Goal: Transaction & Acquisition: Obtain resource

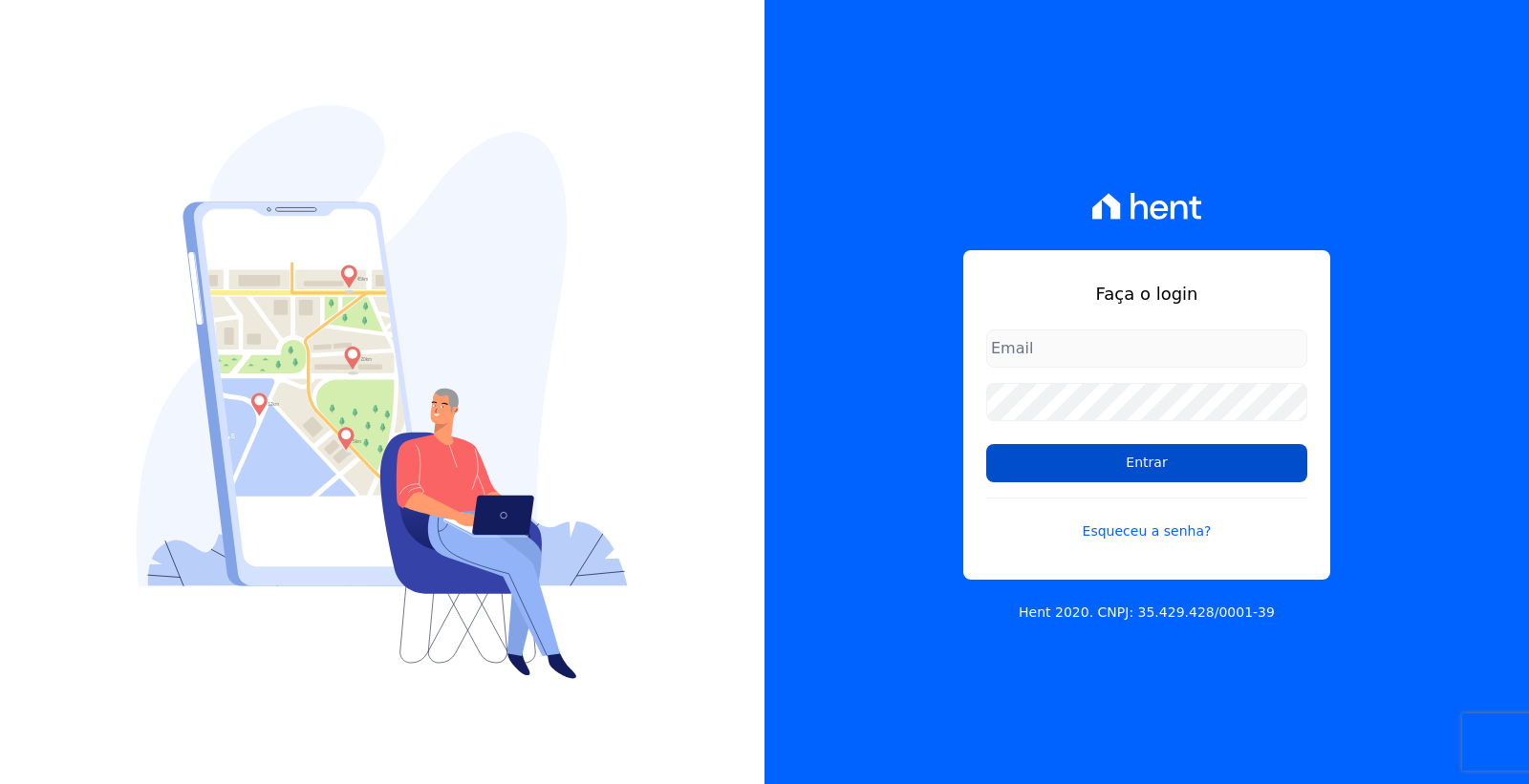
type input "[PERSON_NAME][EMAIL_ADDRESS][PERSON_NAME][DOMAIN_NAME]"
click at [1158, 461] on input "Entrar" at bounding box center [1146, 463] width 321 height 38
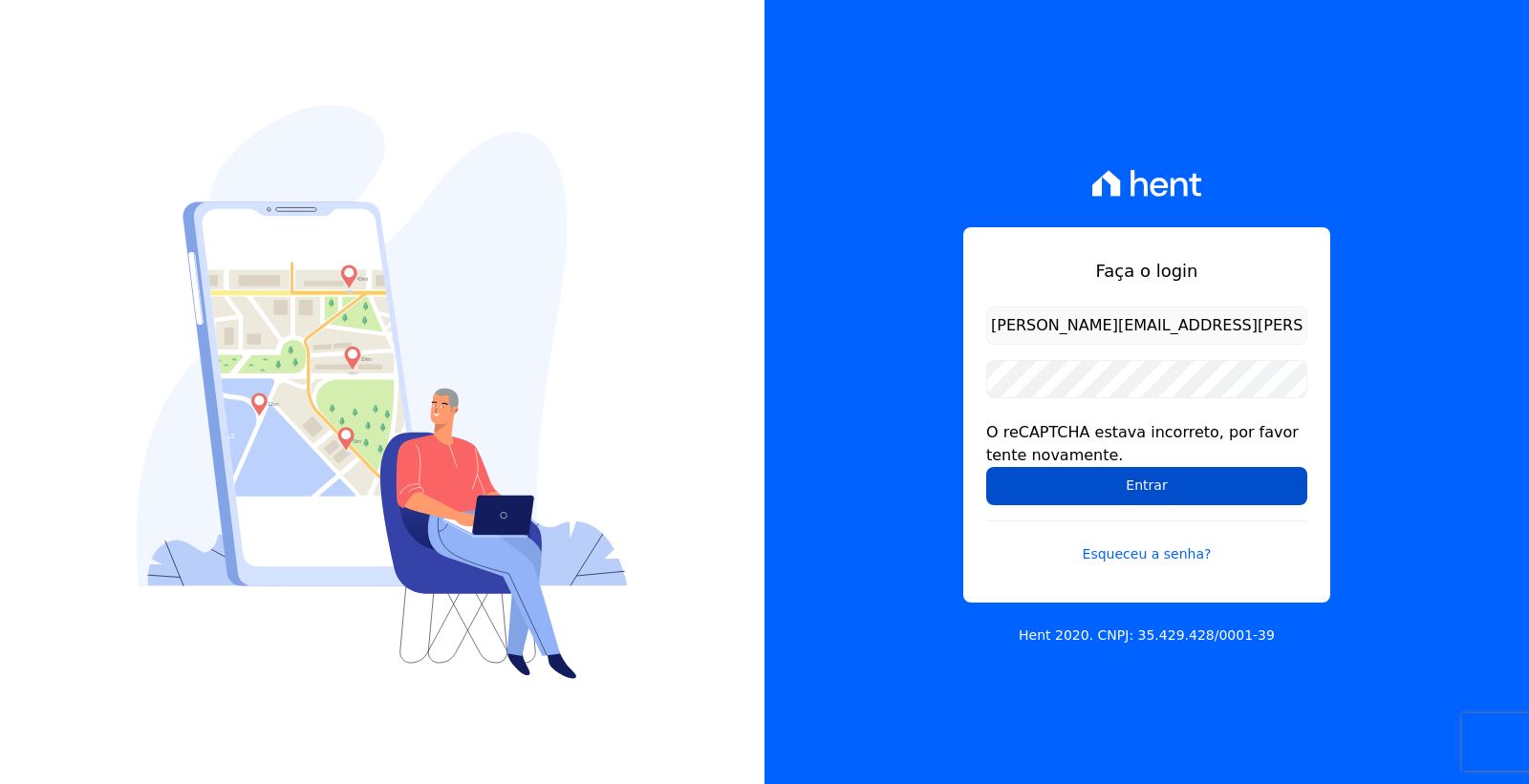
click at [1100, 497] on input "Entrar" at bounding box center [1146, 486] width 321 height 38
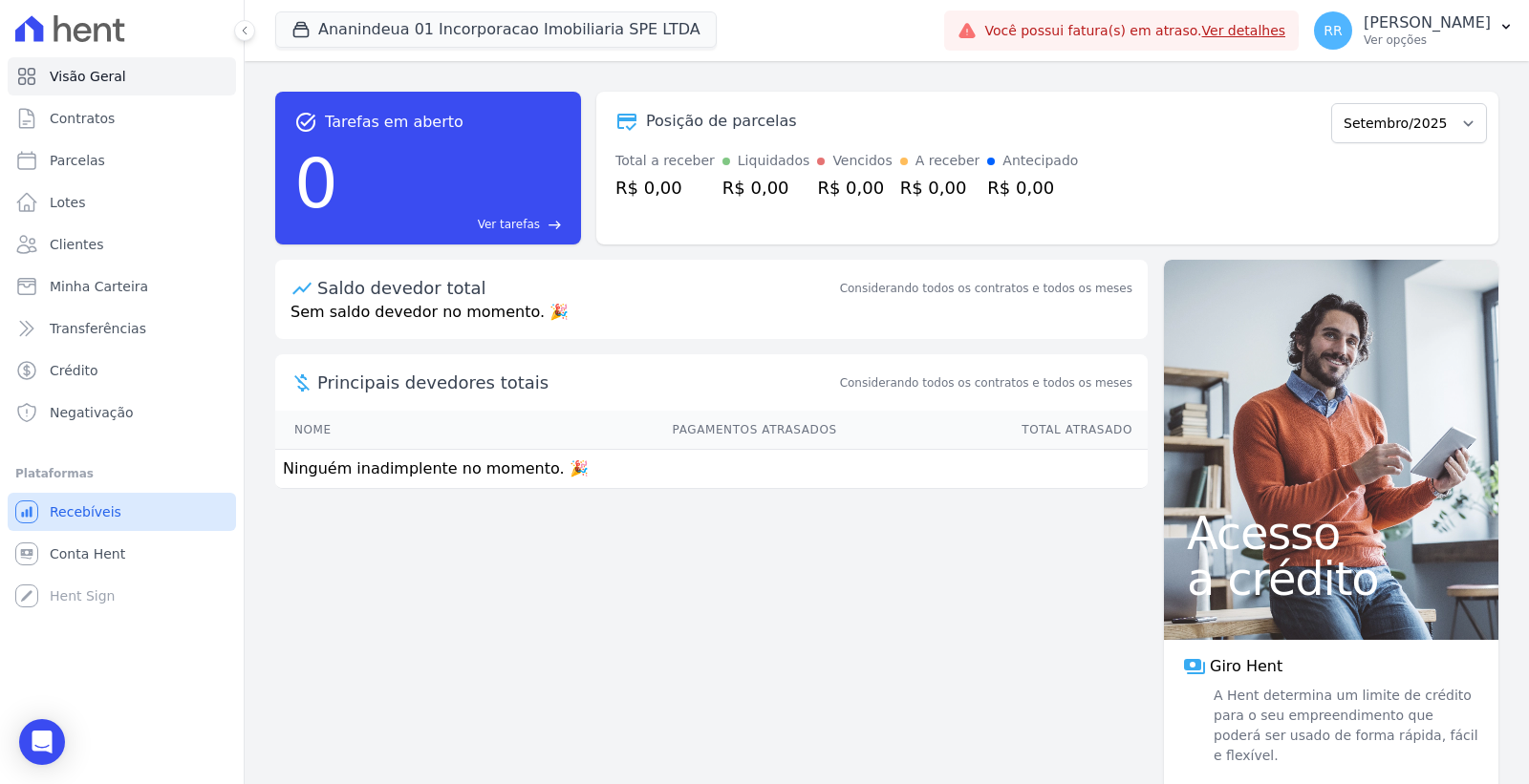
click at [122, 513] on link "Recebíveis" at bounding box center [122, 512] width 229 height 38
click at [120, 557] on link "Conta Hent" at bounding box center [122, 554] width 229 height 38
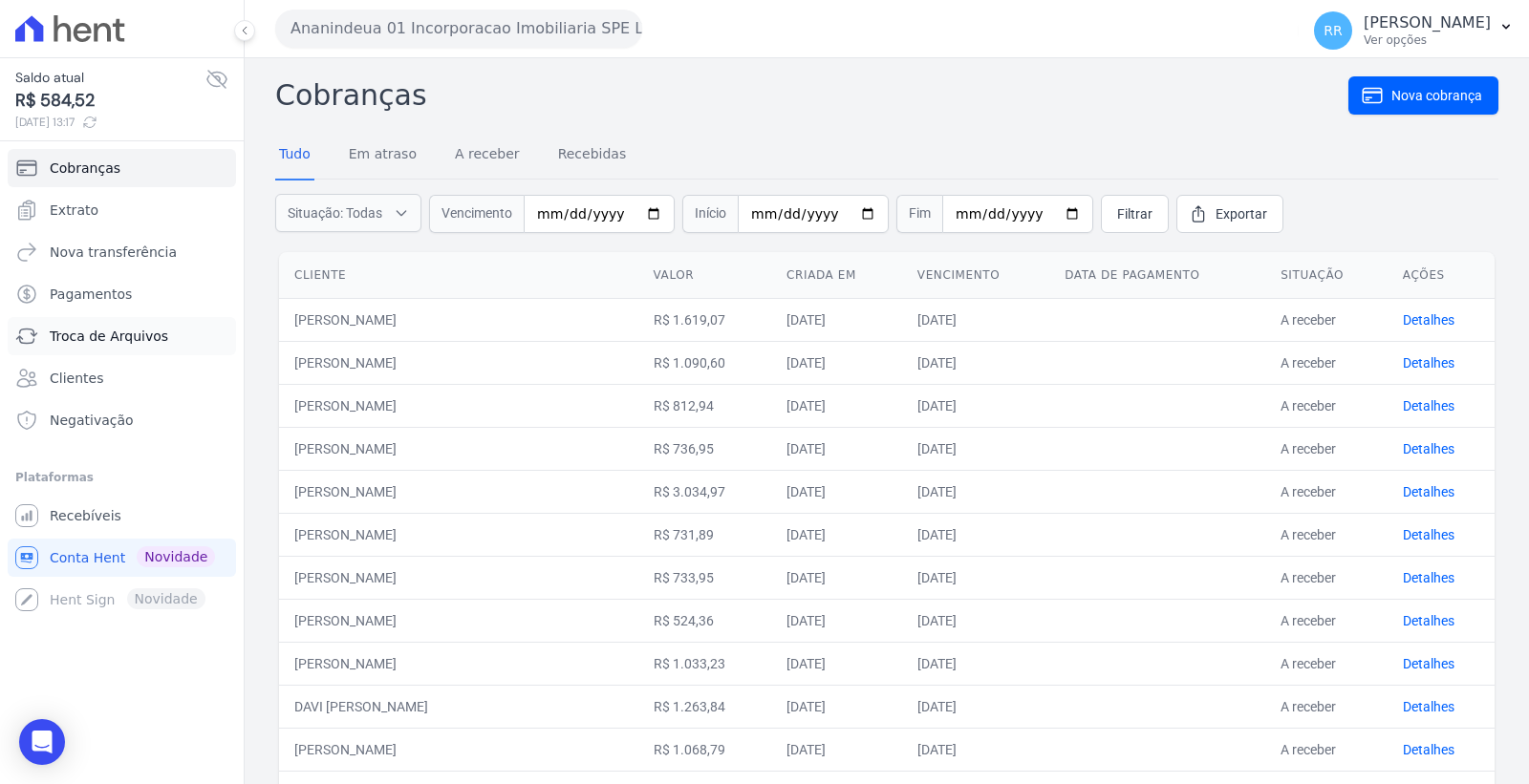
click at [137, 342] on span "Troca de Arquivos" at bounding box center [109, 336] width 119 height 19
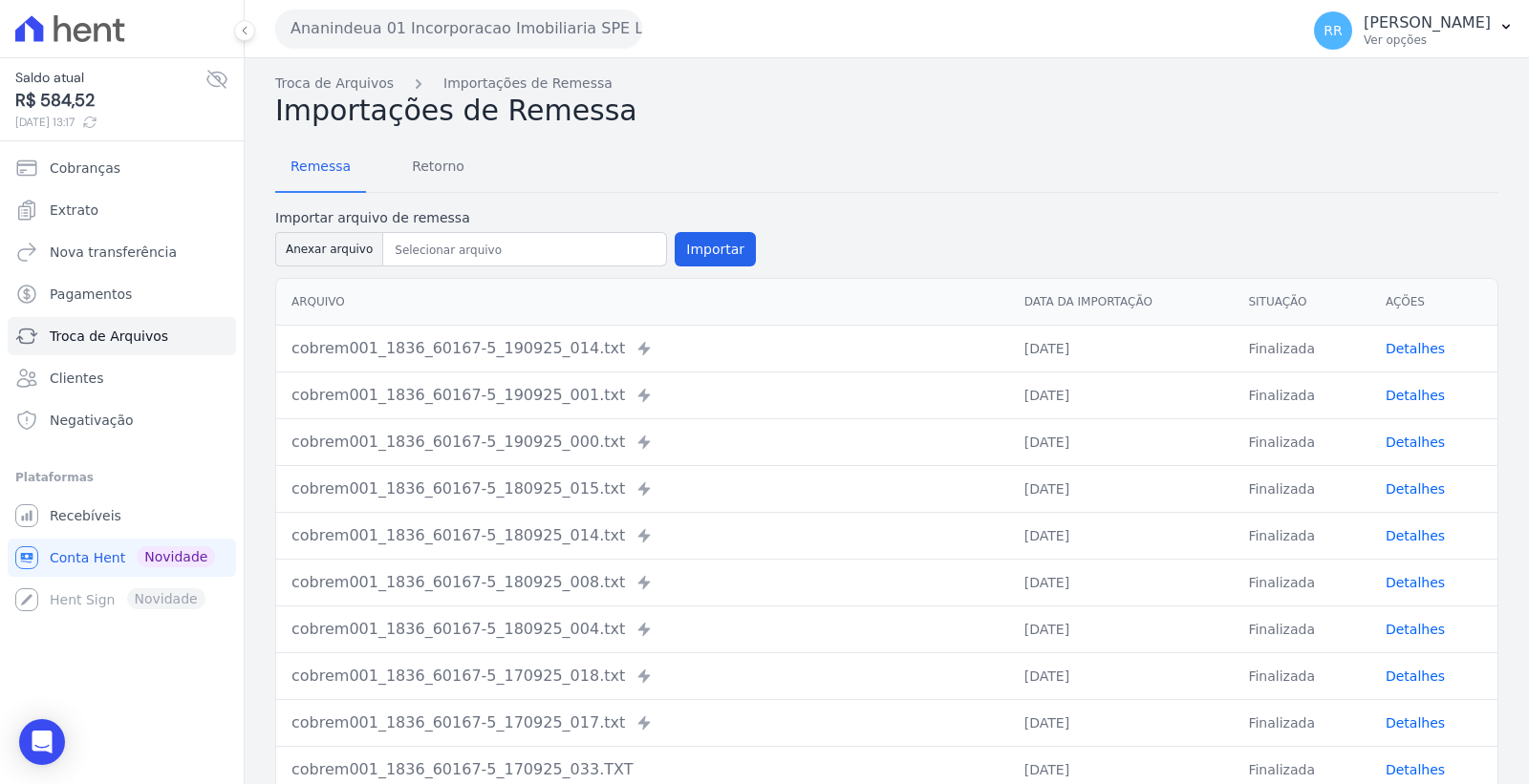
click at [439, 29] on button "Ananindeua 01 Incorporacao Imobiliaria SPE LTDA" at bounding box center [458, 29] width 367 height 38
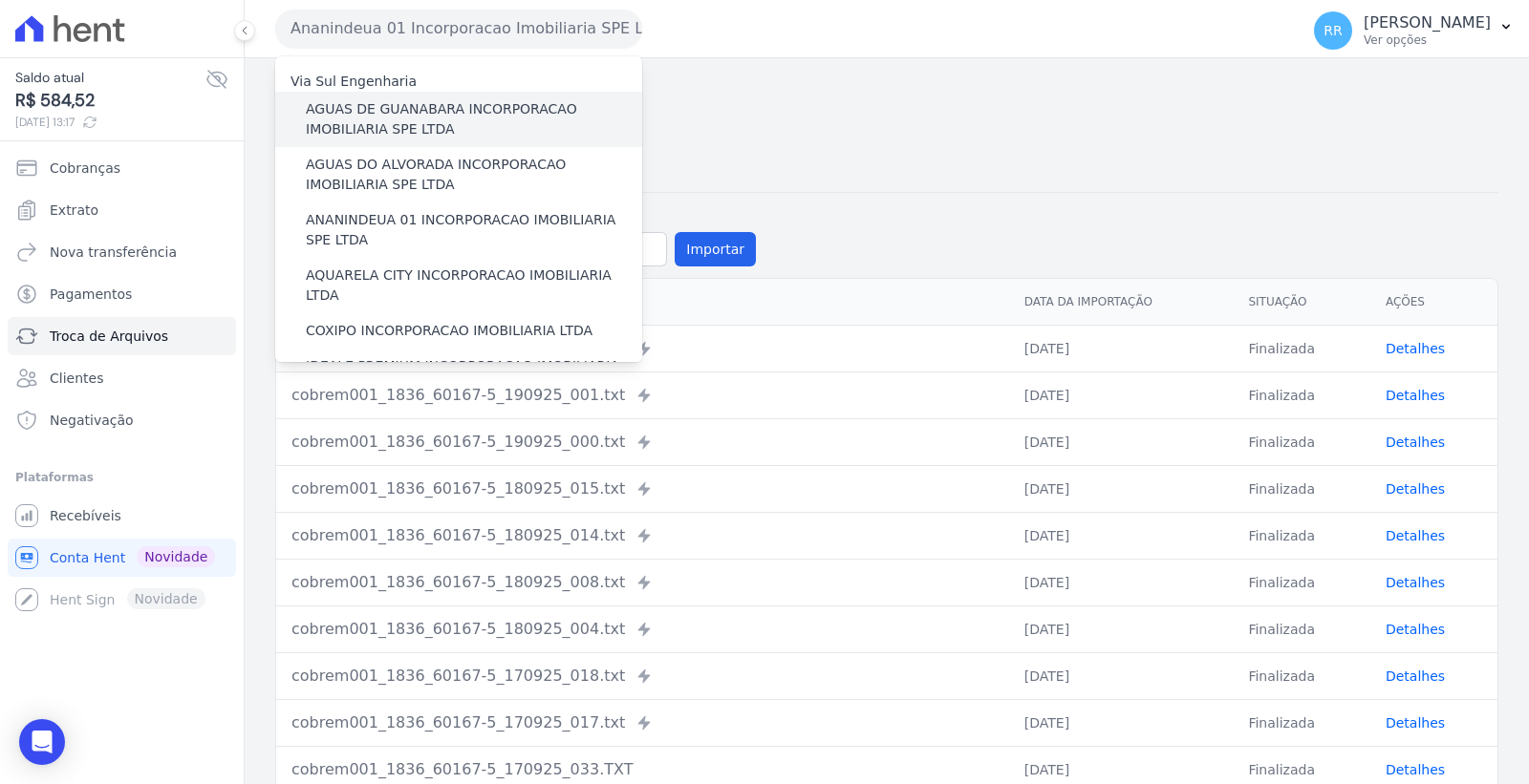
click at [416, 110] on label "AGUAS DE GUANABARA INCORPORACAO IMOBILIARIA SPE LTDA" at bounding box center [473, 120] width 336 height 40
click at [0, 0] on input "AGUAS DE GUANABARA INCORPORACAO IMOBILIARIA SPE LTDA" at bounding box center [0, 0] width 0 height 0
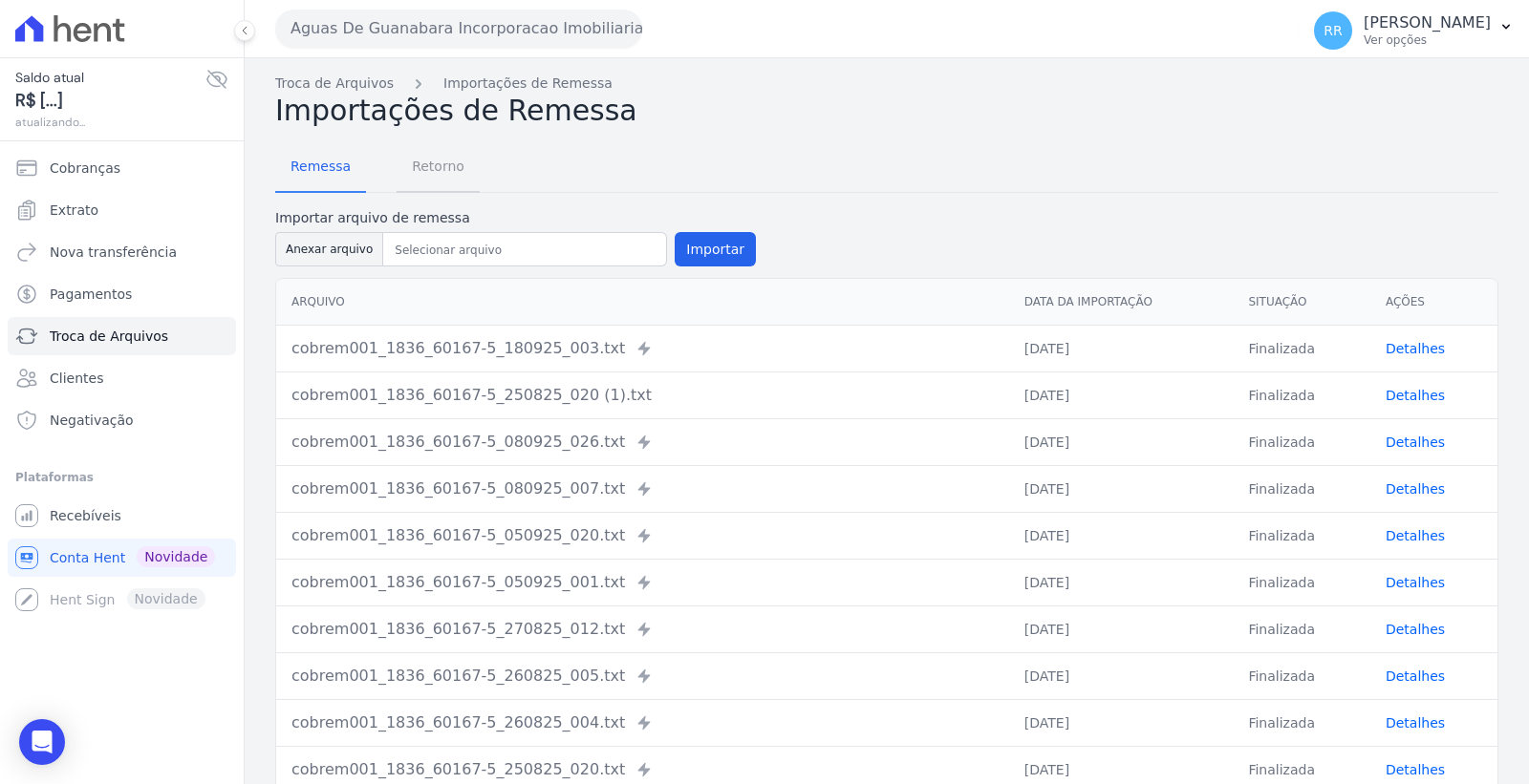
click at [440, 169] on span "Retorno" at bounding box center [438, 167] width 76 height 38
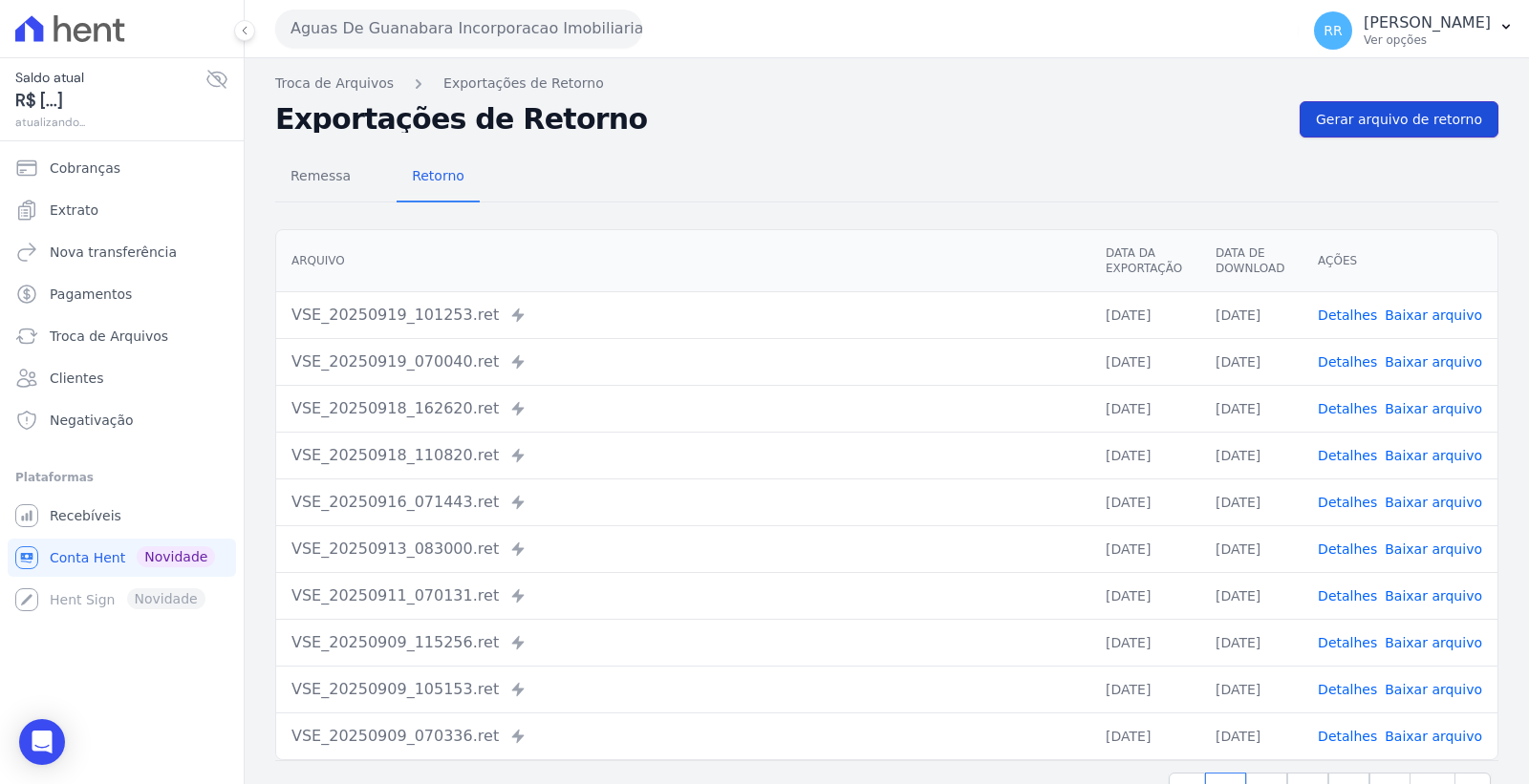
click at [1380, 101] on link "Gerar arquivo de retorno" at bounding box center [1399, 120] width 199 height 36
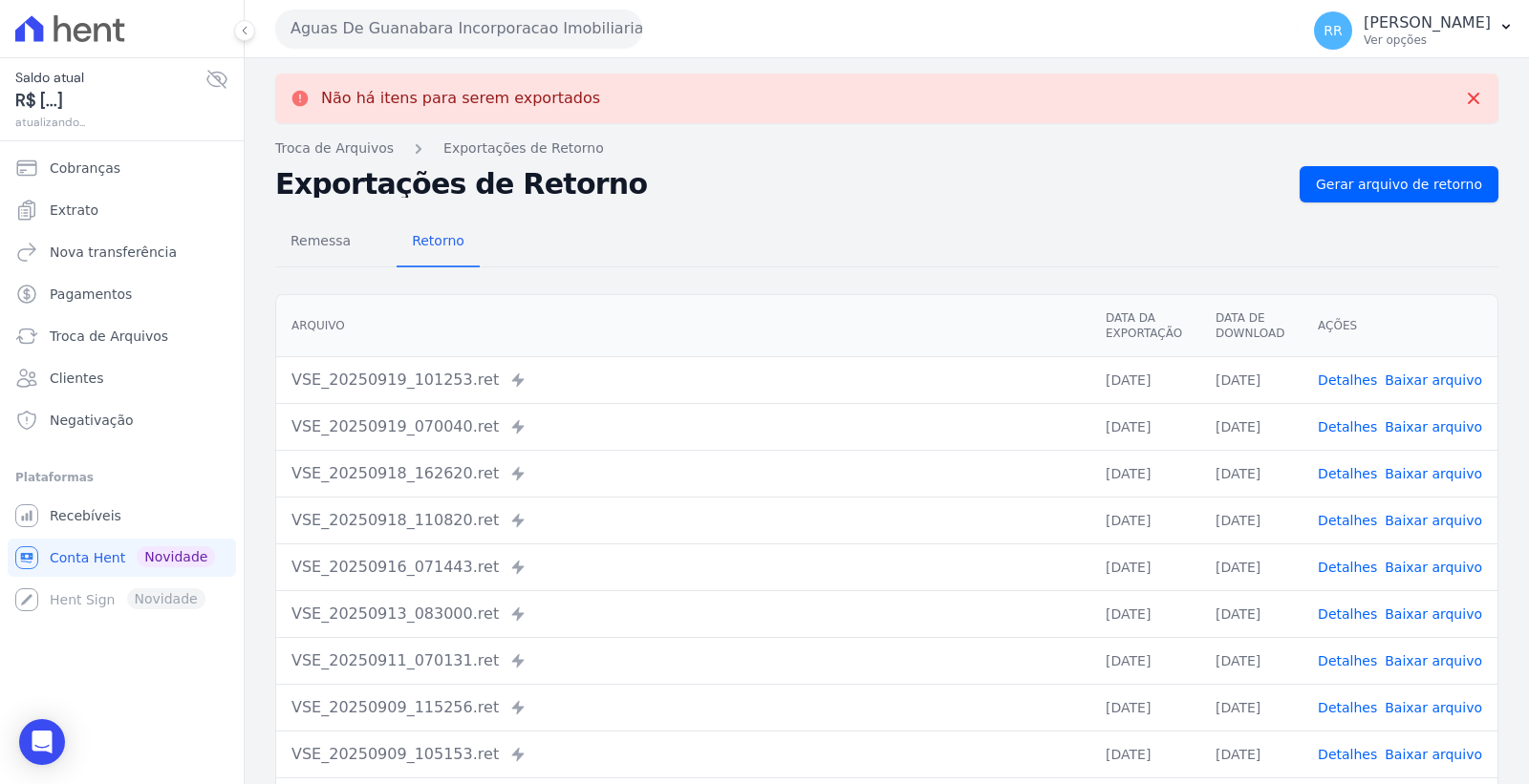
click at [489, 24] on button "Aguas De Guanabara Incorporacao Imobiliaria SPE LTDA" at bounding box center [458, 29] width 367 height 38
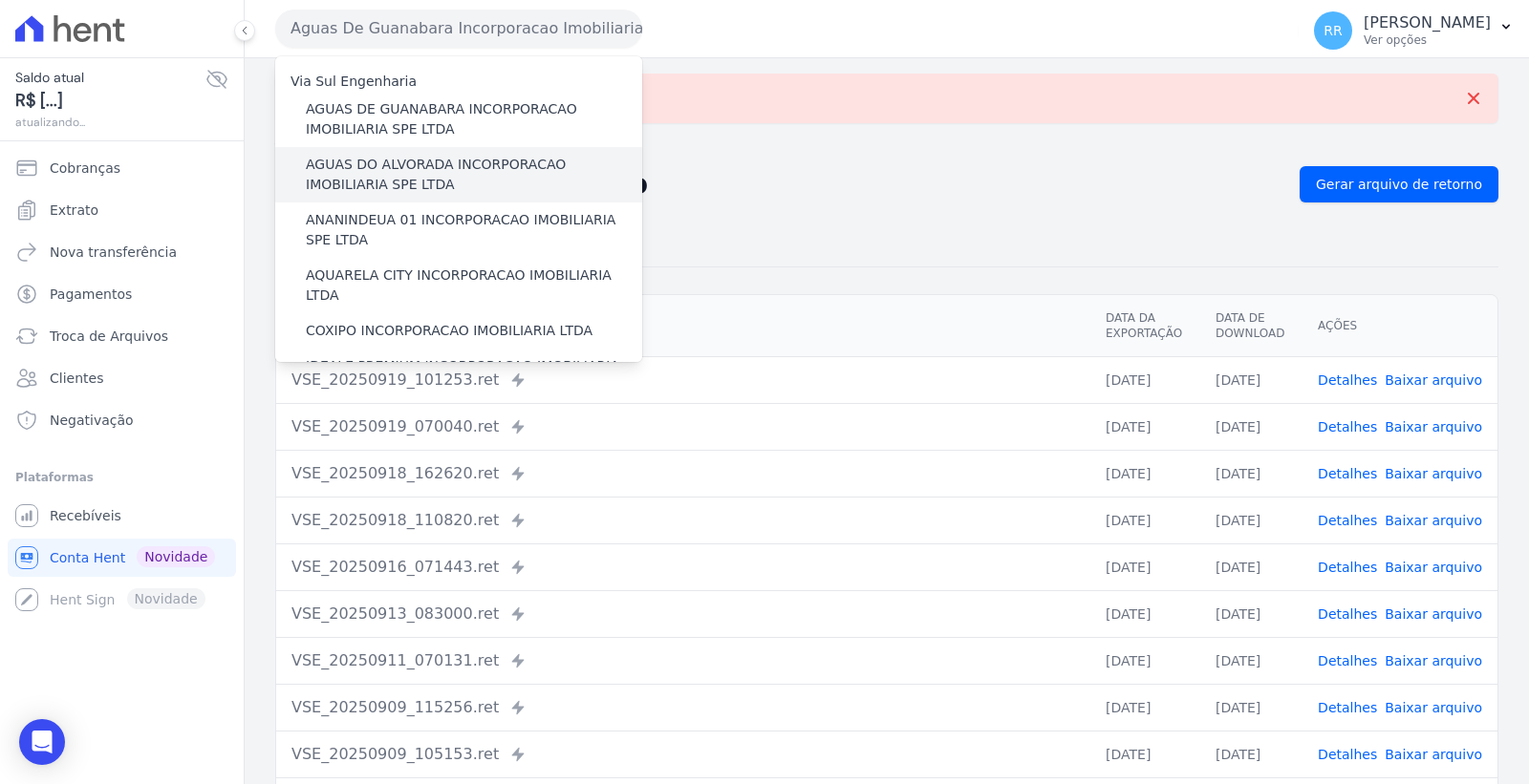
click at [466, 164] on label "AGUAS DO ALVORADA INCORPORACAO IMOBILIARIA SPE LTDA" at bounding box center [473, 175] width 336 height 40
click at [0, 0] on input "AGUAS DO ALVORADA INCORPORACAO IMOBILIARIA SPE LTDA" at bounding box center [0, 0] width 0 height 0
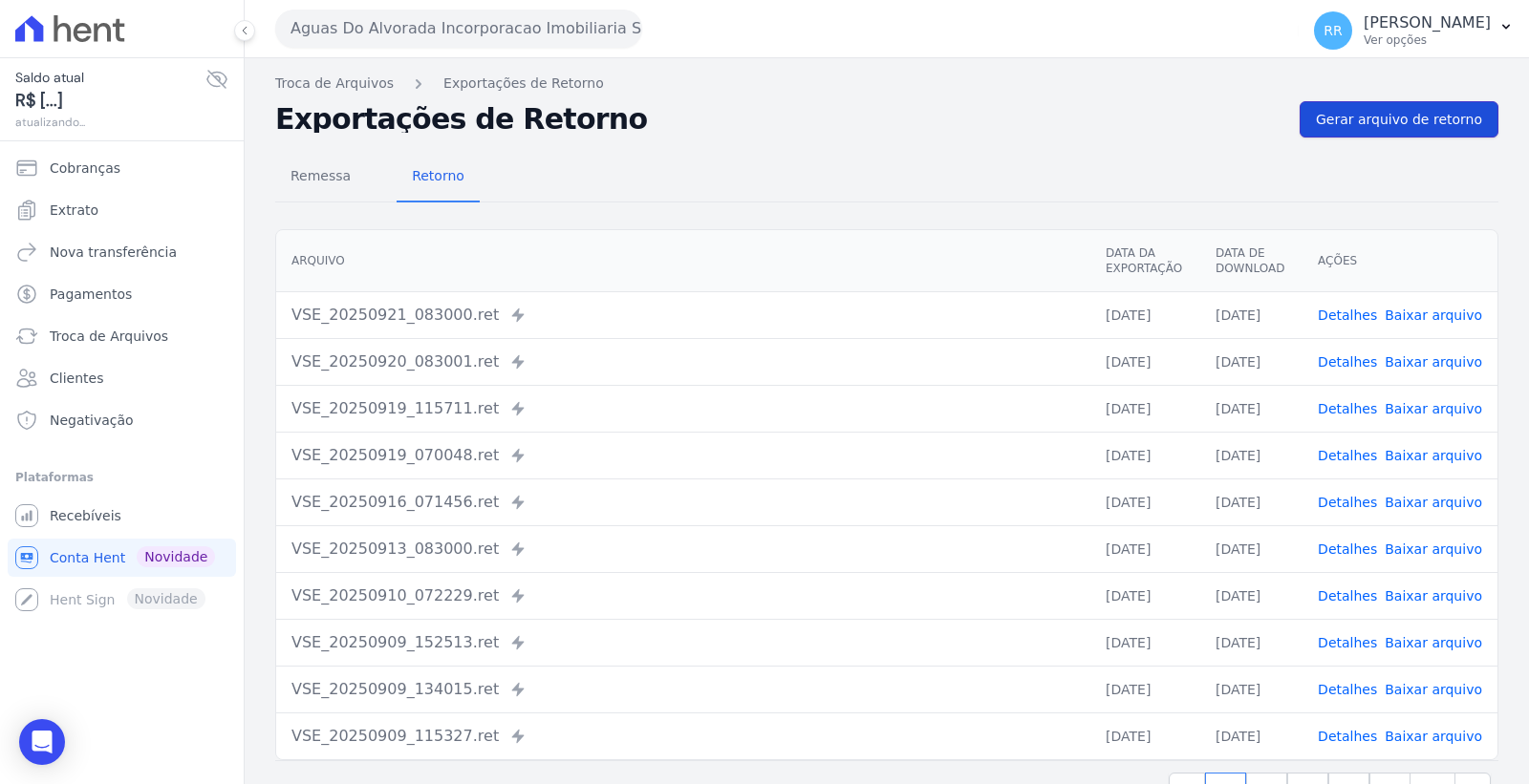
click at [1392, 107] on link "Gerar arquivo de retorno" at bounding box center [1399, 120] width 199 height 36
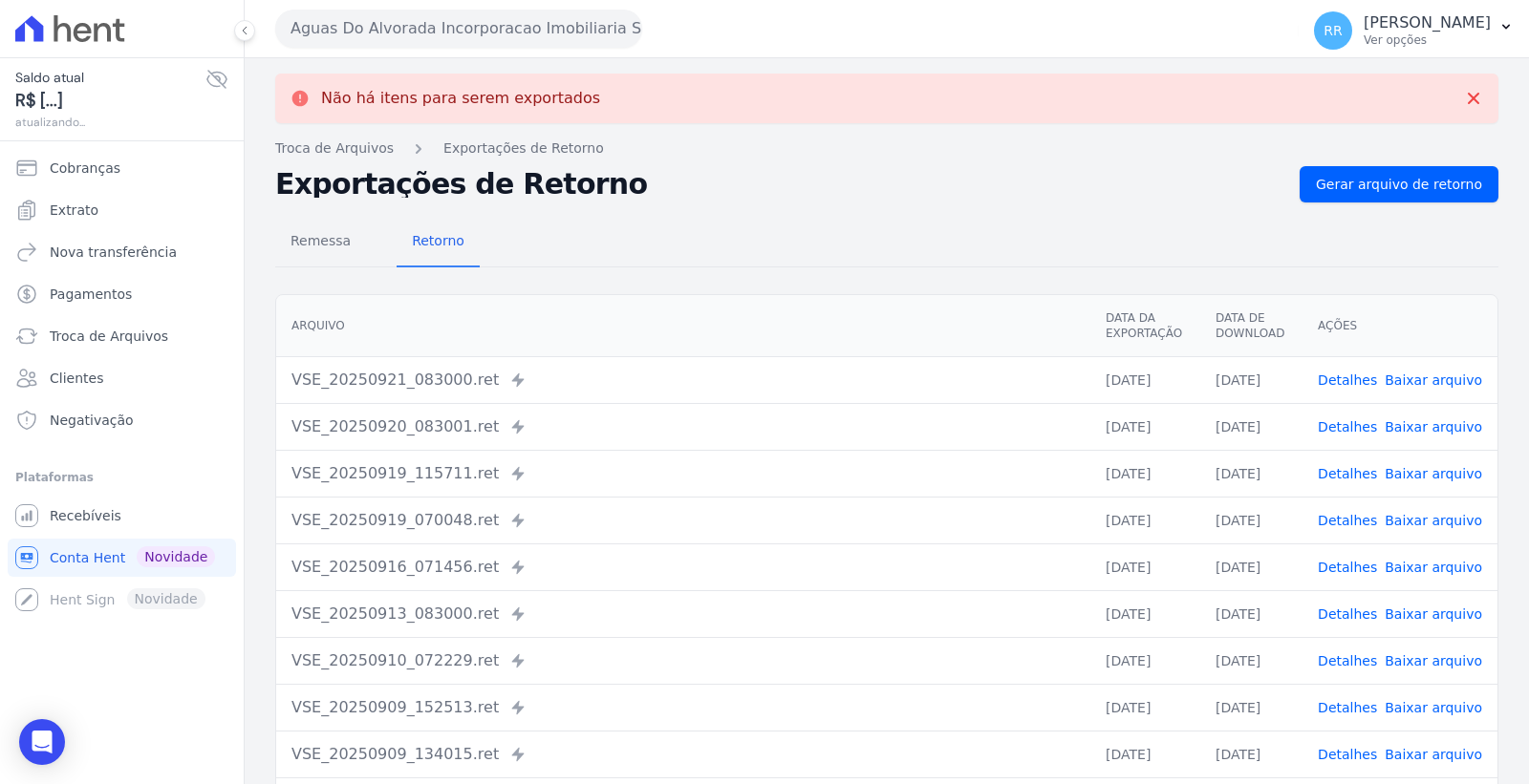
click at [531, 17] on button "Aguas Do Alvorada Incorporacao Imobiliaria SPE LTDA" at bounding box center [458, 29] width 367 height 38
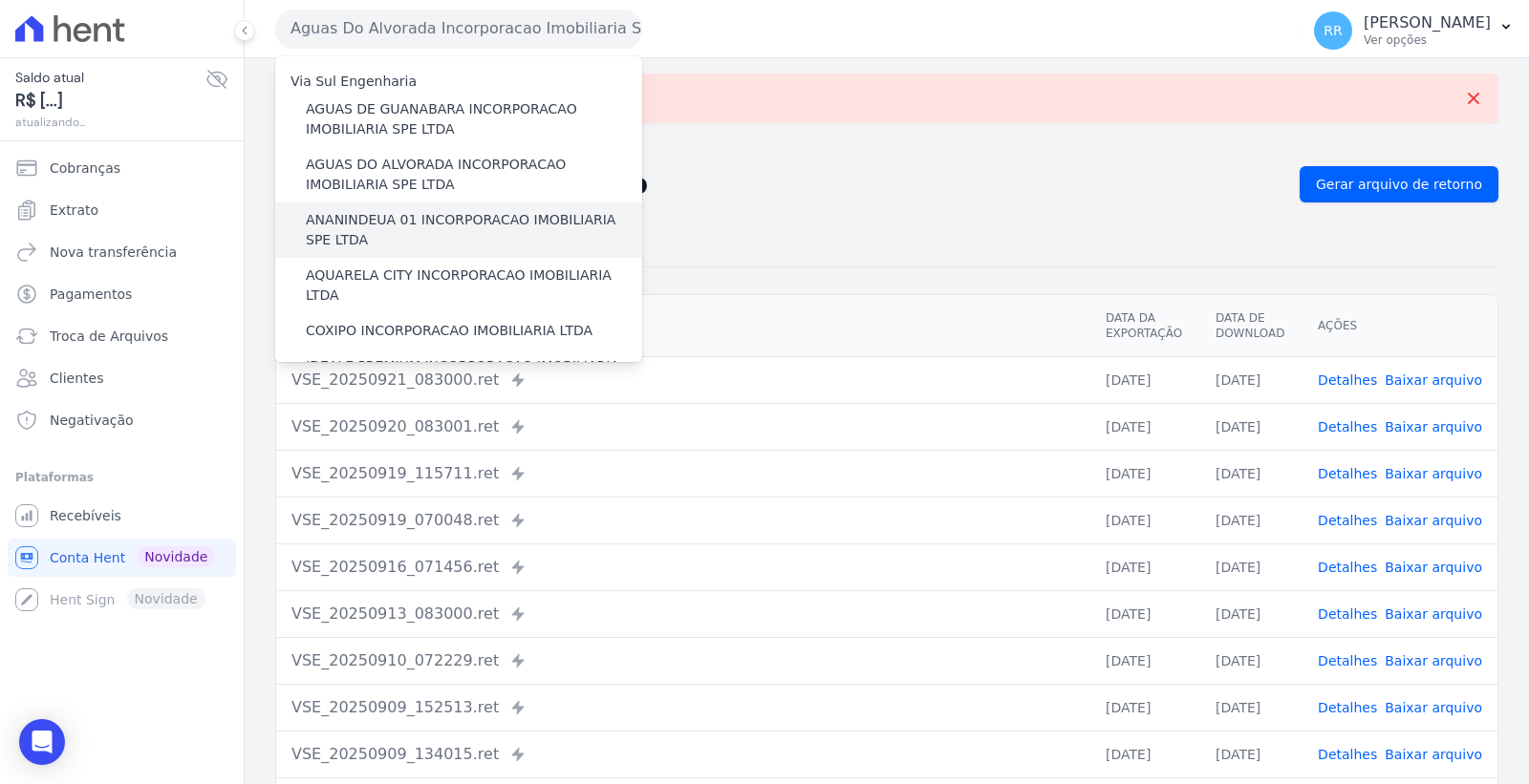
click at [452, 227] on label "ANANINDEUA 01 INCORPORACAO IMOBILIARIA SPE LTDA" at bounding box center [473, 231] width 336 height 40
click at [0, 0] on input "ANANINDEUA 01 INCORPORACAO IMOBILIARIA SPE LTDA" at bounding box center [0, 0] width 0 height 0
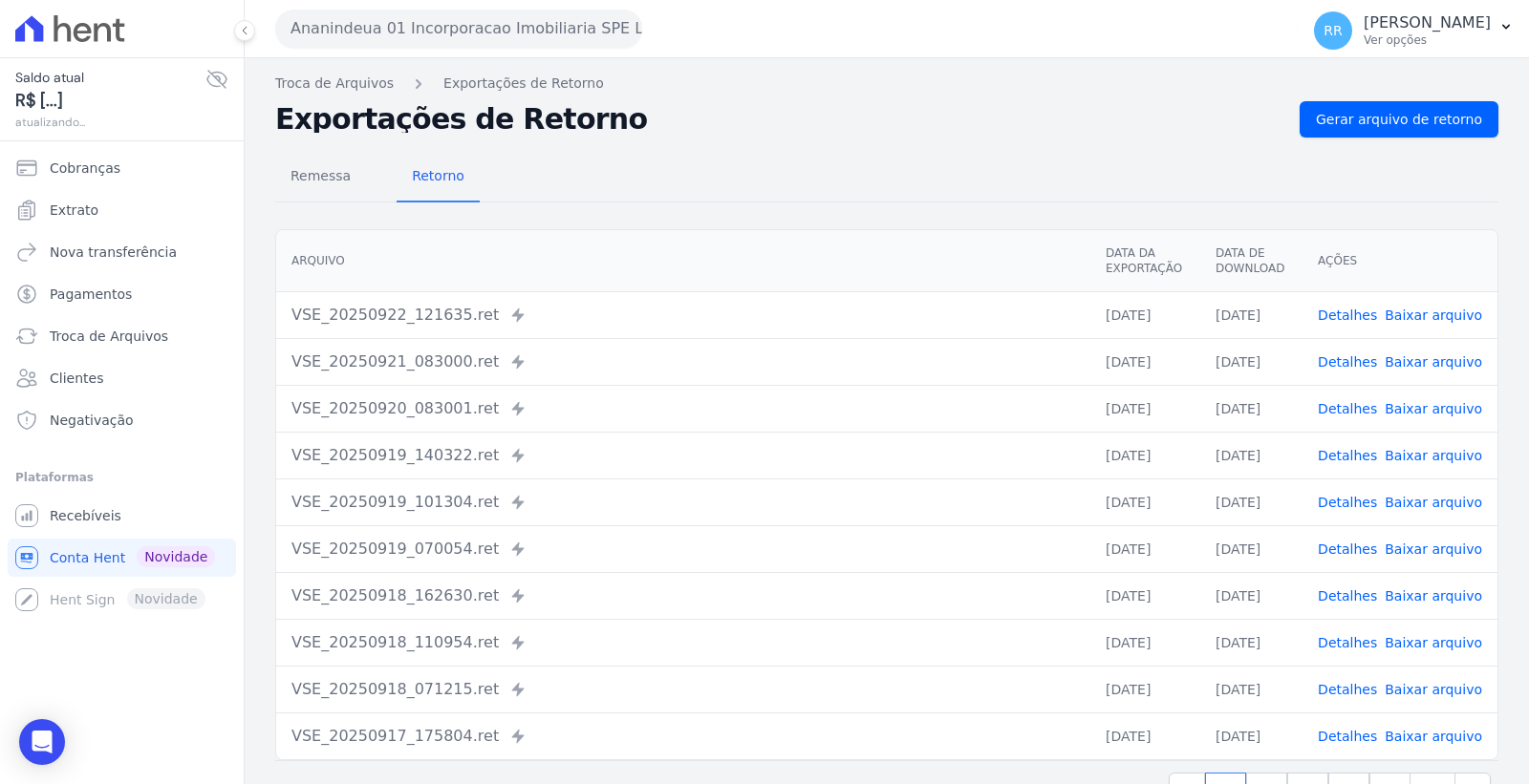
click at [1449, 99] on div "Troca de Arquivos Exportações de Retorno Exportações de Retorno Gerar arquivo d…" at bounding box center [886, 451] width 1284 height 785
click at [1438, 117] on span "Gerar arquivo de retorno" at bounding box center [1399, 120] width 167 height 19
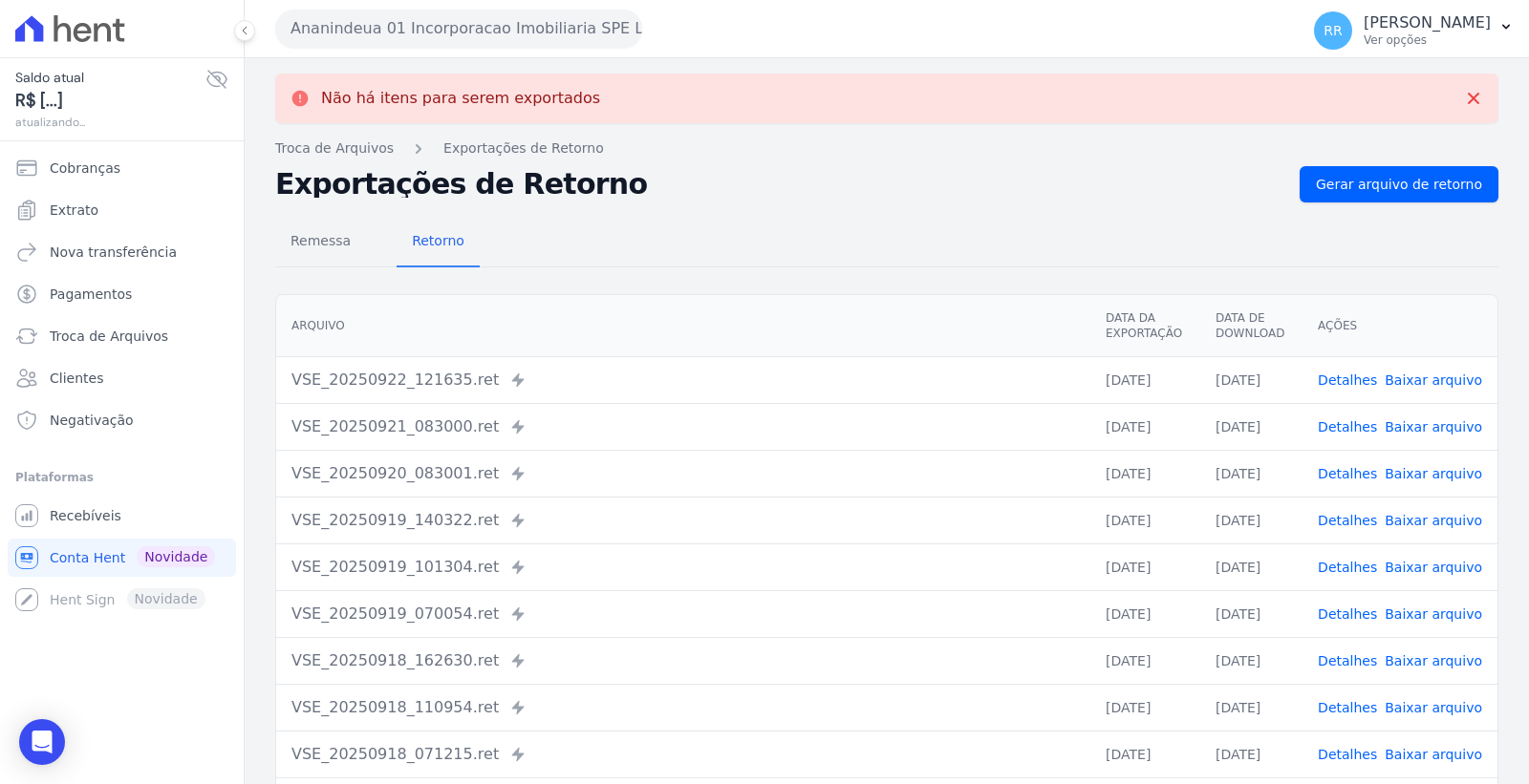
click at [551, 11] on button "Ananindeua 01 Incorporacao Imobiliaria SPE LTDA" at bounding box center [458, 29] width 367 height 38
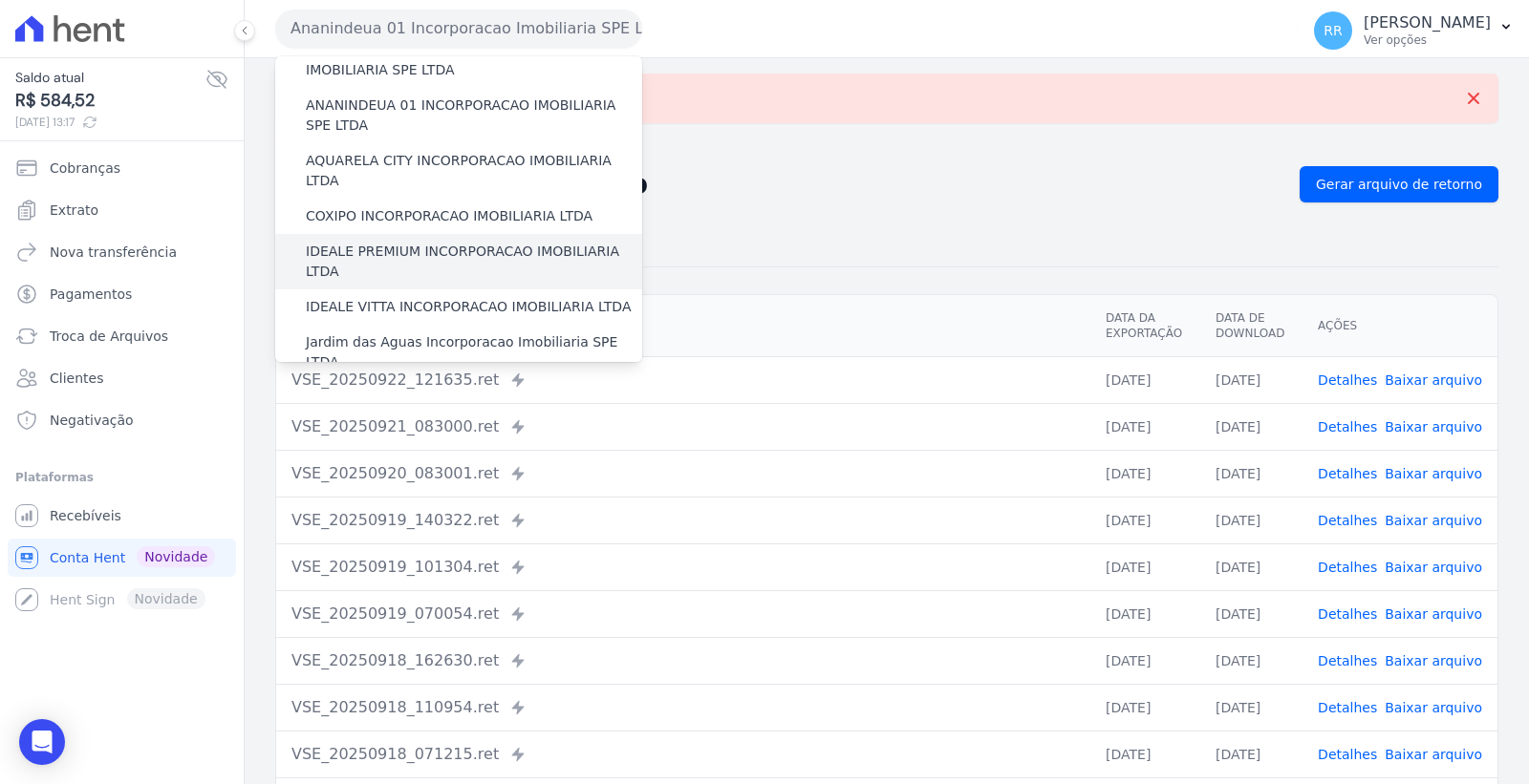
scroll to position [106, 0]
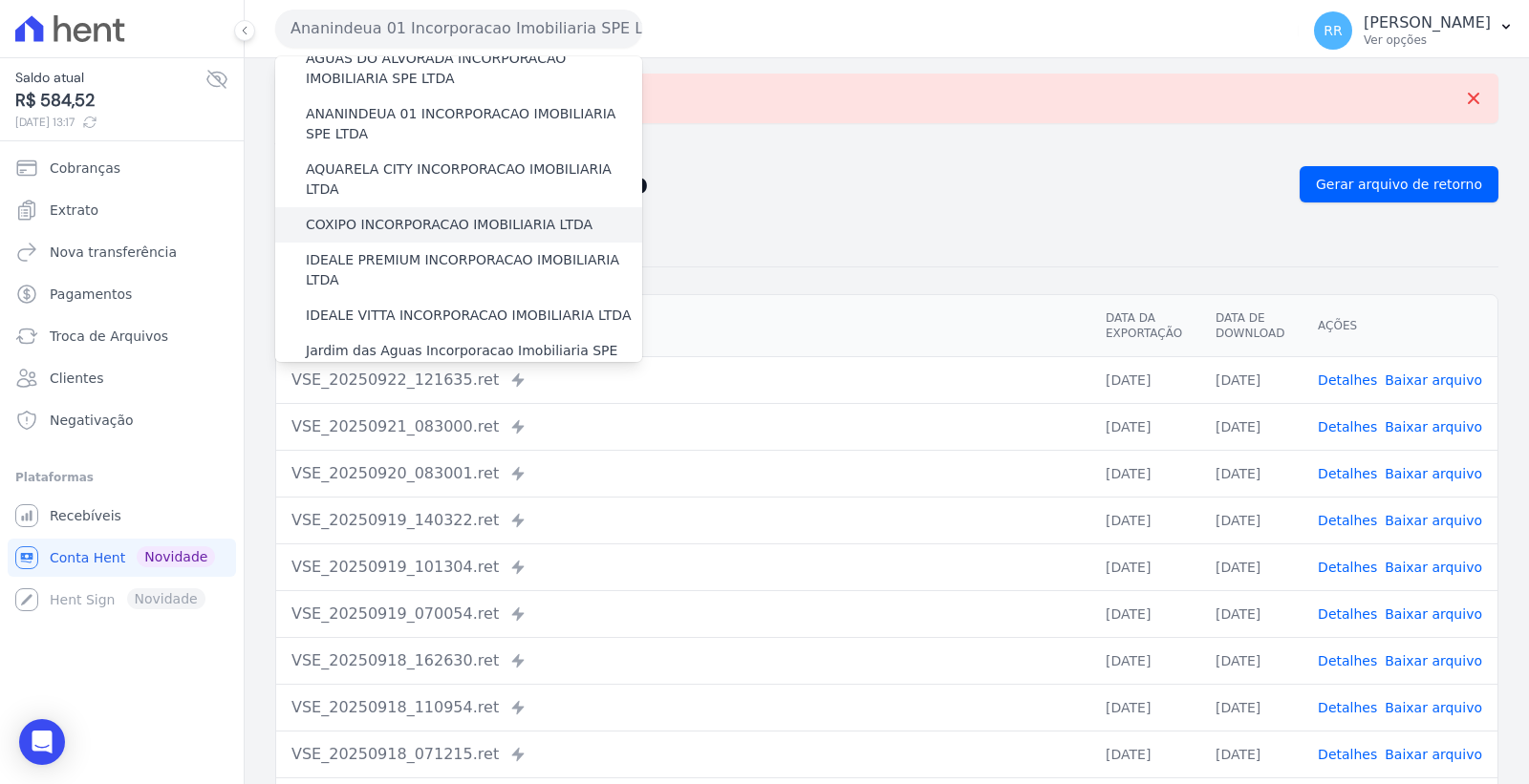
click at [456, 215] on label "COXIPO INCORPORACAO IMOBILIARIA LTDA" at bounding box center [448, 225] width 286 height 20
click at [0, 0] on input "COXIPO INCORPORACAO IMOBILIARIA LTDA" at bounding box center [0, 0] width 0 height 0
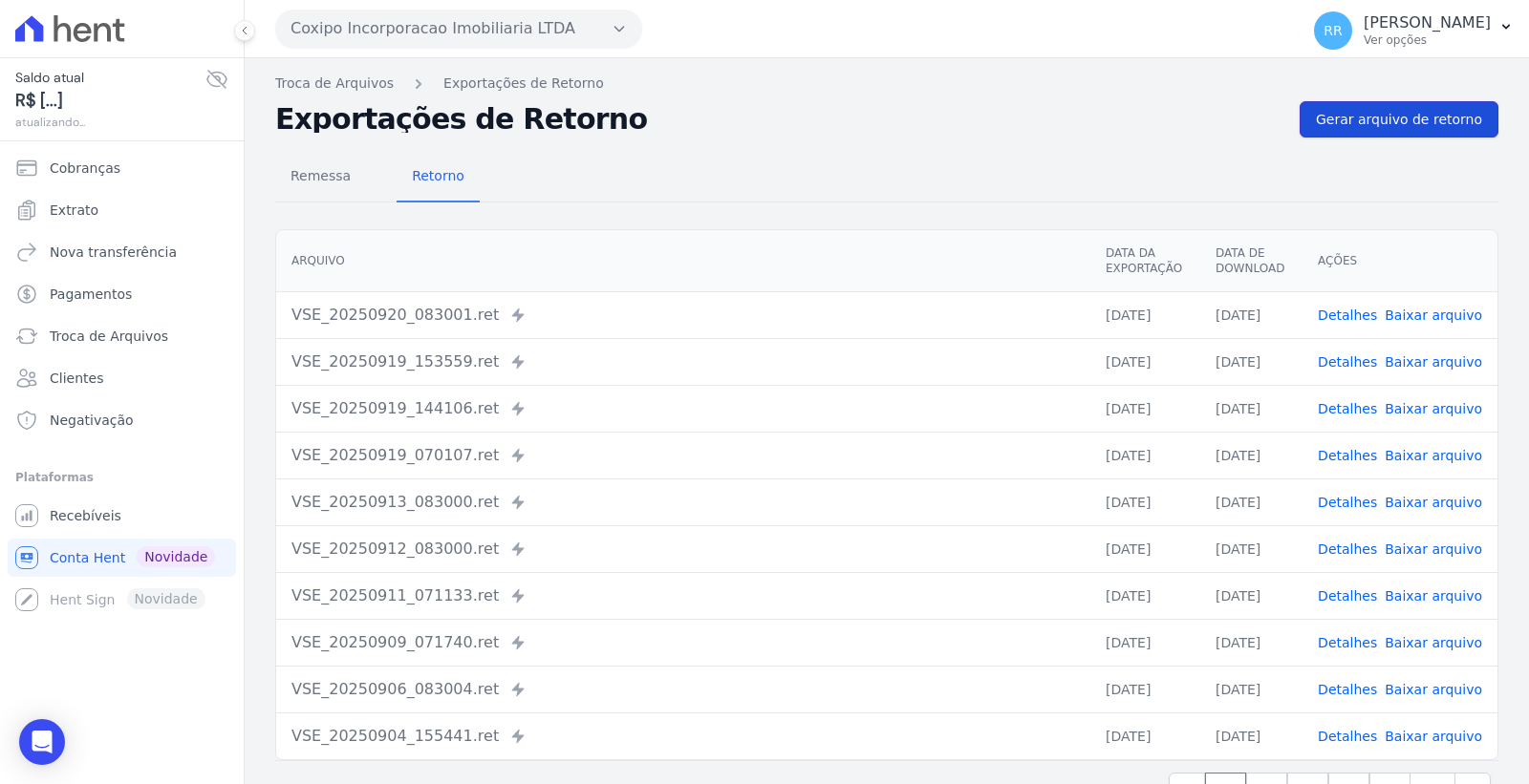
click at [1419, 118] on span "Gerar arquivo de retorno" at bounding box center [1399, 120] width 167 height 19
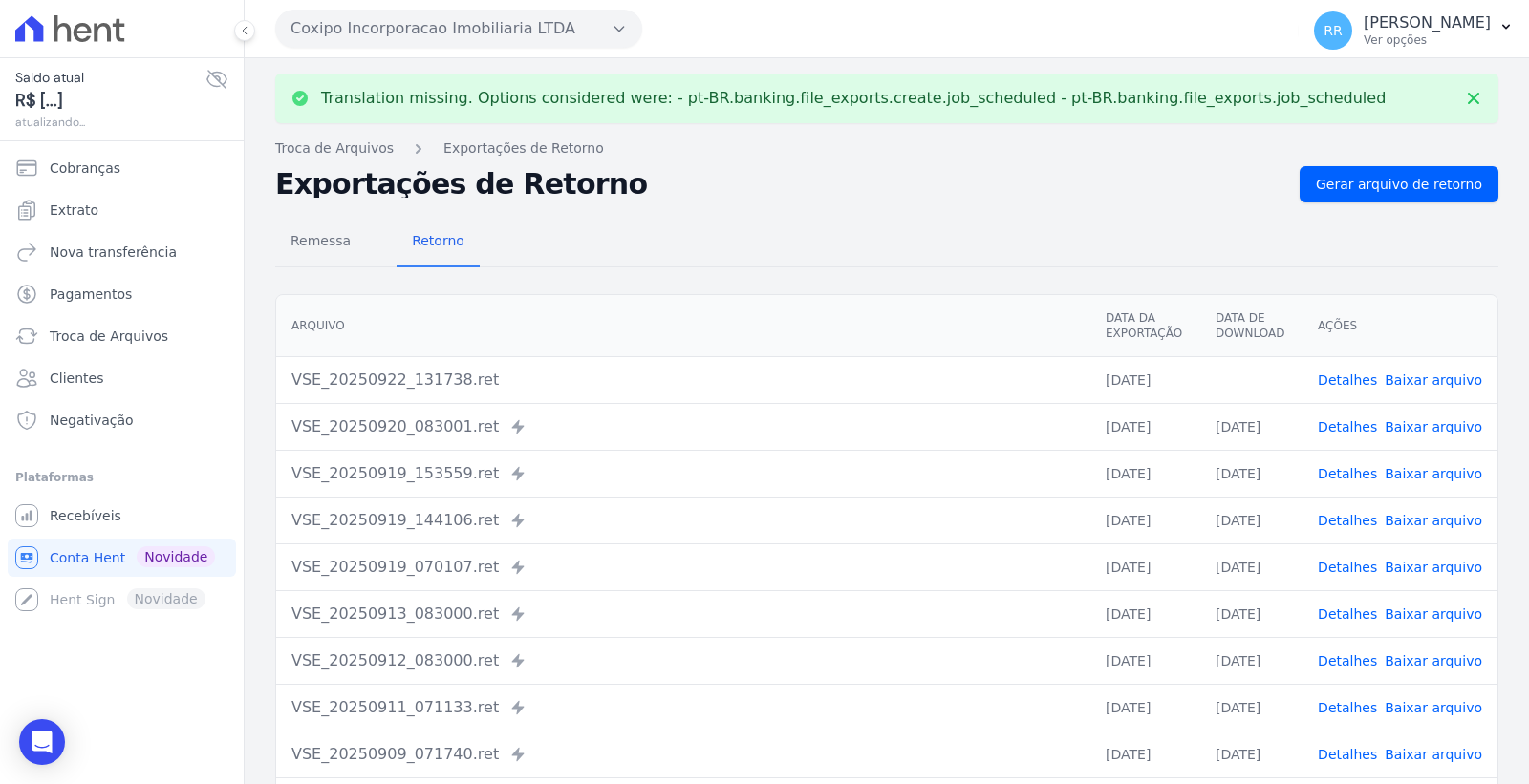
click at [1424, 372] on link "Baixar arquivo" at bounding box center [1433, 380] width 98 height 15
click at [1367, 379] on link "Detalhes" at bounding box center [1347, 380] width 59 height 15
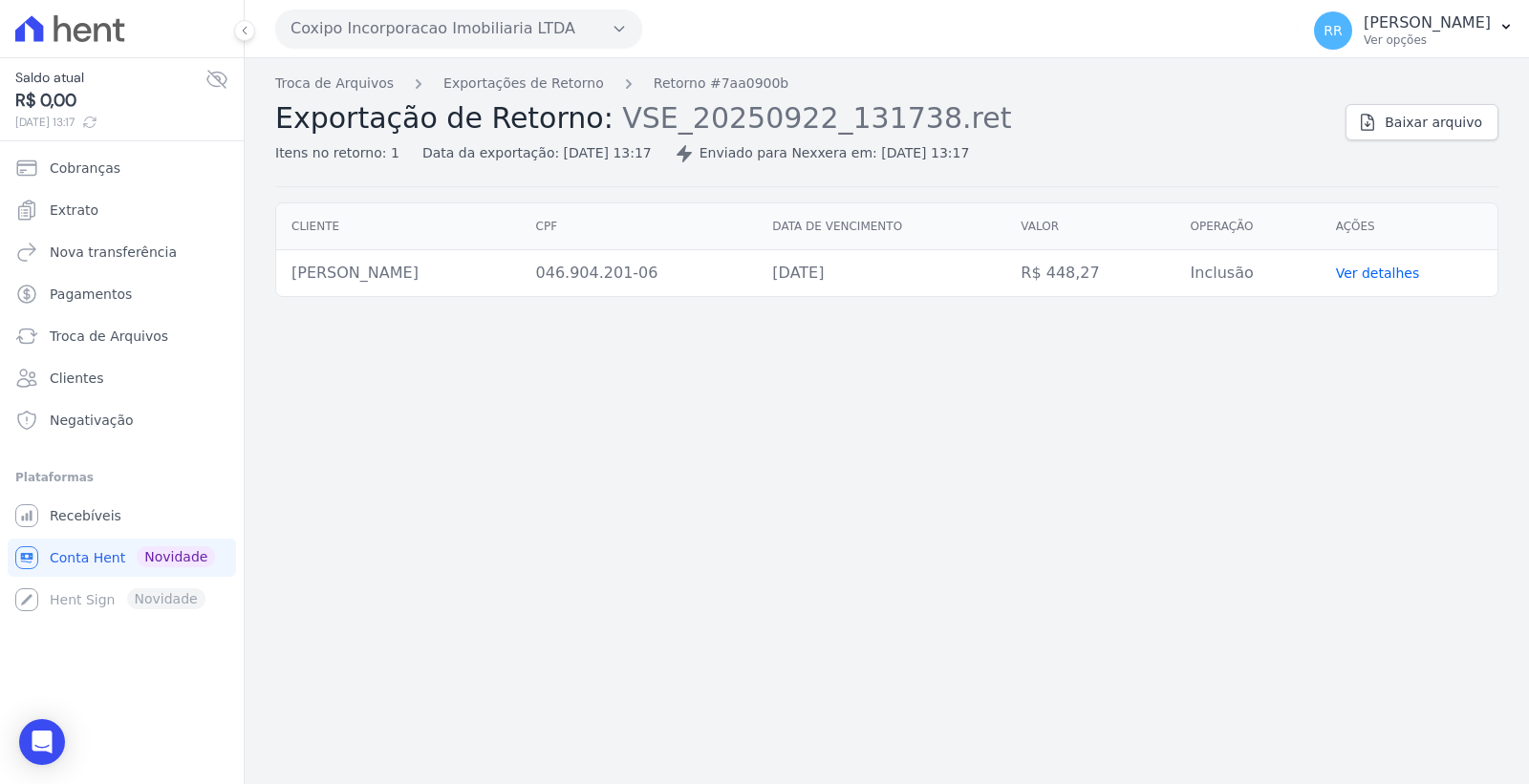
click at [341, 30] on button "Coxipo Incorporacao Imobiliaria LTDA" at bounding box center [458, 29] width 367 height 38
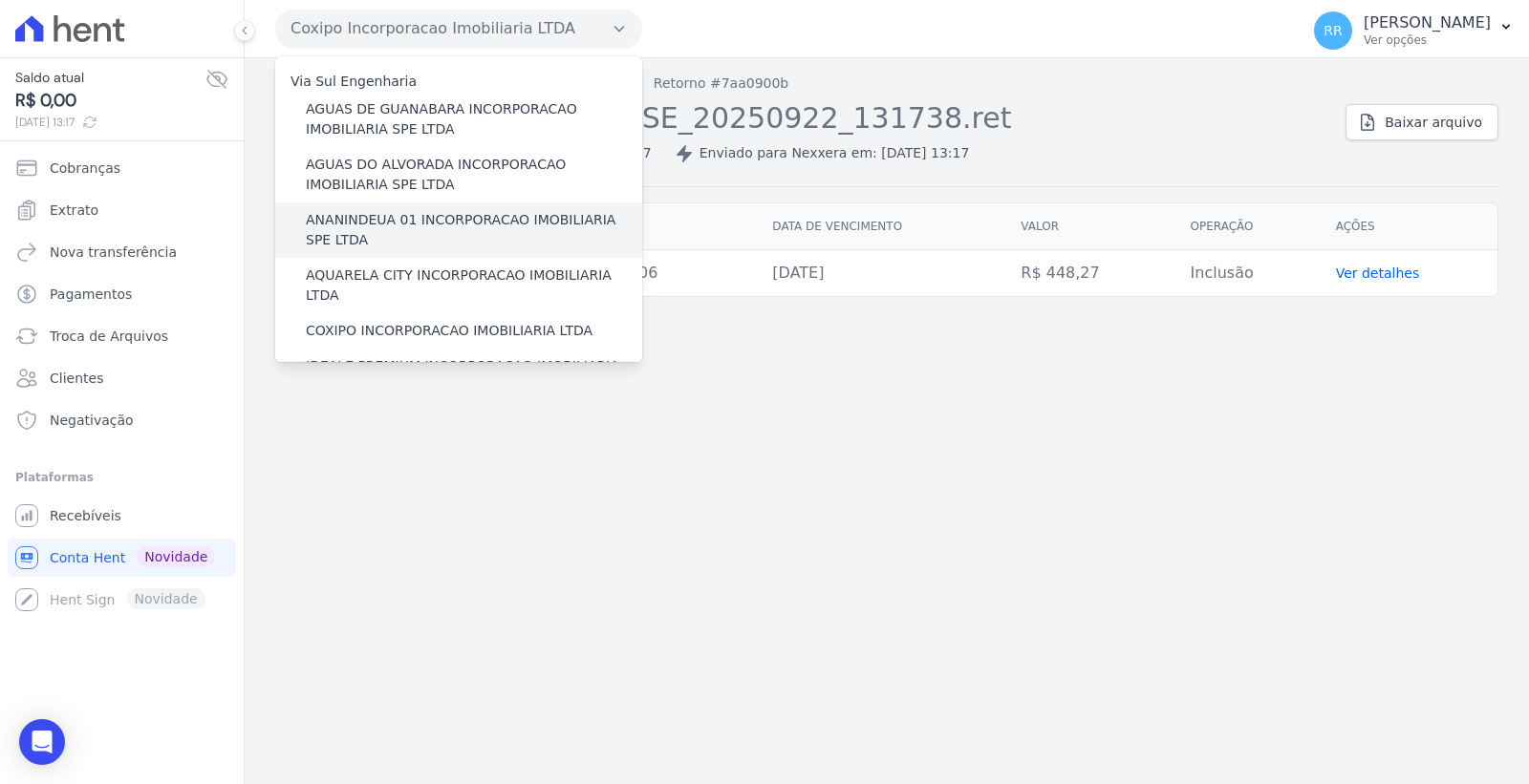
click at [475, 222] on label "ANANINDEUA 01 INCORPORACAO IMOBILIARIA SPE LTDA" at bounding box center [473, 231] width 336 height 40
click at [0, 0] on input "ANANINDEUA 01 INCORPORACAO IMOBILIARIA SPE LTDA" at bounding box center [0, 0] width 0 height 0
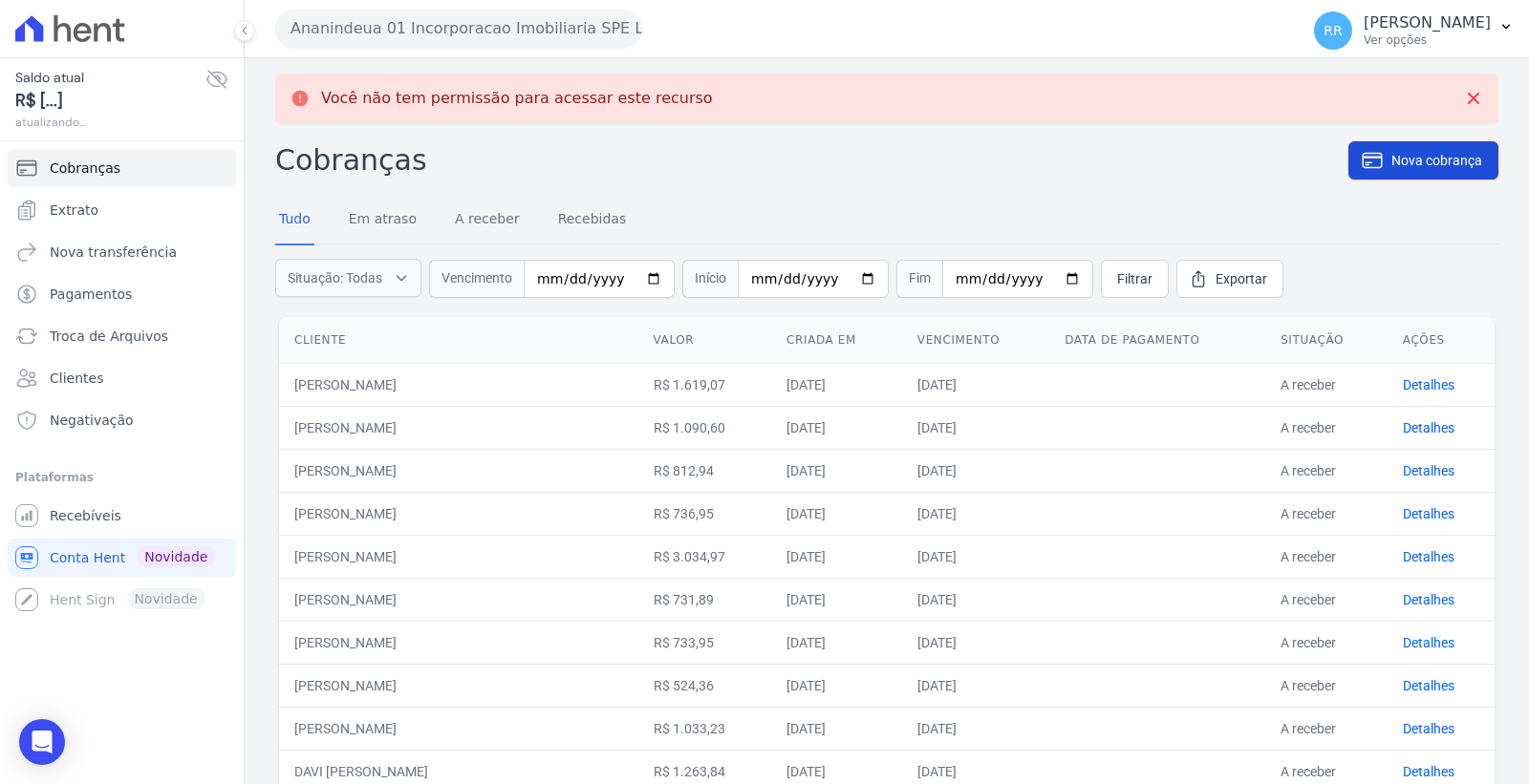
click at [1391, 163] on span "Nova cobrança" at bounding box center [1436, 161] width 91 height 19
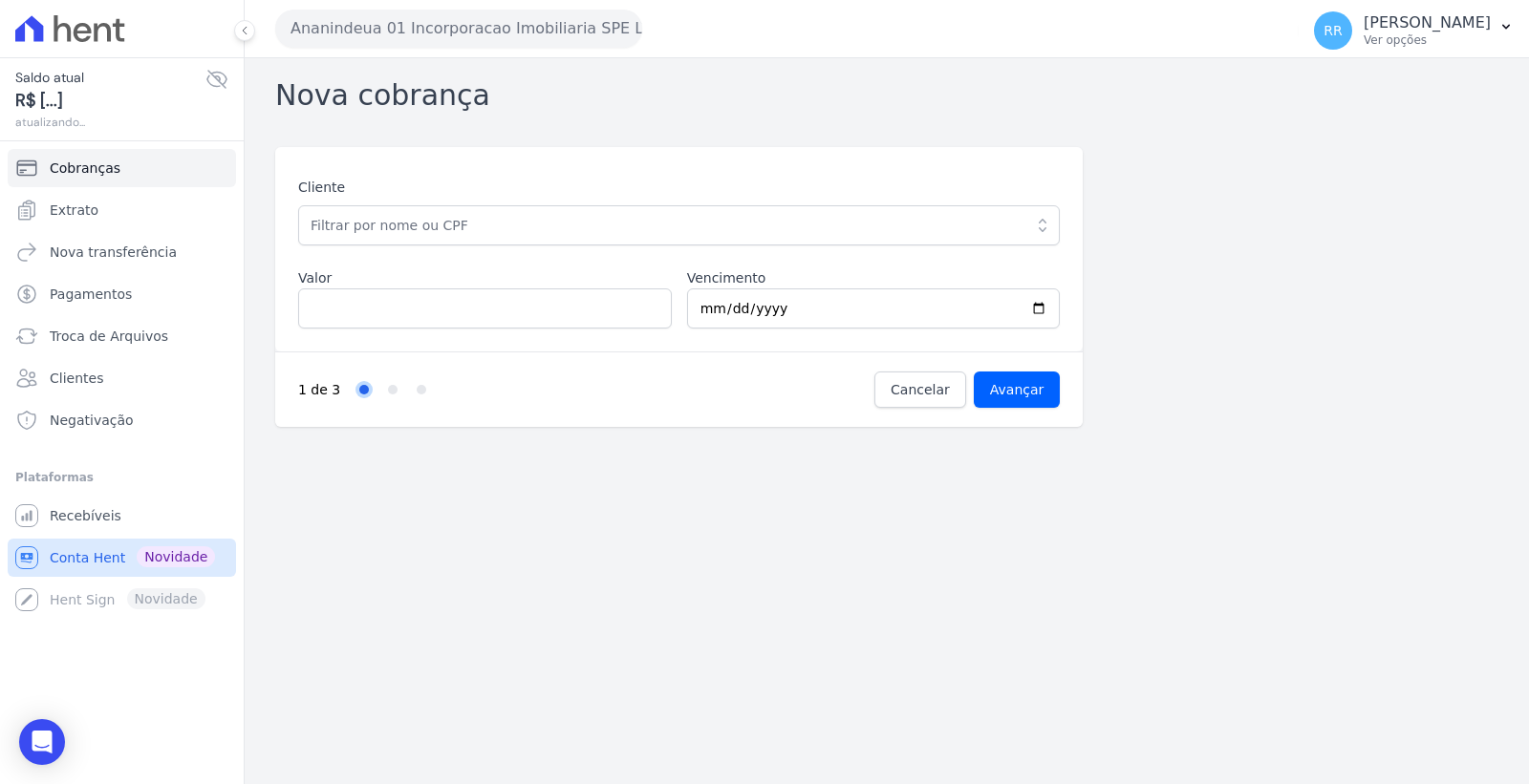
click at [92, 558] on span "Conta Hent" at bounding box center [87, 558] width 76 height 19
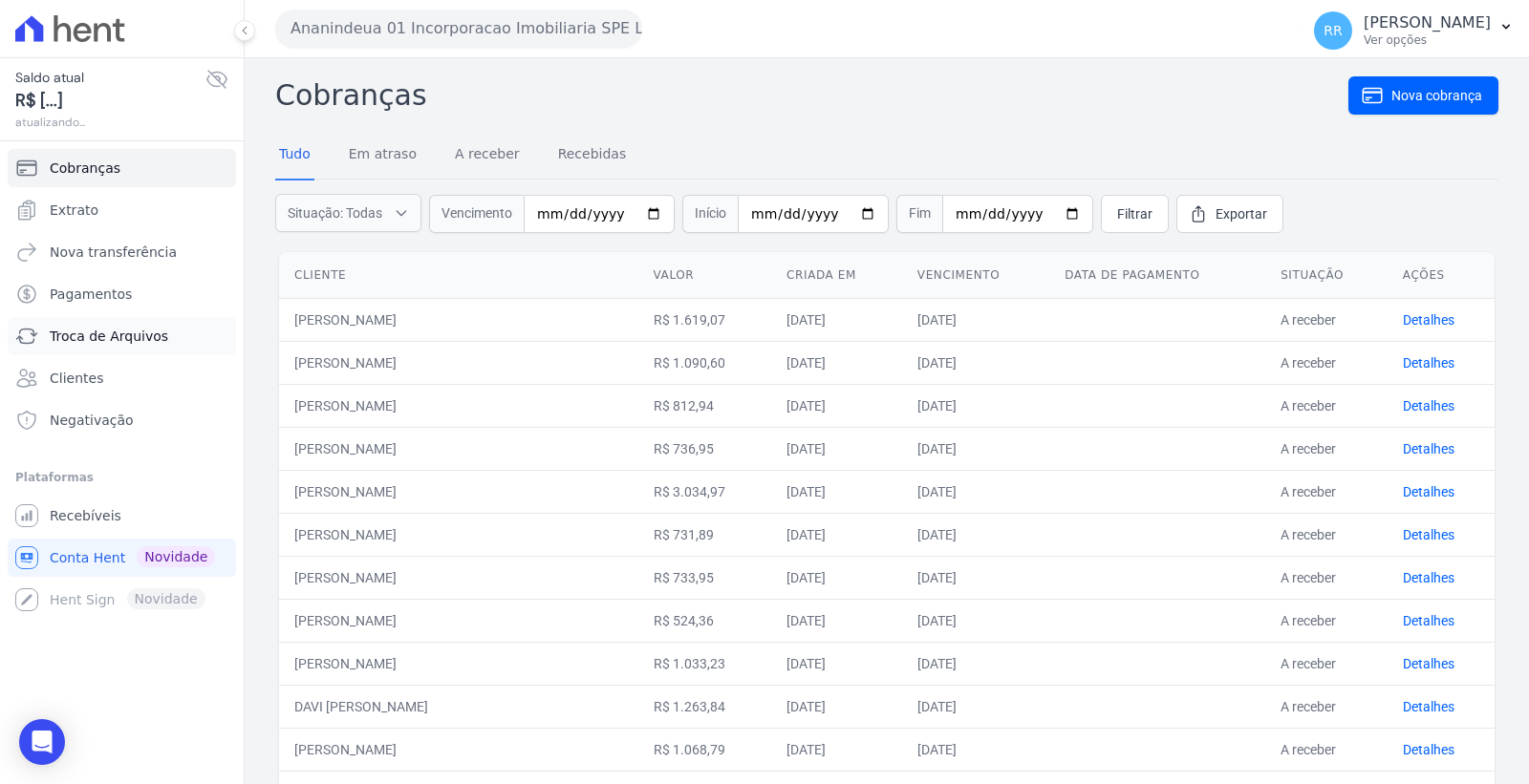
click at [144, 341] on span "Troca de Arquivos" at bounding box center [109, 336] width 119 height 19
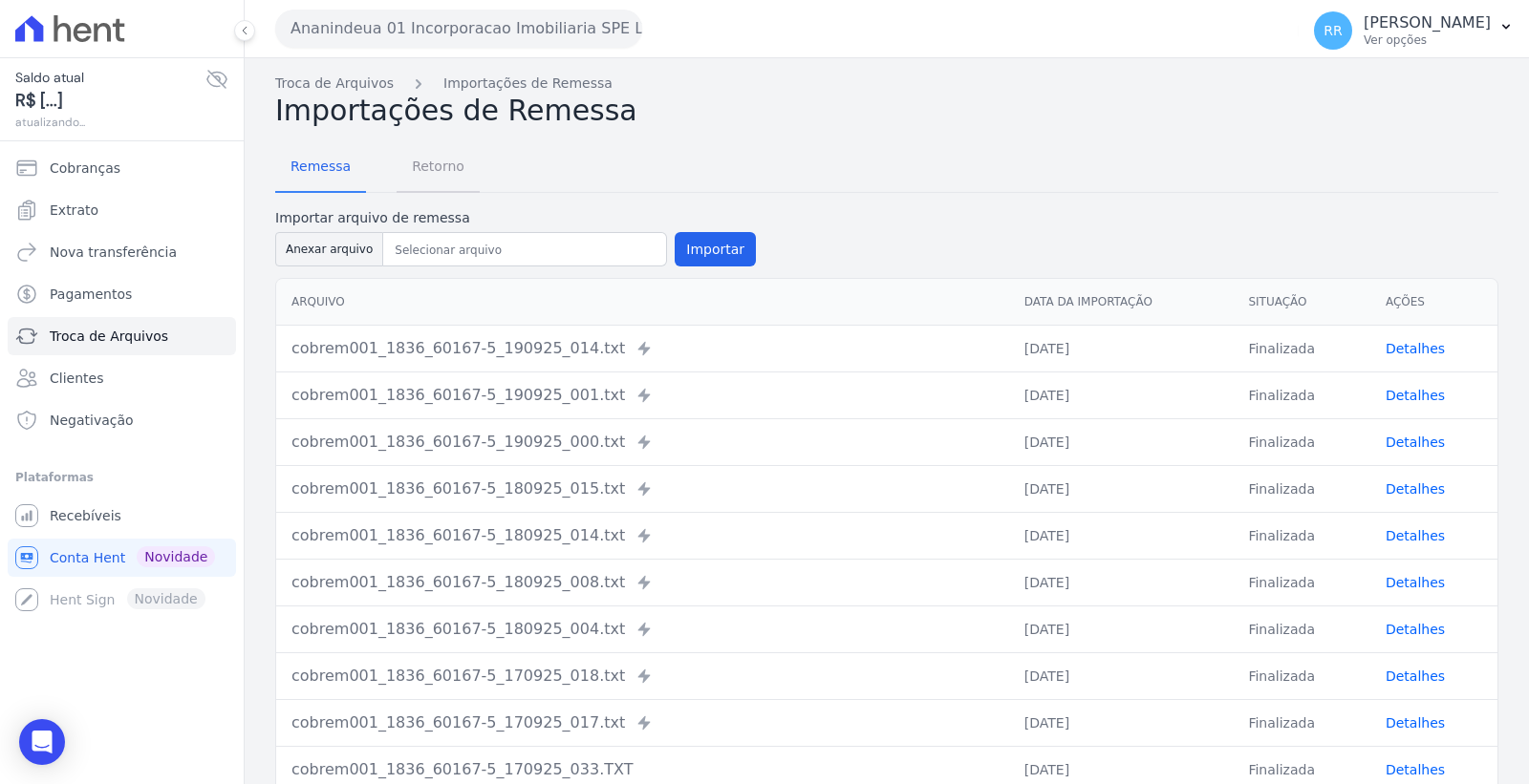
click at [439, 172] on span "Retorno" at bounding box center [438, 167] width 76 height 38
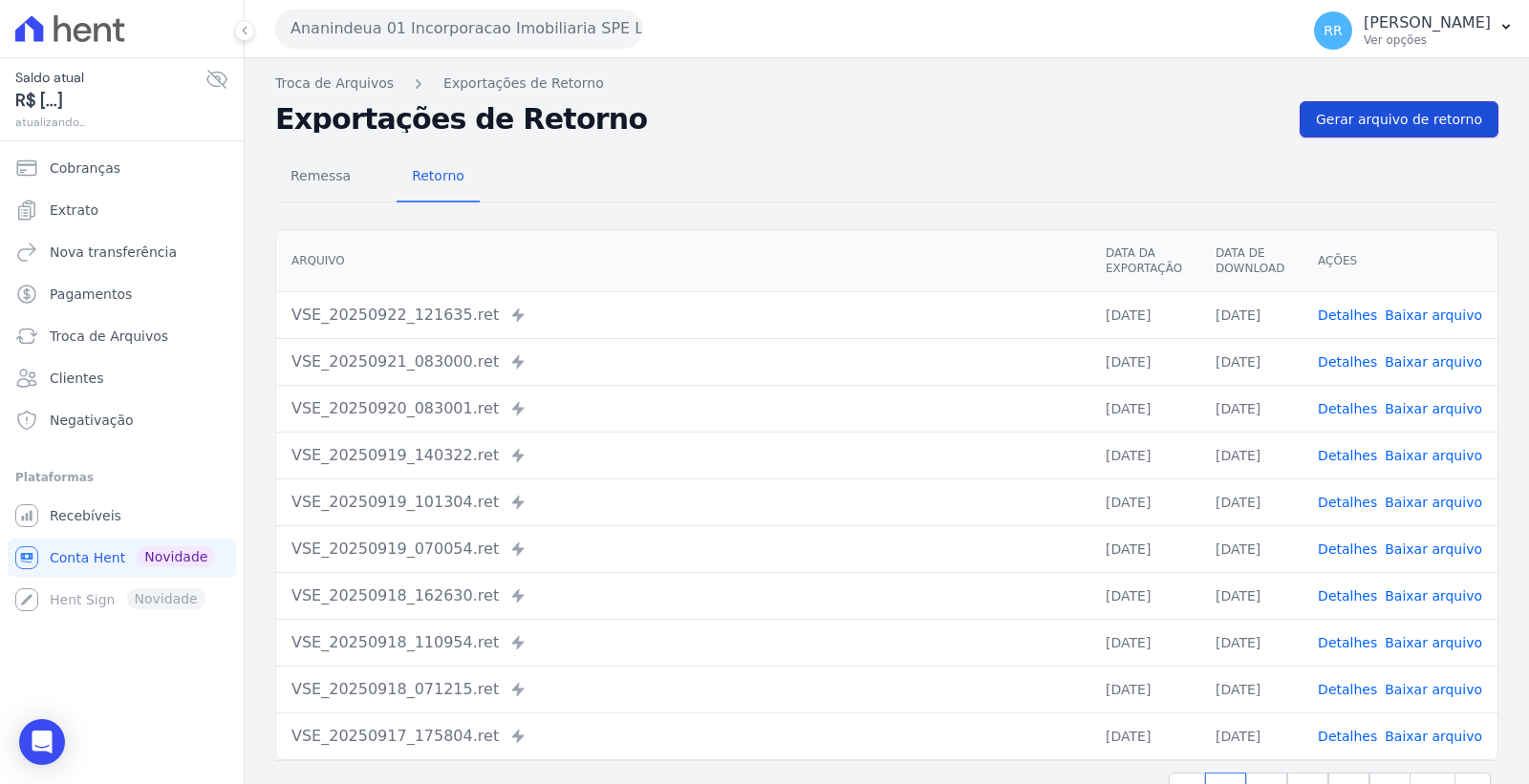
click at [1373, 129] on link "Gerar arquivo de retorno" at bounding box center [1399, 120] width 199 height 36
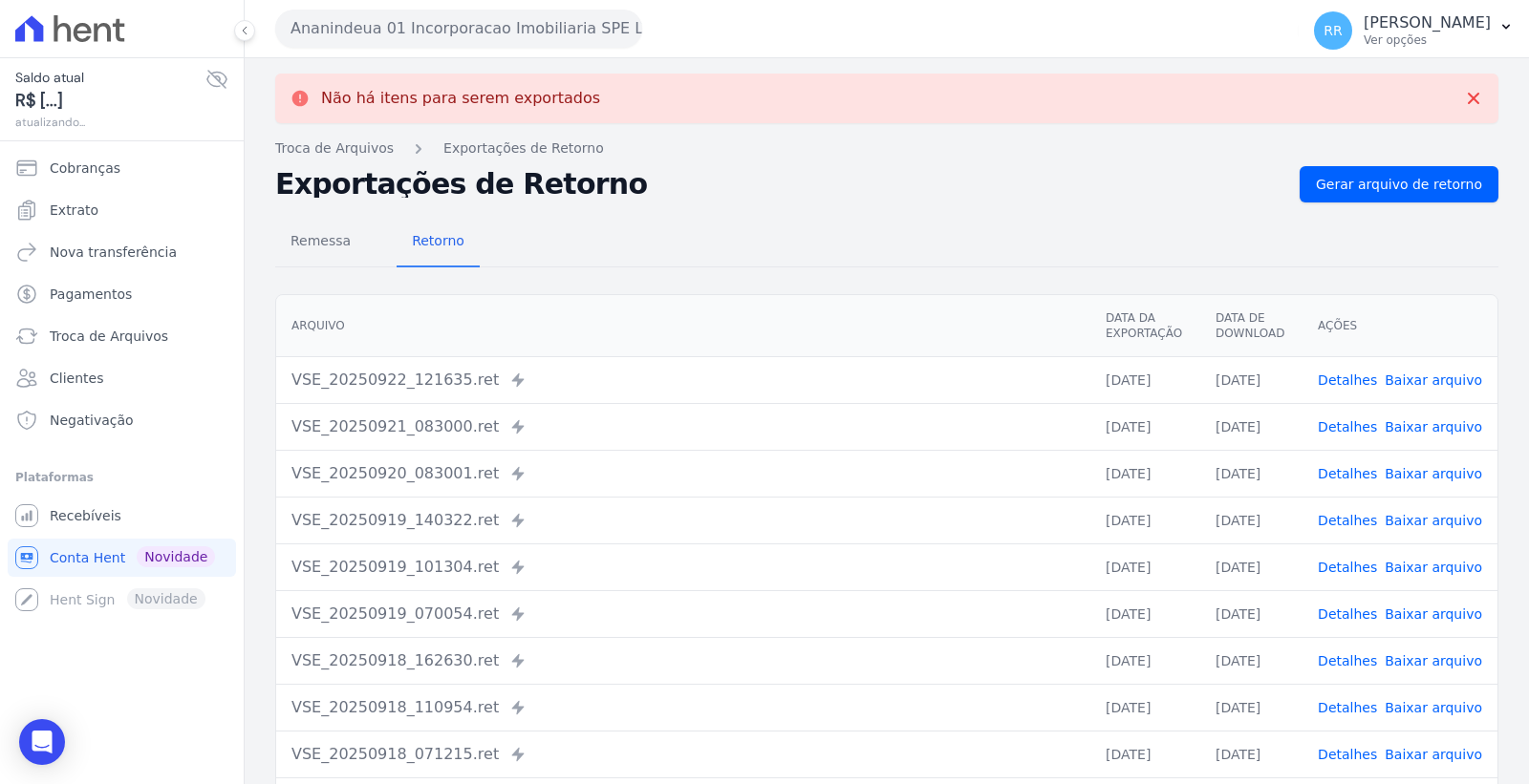
click at [482, 32] on button "Ananindeua 01 Incorporacao Imobiliaria SPE LTDA" at bounding box center [458, 29] width 367 height 38
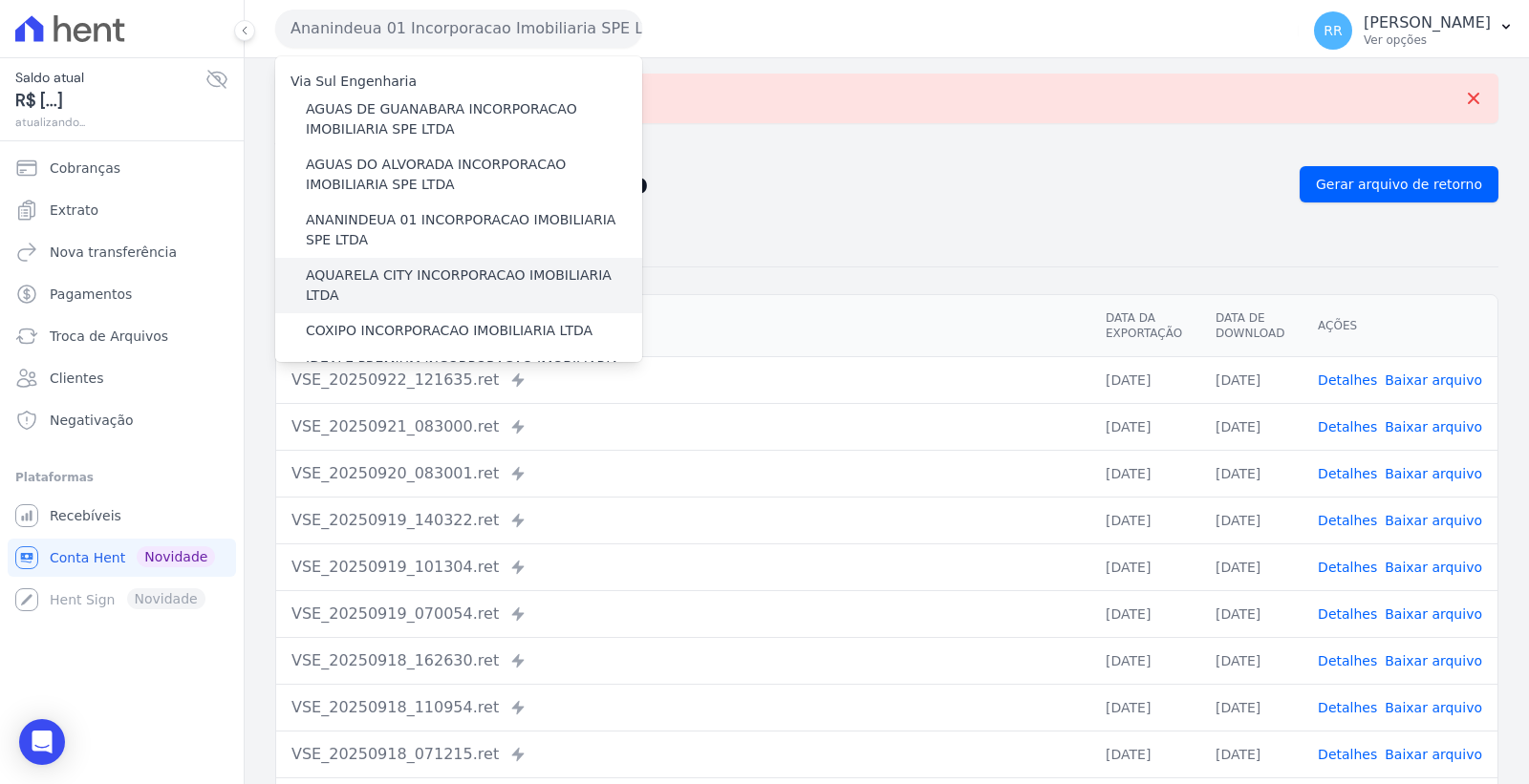
click at [454, 258] on div "AQUARELA CITY INCORPORACAO IMOBILIARIA LTDA" at bounding box center [458, 285] width 367 height 56
click at [461, 273] on label "AQUARELA CITY INCORPORACAO IMOBILIARIA LTDA" at bounding box center [473, 285] width 336 height 40
click at [0, 0] on input "AQUARELA CITY INCORPORACAO IMOBILIARIA LTDA" at bounding box center [0, 0] width 0 height 0
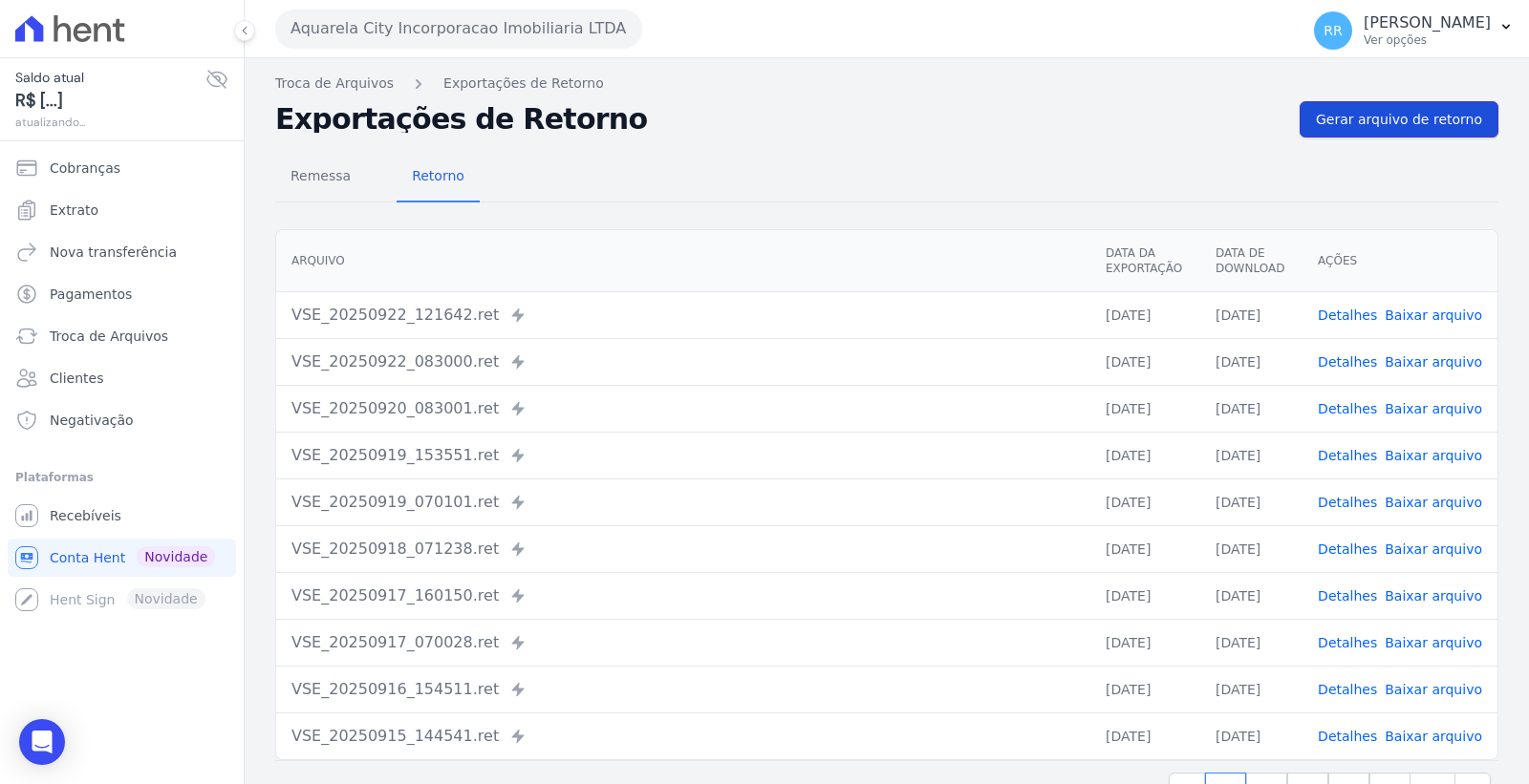
click at [1429, 121] on span "Gerar arquivo de retorno" at bounding box center [1399, 120] width 167 height 19
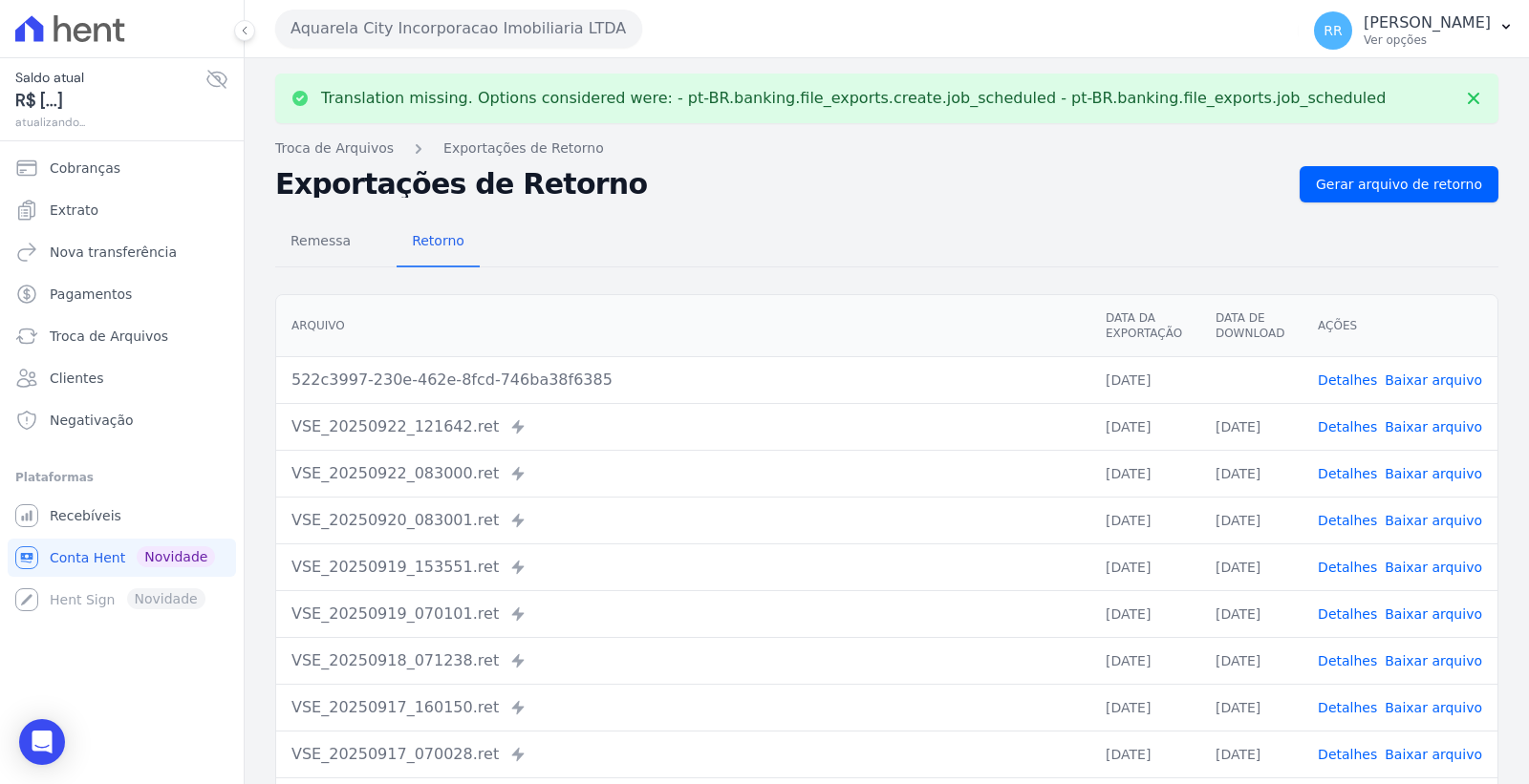
click at [1406, 372] on link "Baixar arquivo" at bounding box center [1433, 380] width 98 height 15
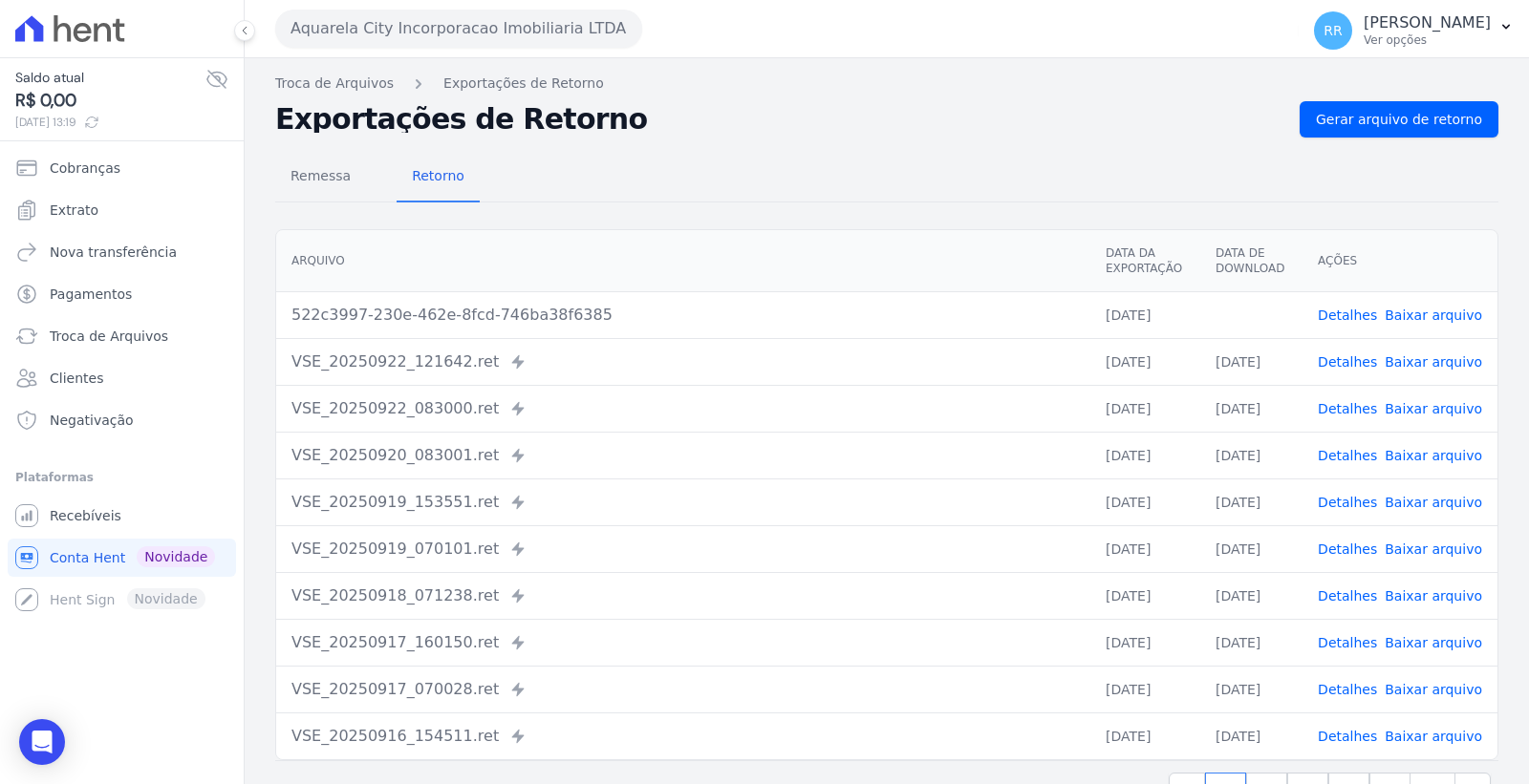
click at [505, 34] on button "Aquarela City Incorporacao Imobiliaria LTDA" at bounding box center [458, 29] width 367 height 38
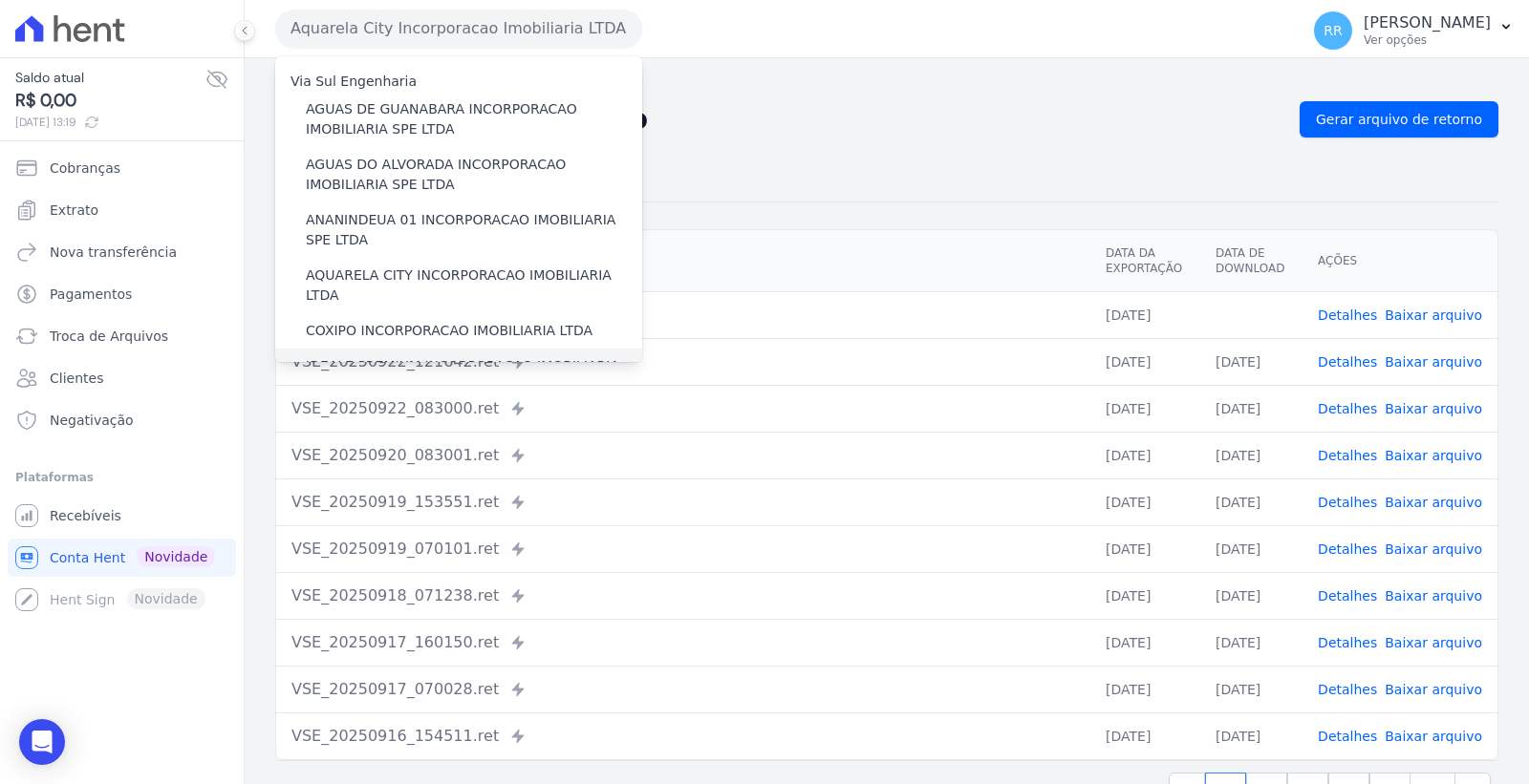
click at [445, 356] on label "IDEALE PREMIUM INCORPORACAO IMOBILIARIA LTDA" at bounding box center [473, 376] width 336 height 40
click at [0, 0] on input "IDEALE PREMIUM INCORPORACAO IMOBILIARIA LTDA" at bounding box center [0, 0] width 0 height 0
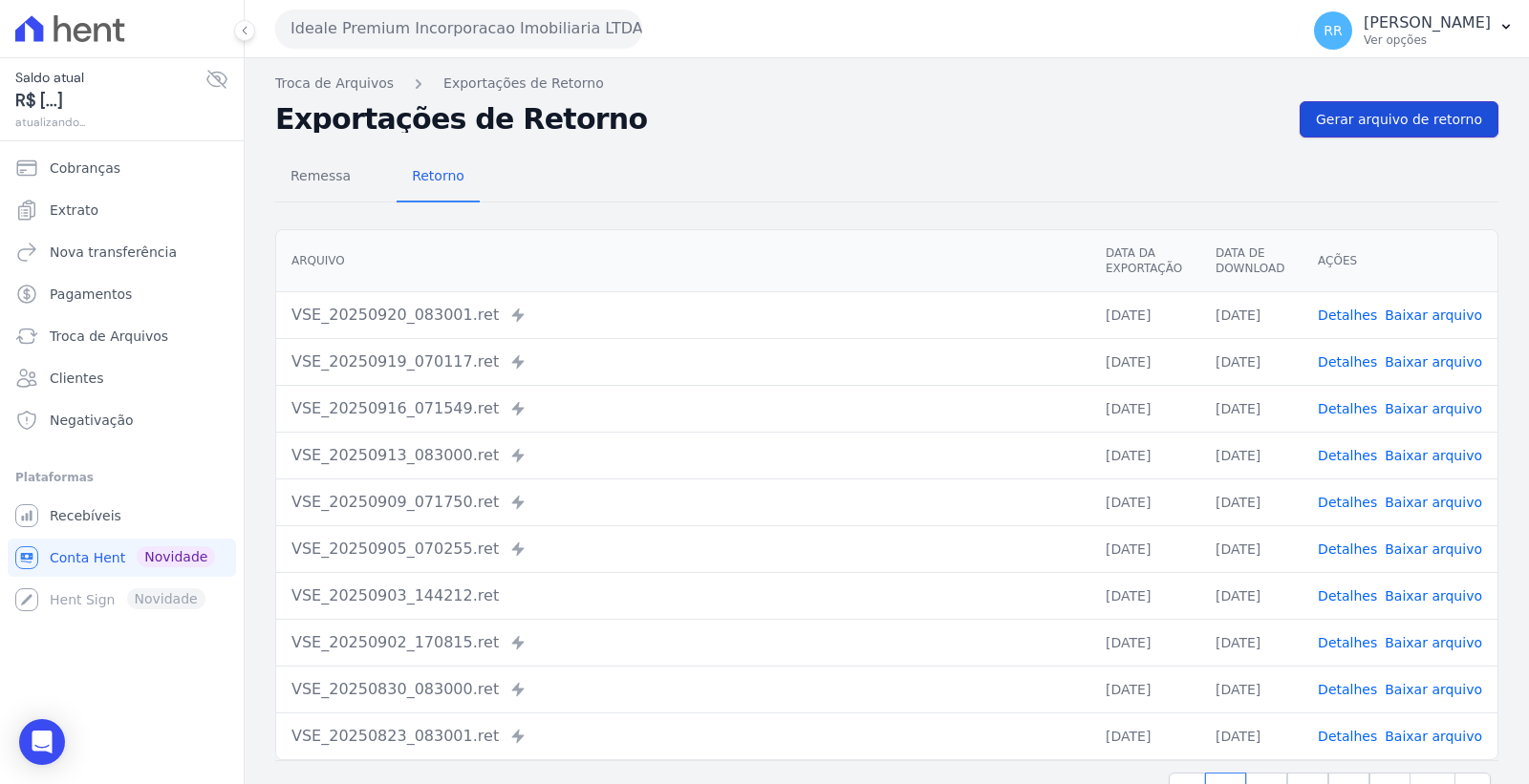
click at [1351, 111] on span "Gerar arquivo de retorno" at bounding box center [1399, 120] width 167 height 19
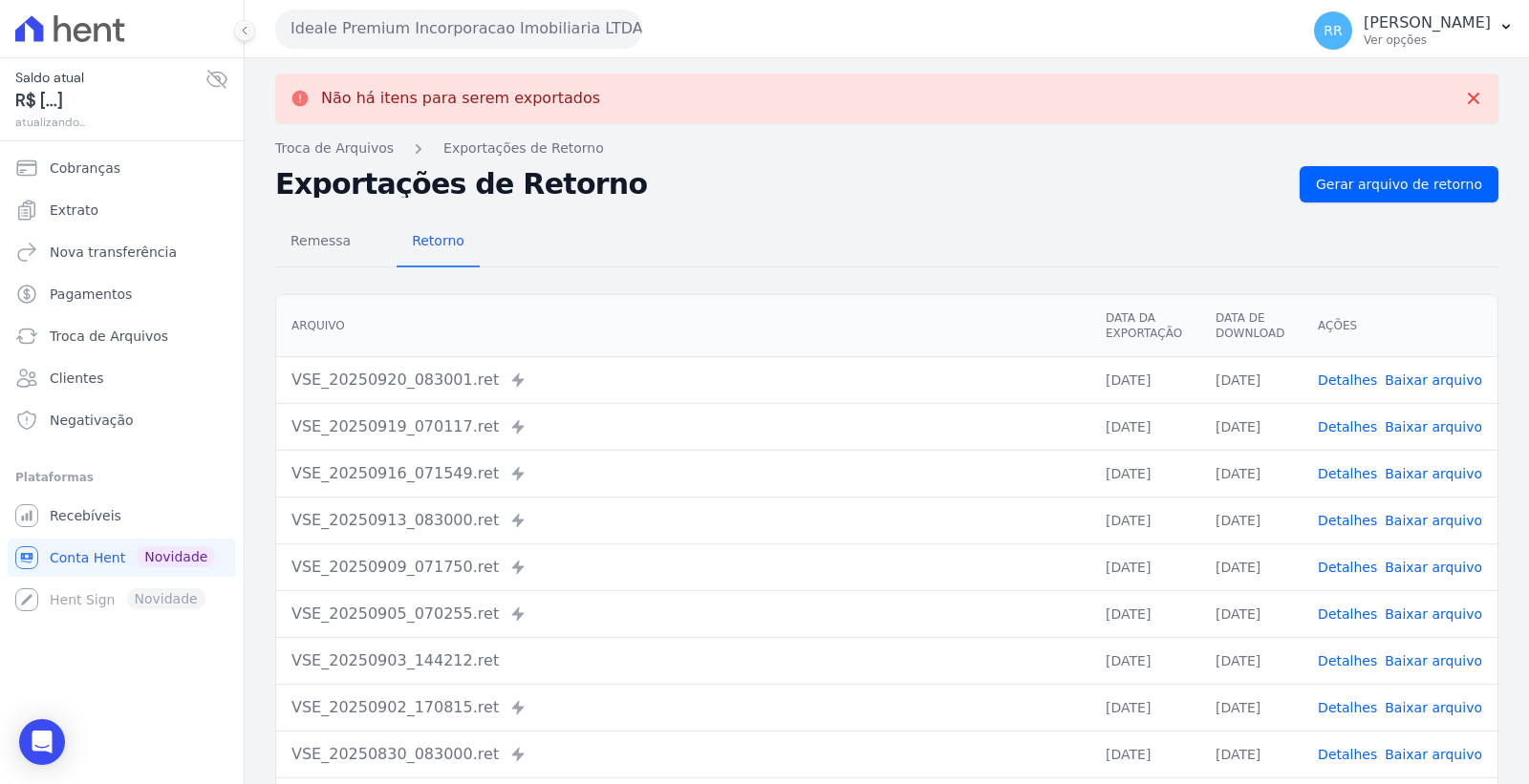
click at [535, 20] on button "Ideale Premium Incorporacao Imobiliaria LTDA" at bounding box center [458, 29] width 367 height 38
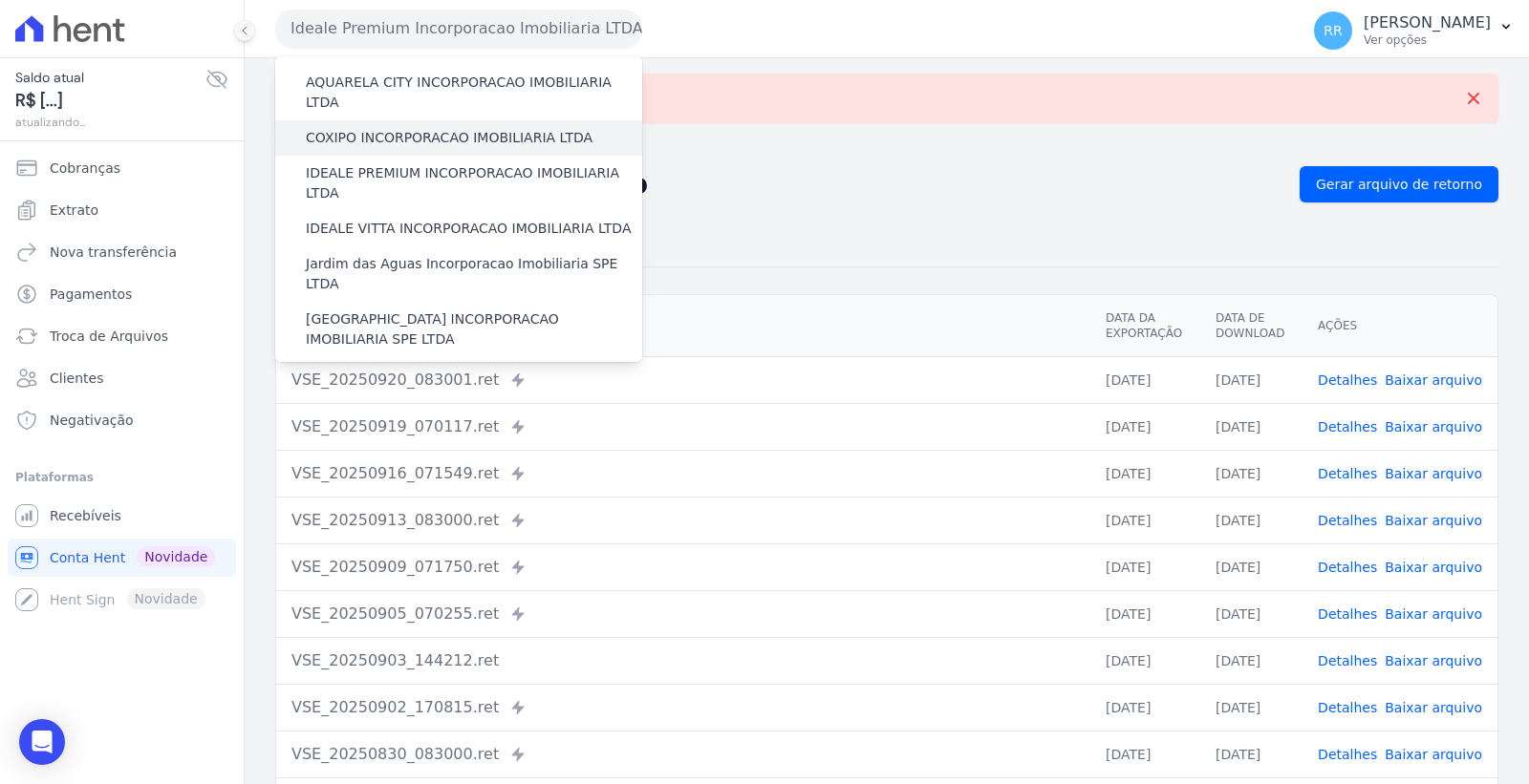
scroll to position [213, 0]
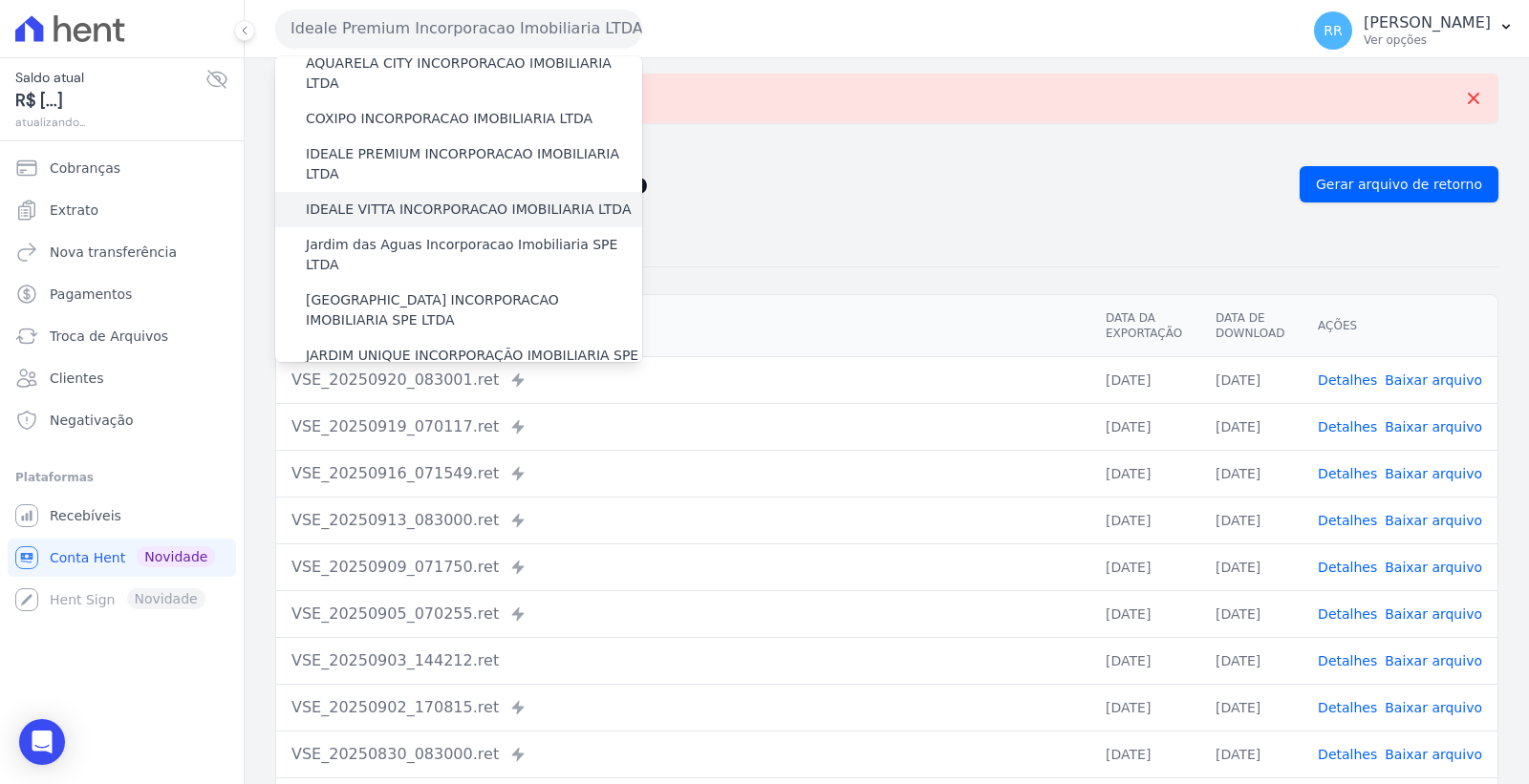
click at [461, 200] on label "IDEALE VITTA INCORPORACAO IMOBILIARIA LTDA" at bounding box center [467, 210] width 325 height 20
click at [0, 0] on input "IDEALE VITTA INCORPORACAO IMOBILIARIA LTDA" at bounding box center [0, 0] width 0 height 0
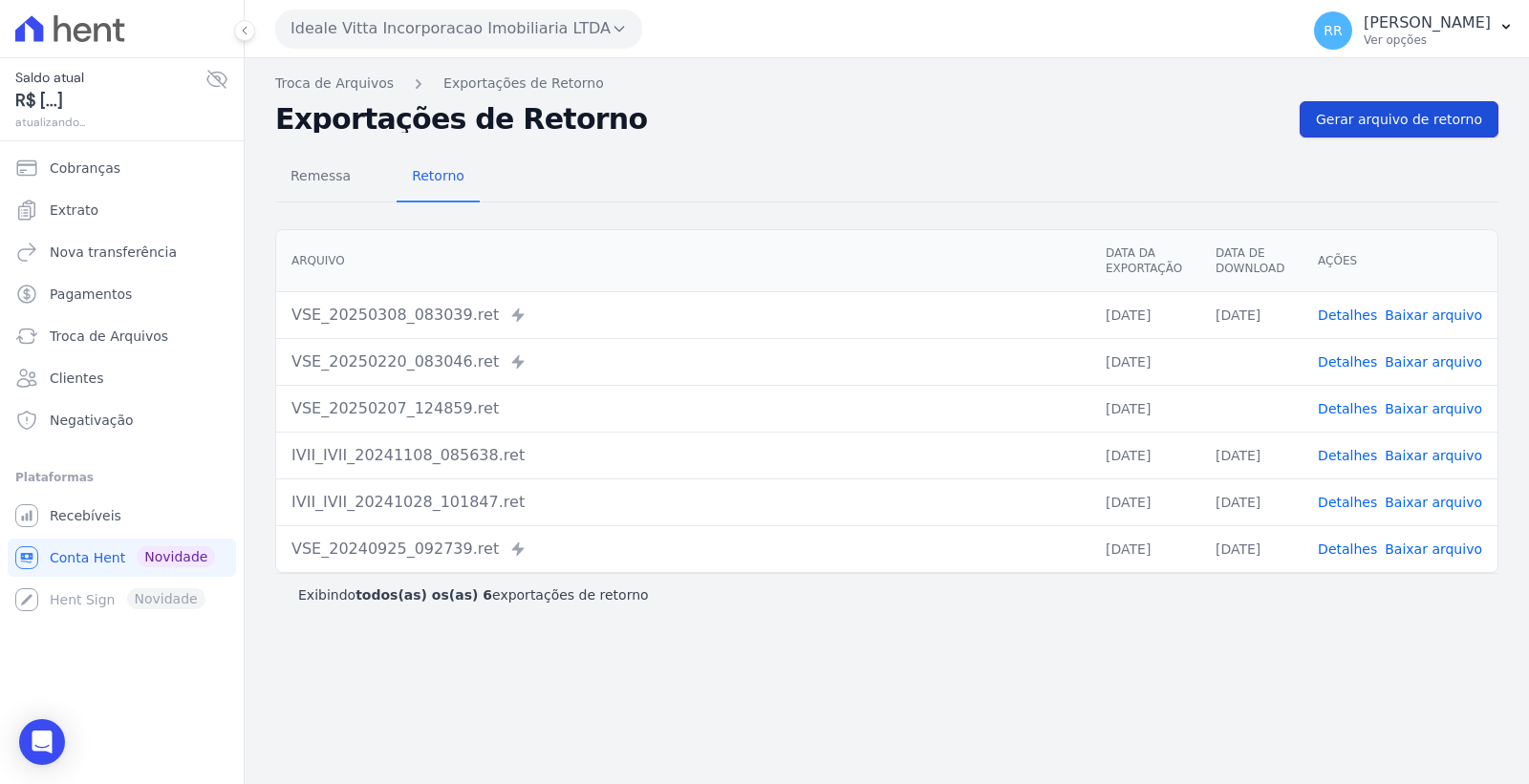
click at [1400, 118] on span "Gerar arquivo de retorno" at bounding box center [1399, 120] width 167 height 19
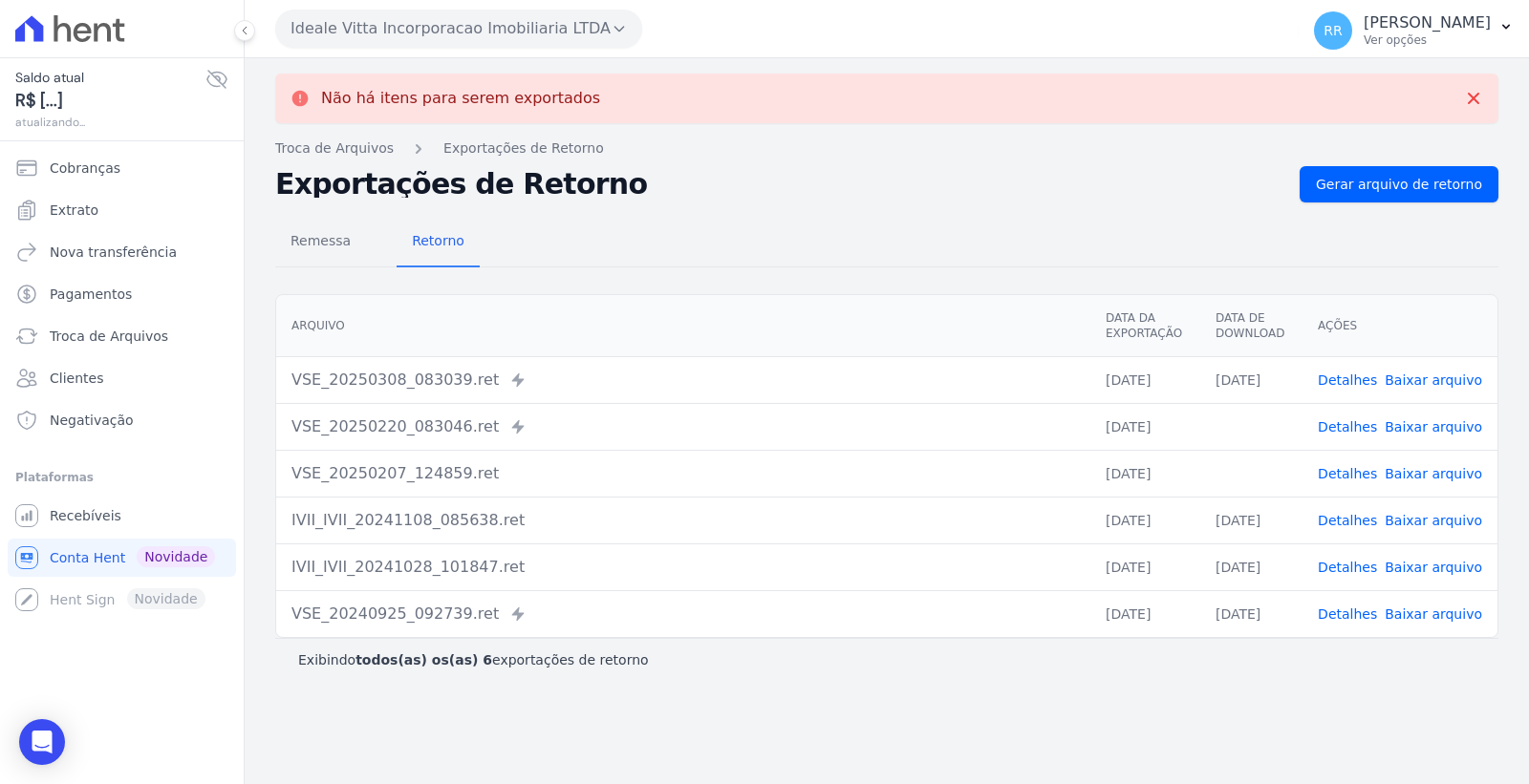
click at [523, 30] on button "Ideale Vitta Incorporacao Imobiliaria LTDA" at bounding box center [458, 29] width 367 height 38
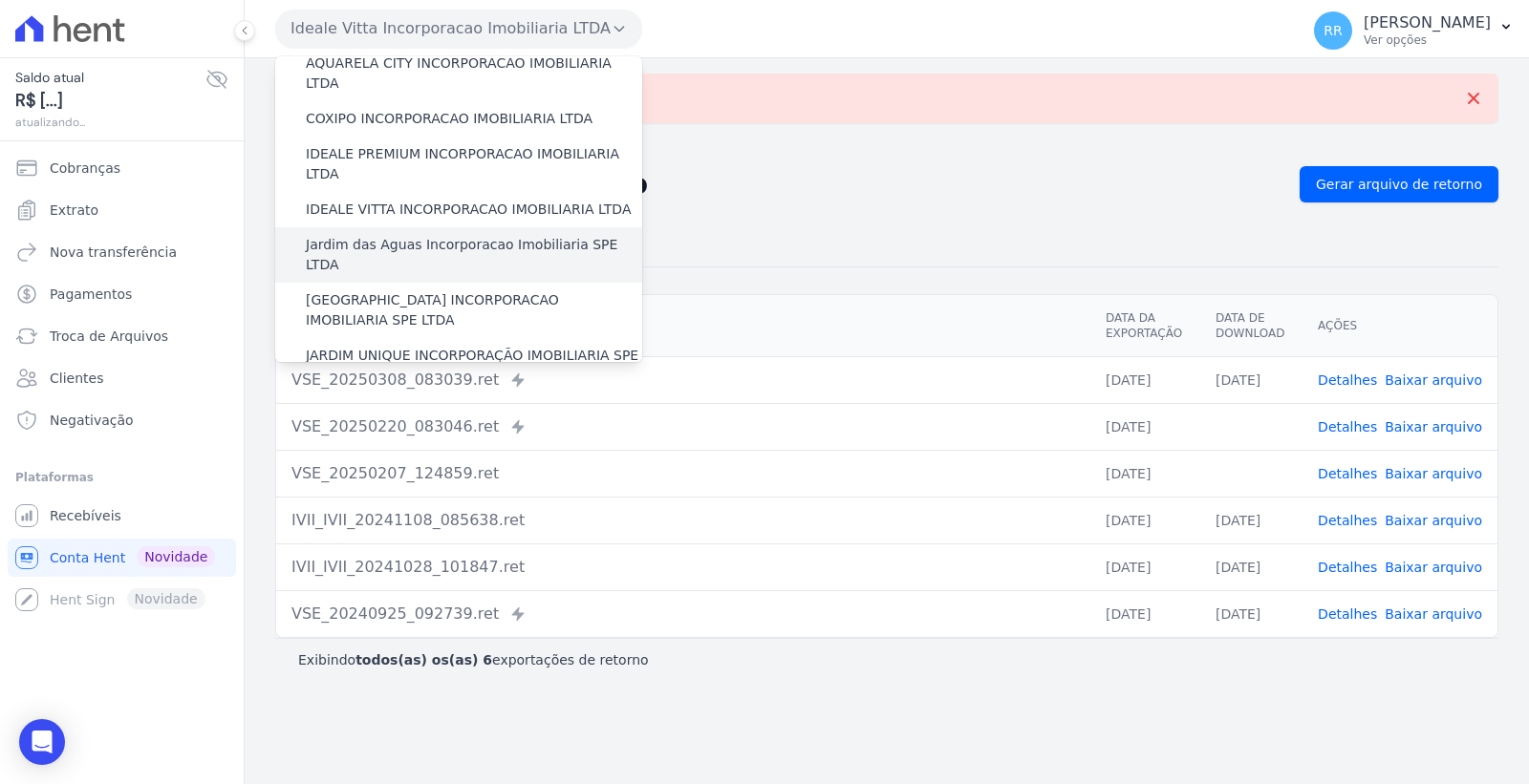
click at [481, 235] on label "Jardim das Aguas Incorporacao Imobiliaria SPE LTDA" at bounding box center [473, 256] width 336 height 40
click at [0, 0] on input "Jardim das Aguas Incorporacao Imobiliaria SPE LTDA" at bounding box center [0, 0] width 0 height 0
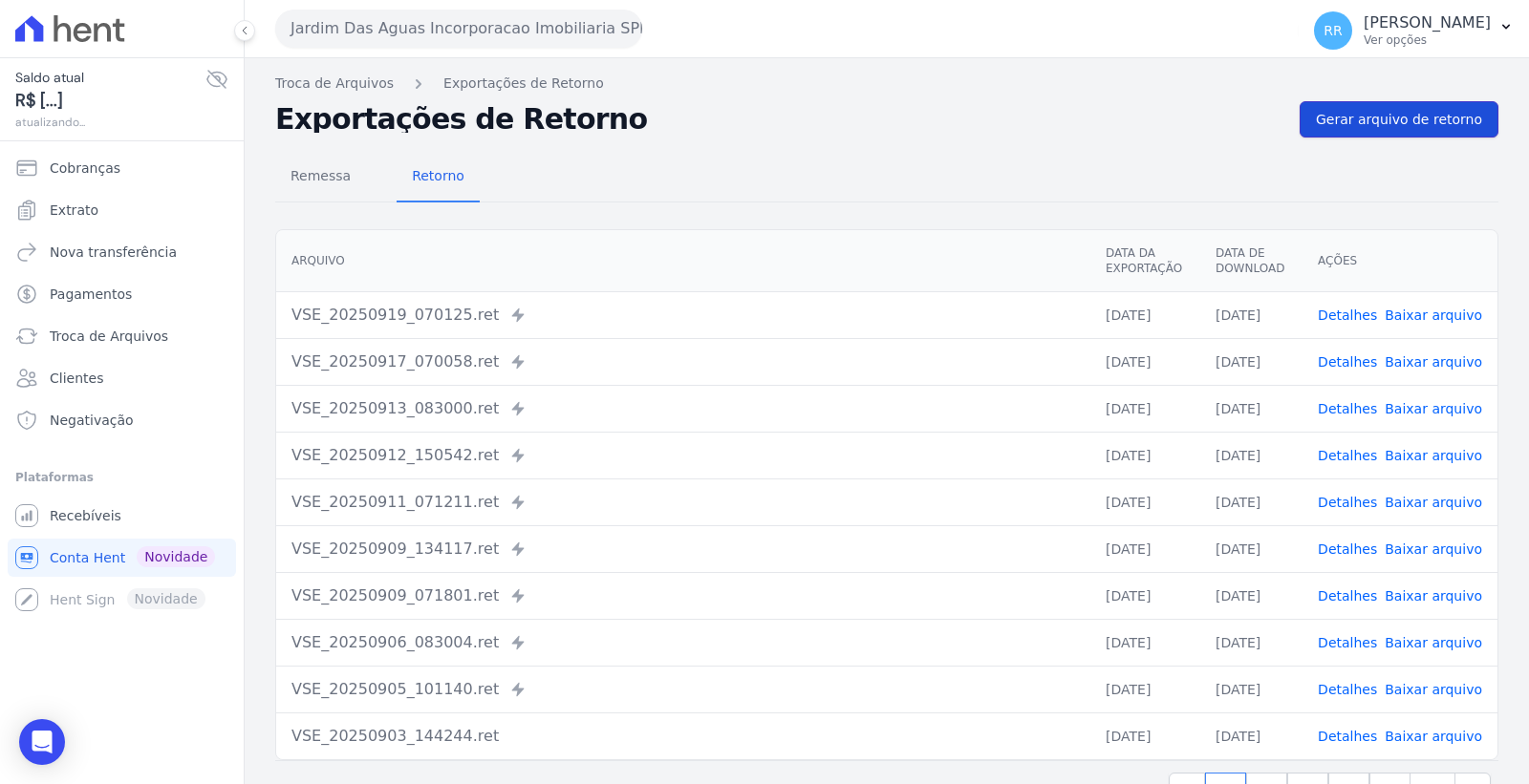
click at [1382, 101] on link "Gerar arquivo de retorno" at bounding box center [1399, 120] width 199 height 36
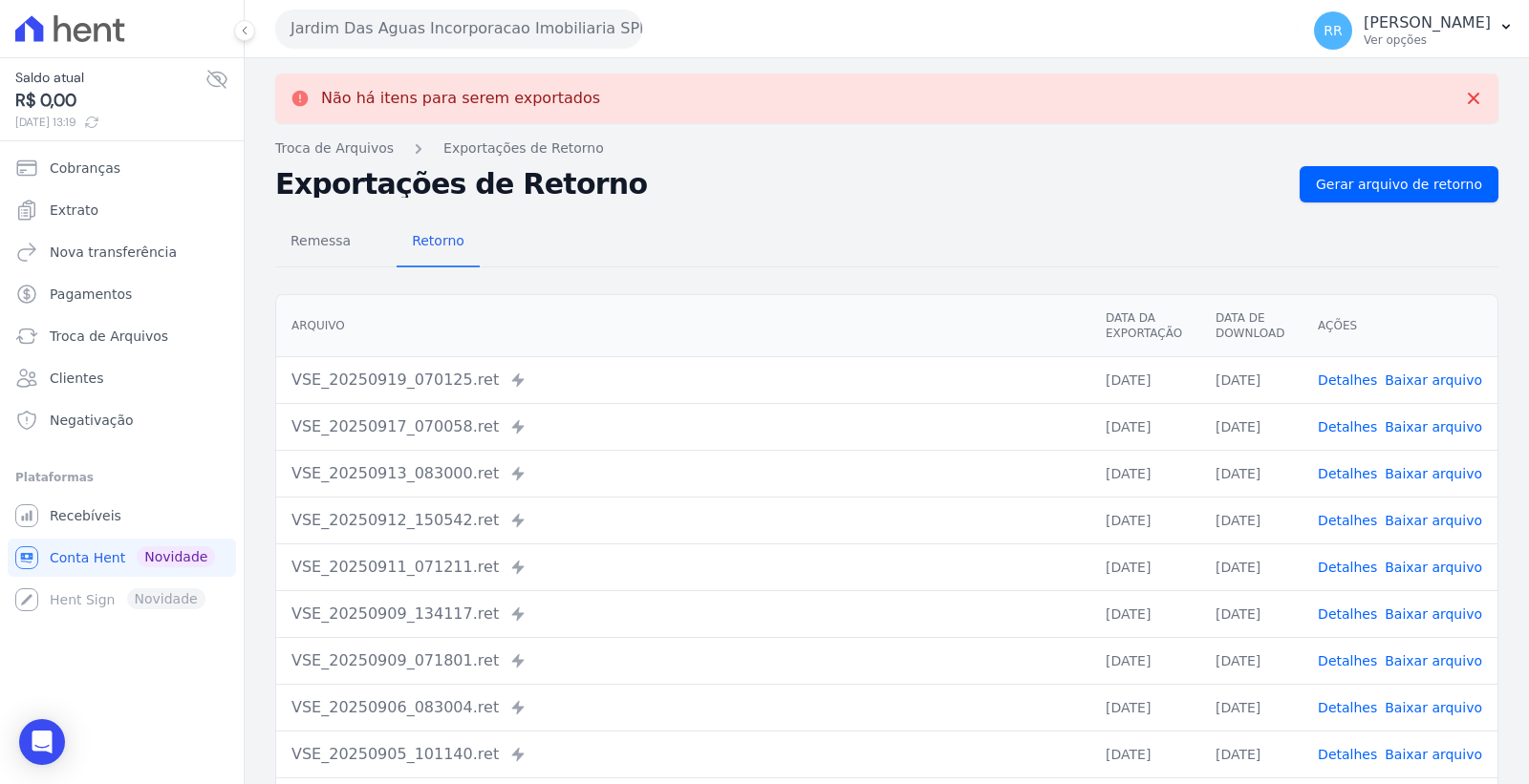
click at [523, 36] on button "Jardim Das Aguas Incorporacao Imobiliaria SPE LTDA" at bounding box center [458, 29] width 367 height 38
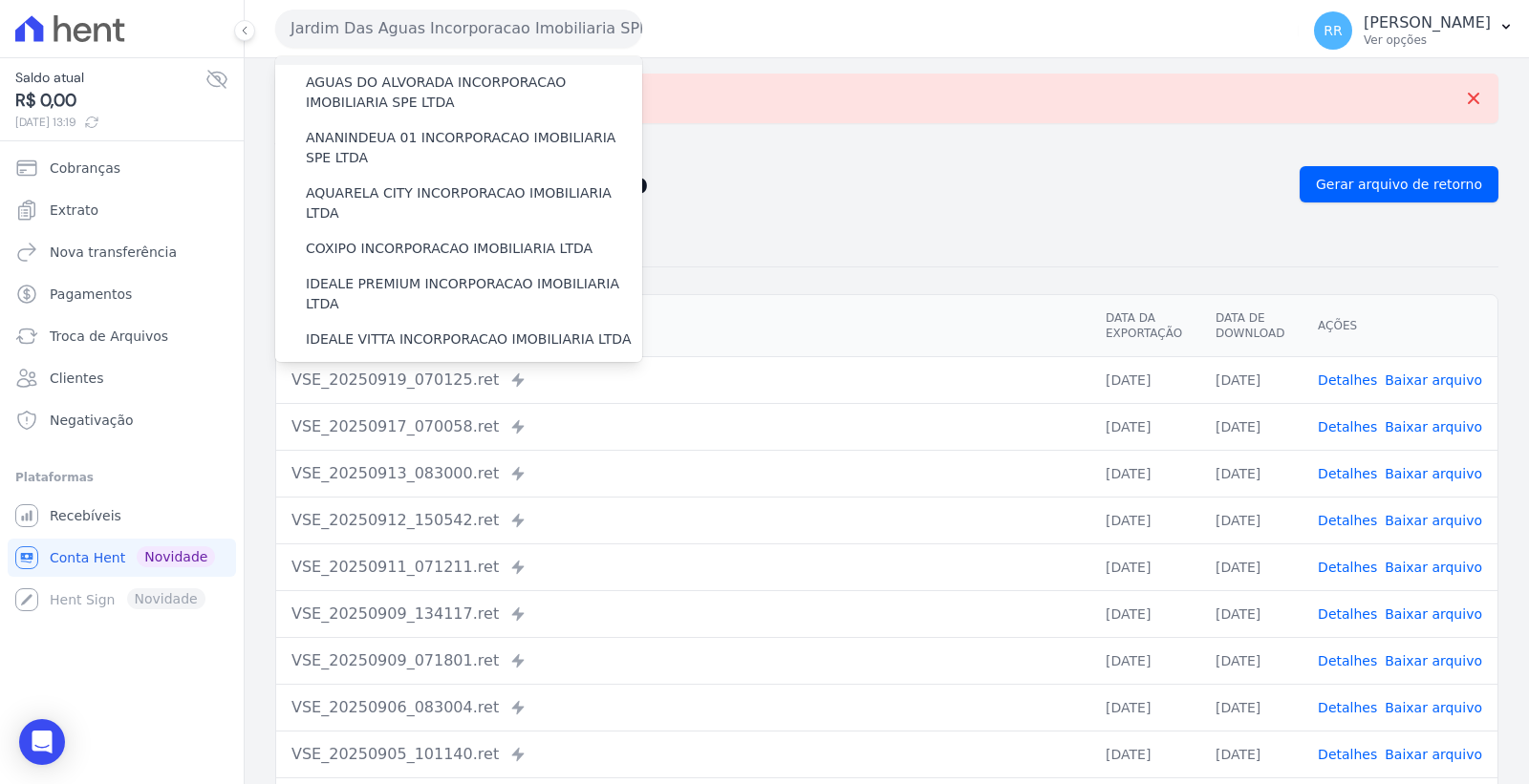
scroll to position [318, 0]
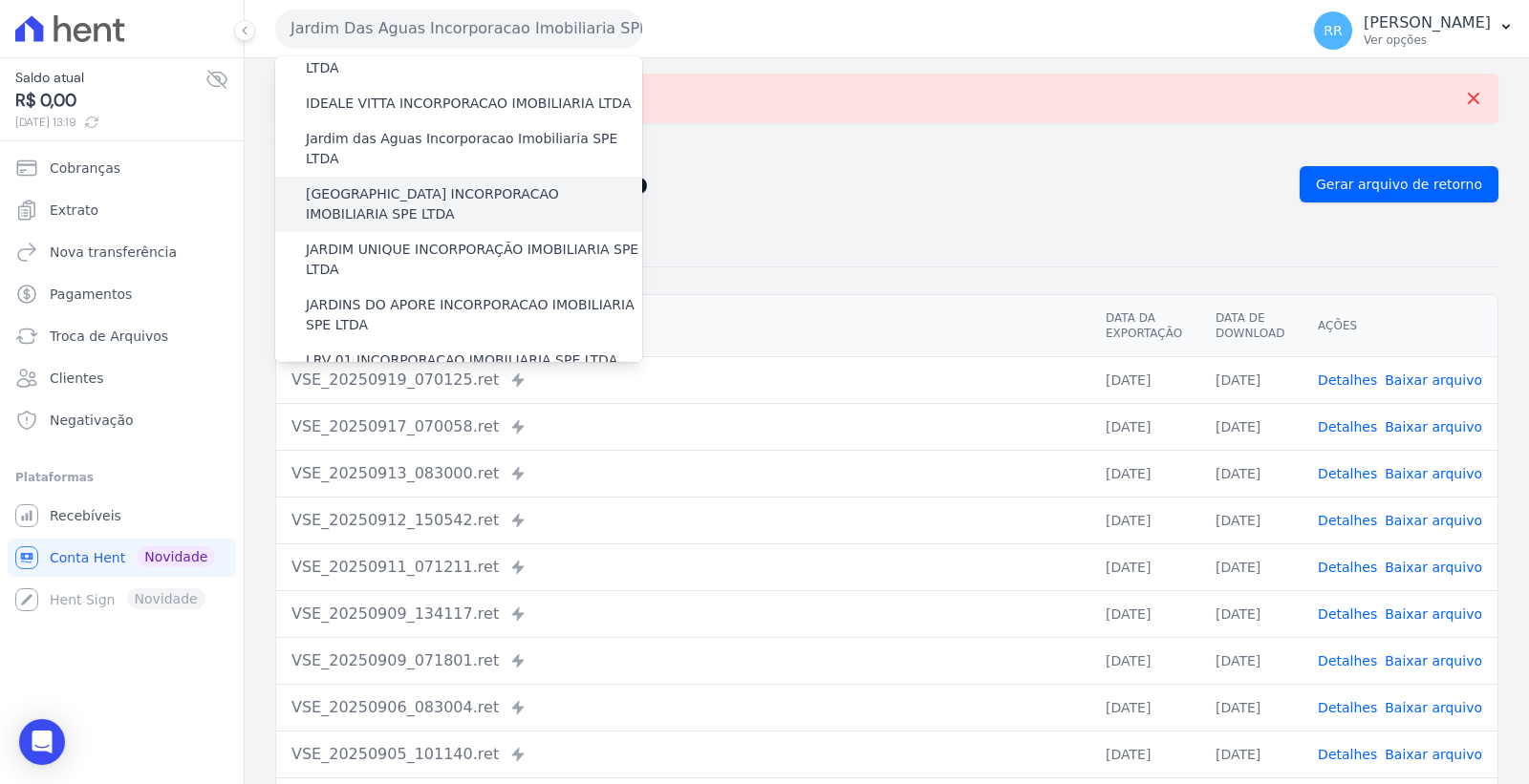
click at [499, 185] on label "JARDIM MONTREAL INCORPORACAO IMOBILIARIA SPE LTDA" at bounding box center [473, 205] width 336 height 40
click at [0, 0] on input "JARDIM MONTREAL INCORPORACAO IMOBILIARIA SPE LTDA" at bounding box center [0, 0] width 0 height 0
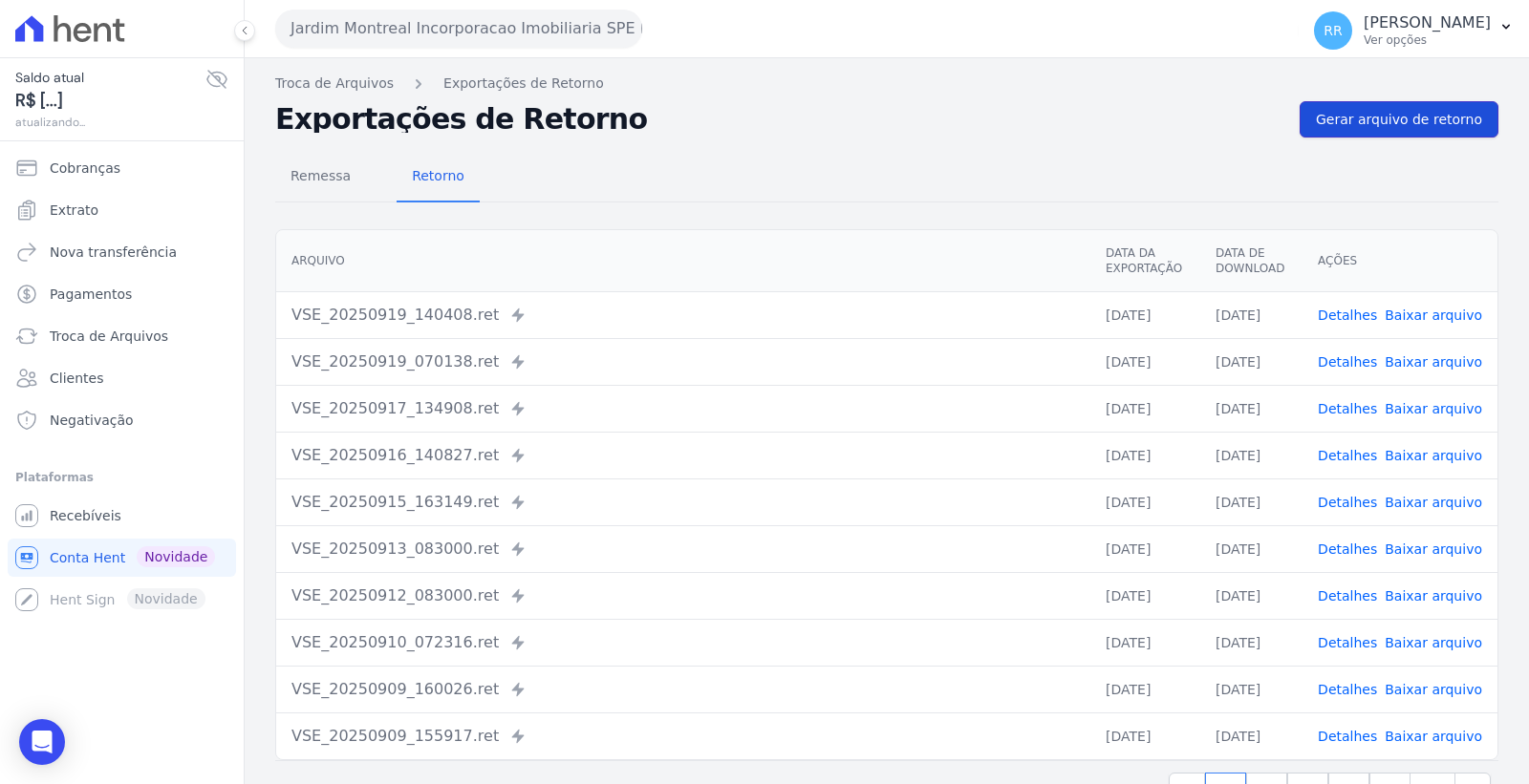
click at [1401, 128] on span "Gerar arquivo de retorno" at bounding box center [1399, 120] width 167 height 19
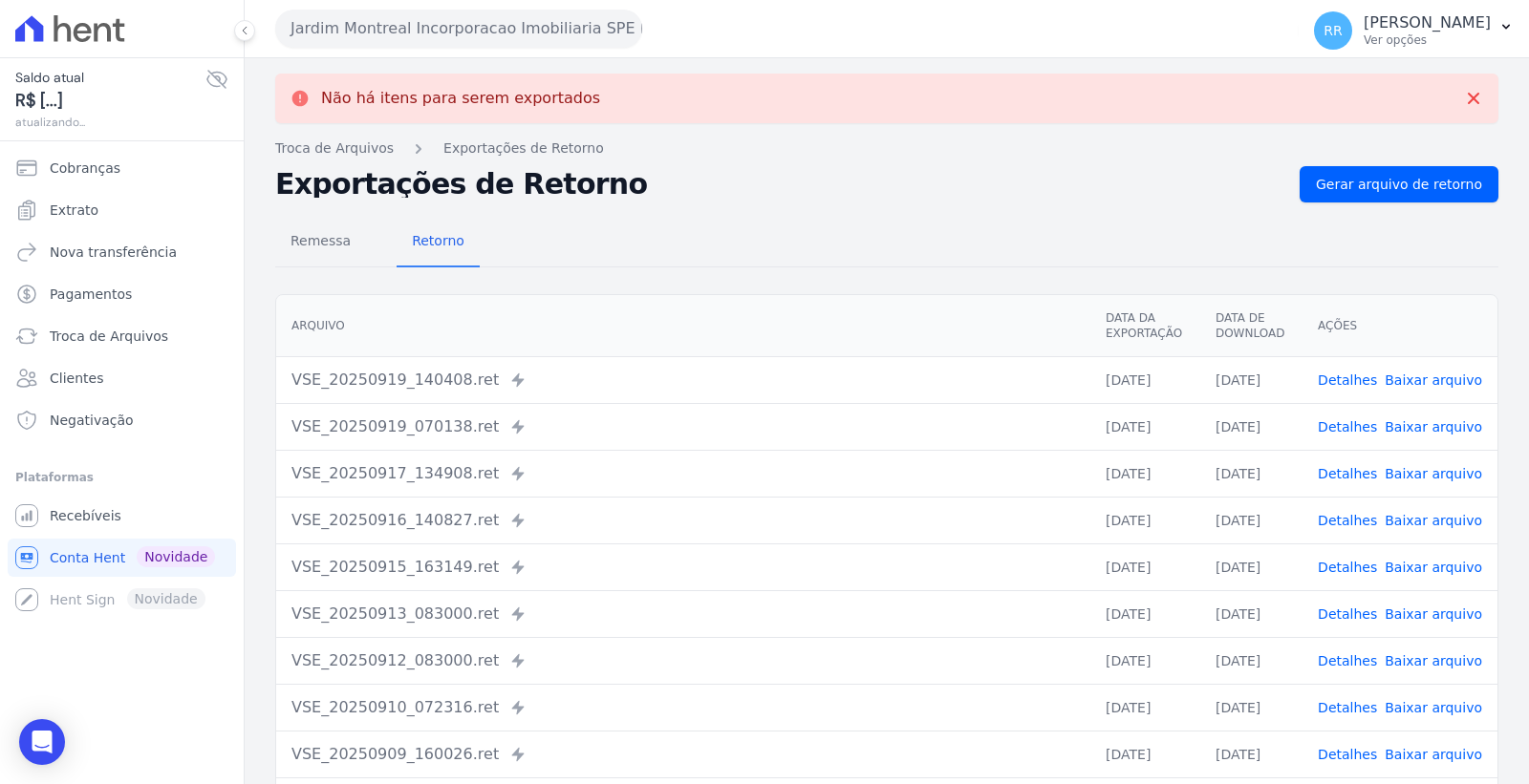
click at [418, 34] on button "Jardim Montreal Incorporacao Imobiliaria SPE LTDA" at bounding box center [458, 29] width 367 height 38
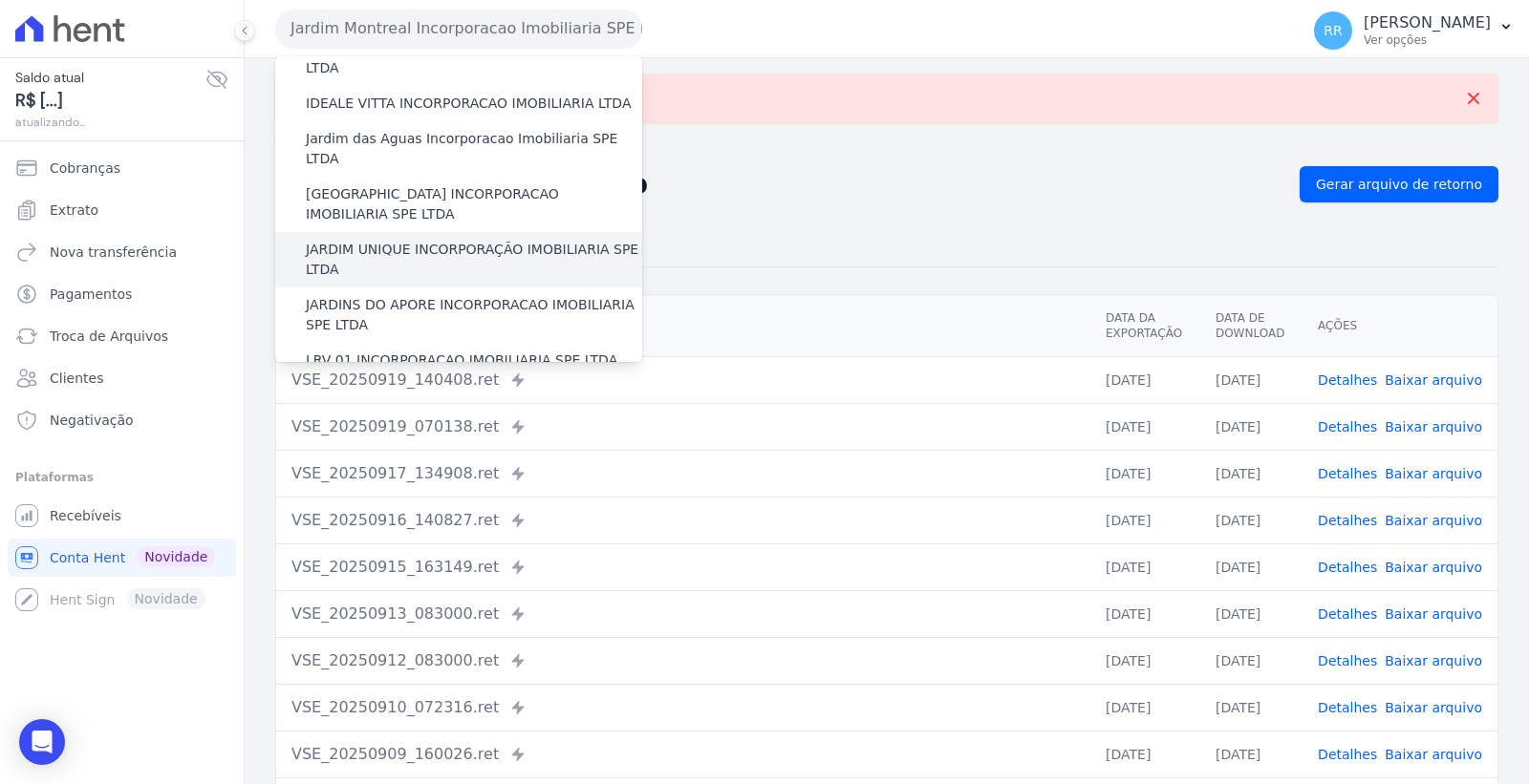
click at [476, 239] on label "JARDIM UNIQUE INCORPORAÇÃO IMOBILIARIA SPE LTDA" at bounding box center [473, 259] width 336 height 40
click at [0, 0] on input "JARDIM UNIQUE INCORPORAÇÃO IMOBILIARIA SPE LTDA" at bounding box center [0, 0] width 0 height 0
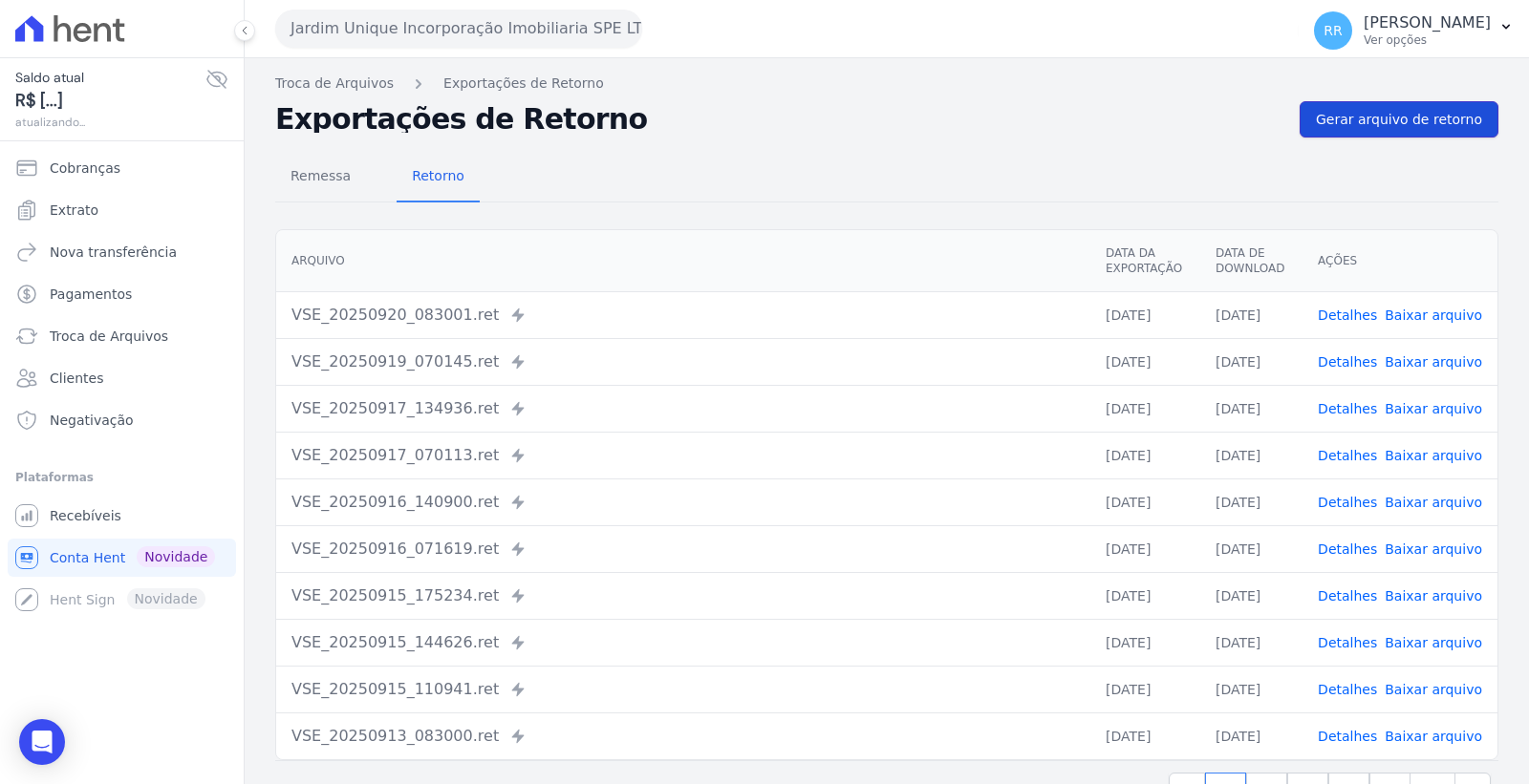
click at [1387, 117] on span "Gerar arquivo de retorno" at bounding box center [1399, 120] width 167 height 19
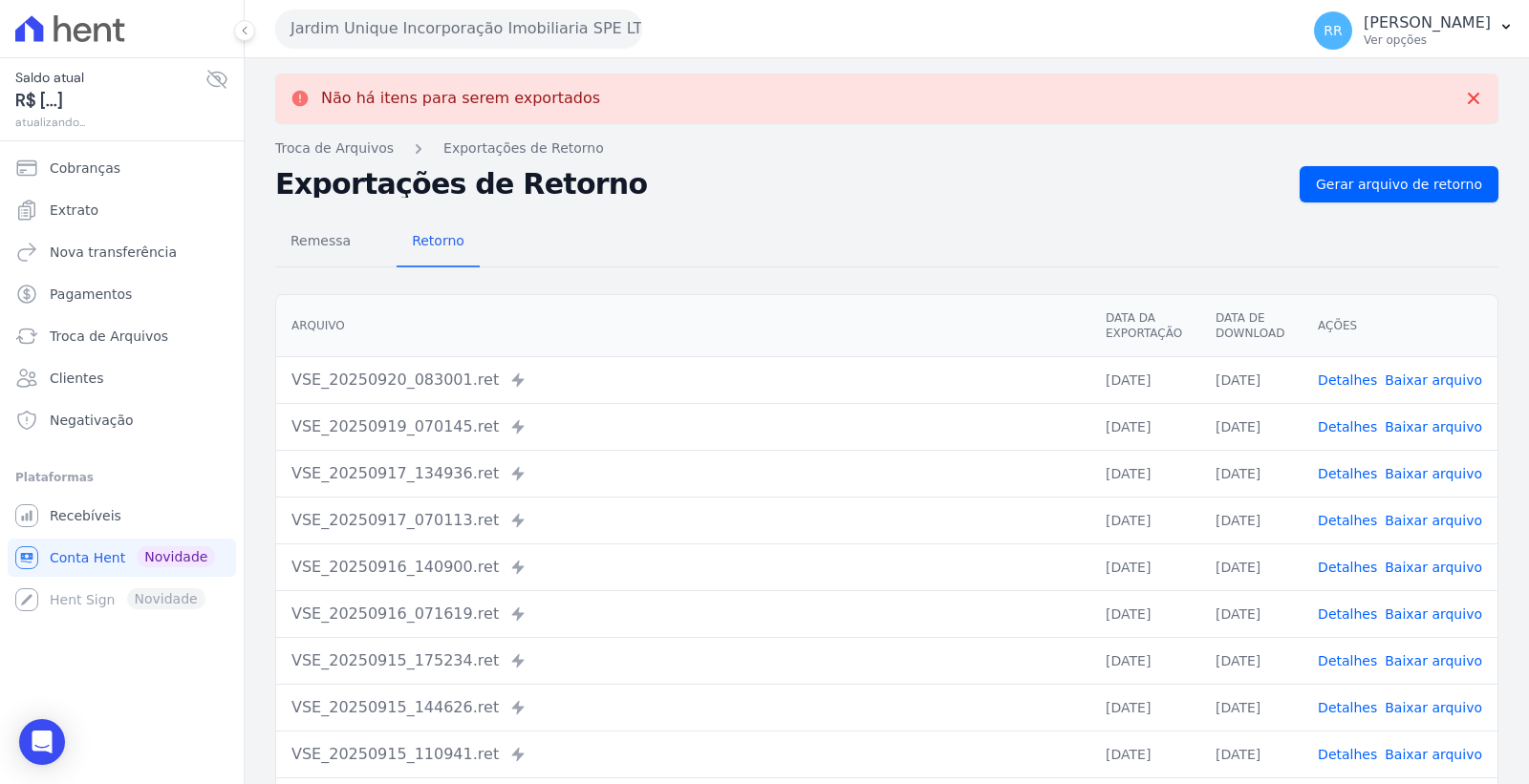
click at [533, 25] on button "Jardim Unique Incorporação Imobiliaria SPE LTDA" at bounding box center [458, 29] width 367 height 38
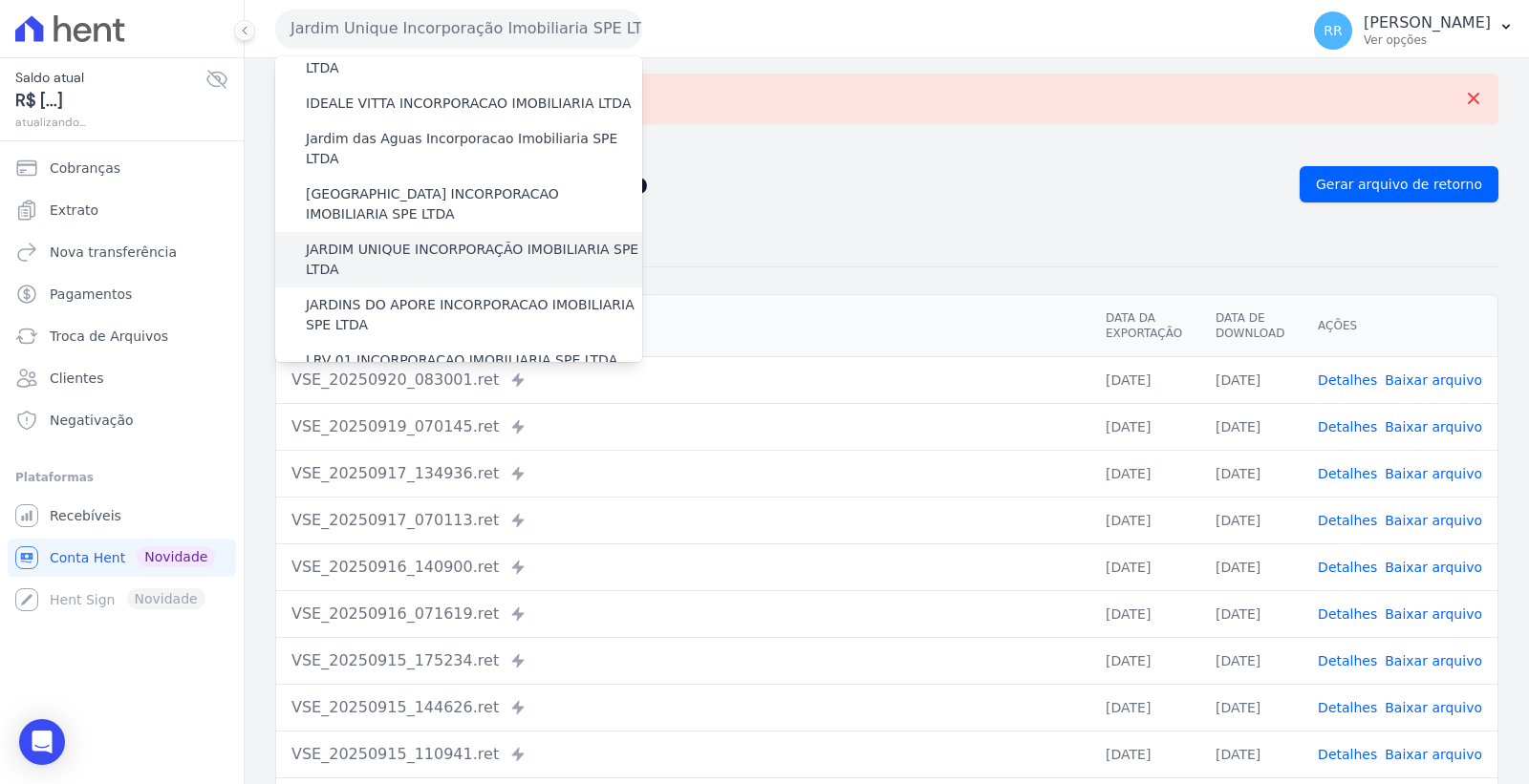
click at [480, 233] on div "JARDIM UNIQUE INCORPORAÇÃO IMOBILIARIA SPE LTDA" at bounding box center [458, 260] width 367 height 56
click at [479, 239] on label "JARDIM UNIQUE INCORPORAÇÃO IMOBILIARIA SPE LTDA" at bounding box center [473, 259] width 336 height 40
click at [0, 0] on input "JARDIM UNIQUE INCORPORAÇÃO IMOBILIARIA SPE LTDA" at bounding box center [0, 0] width 0 height 0
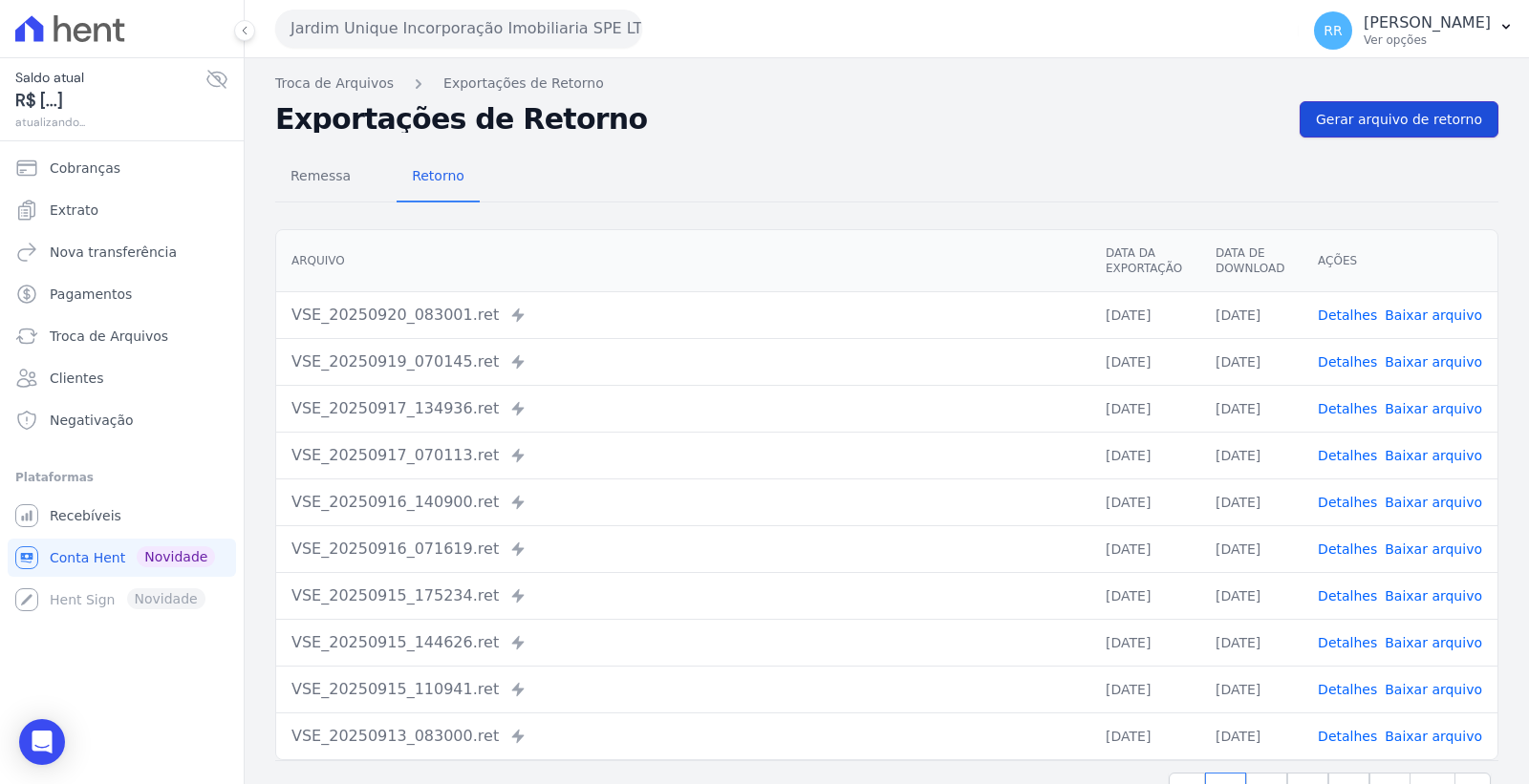
click at [1382, 113] on span "Gerar arquivo de retorno" at bounding box center [1399, 120] width 167 height 19
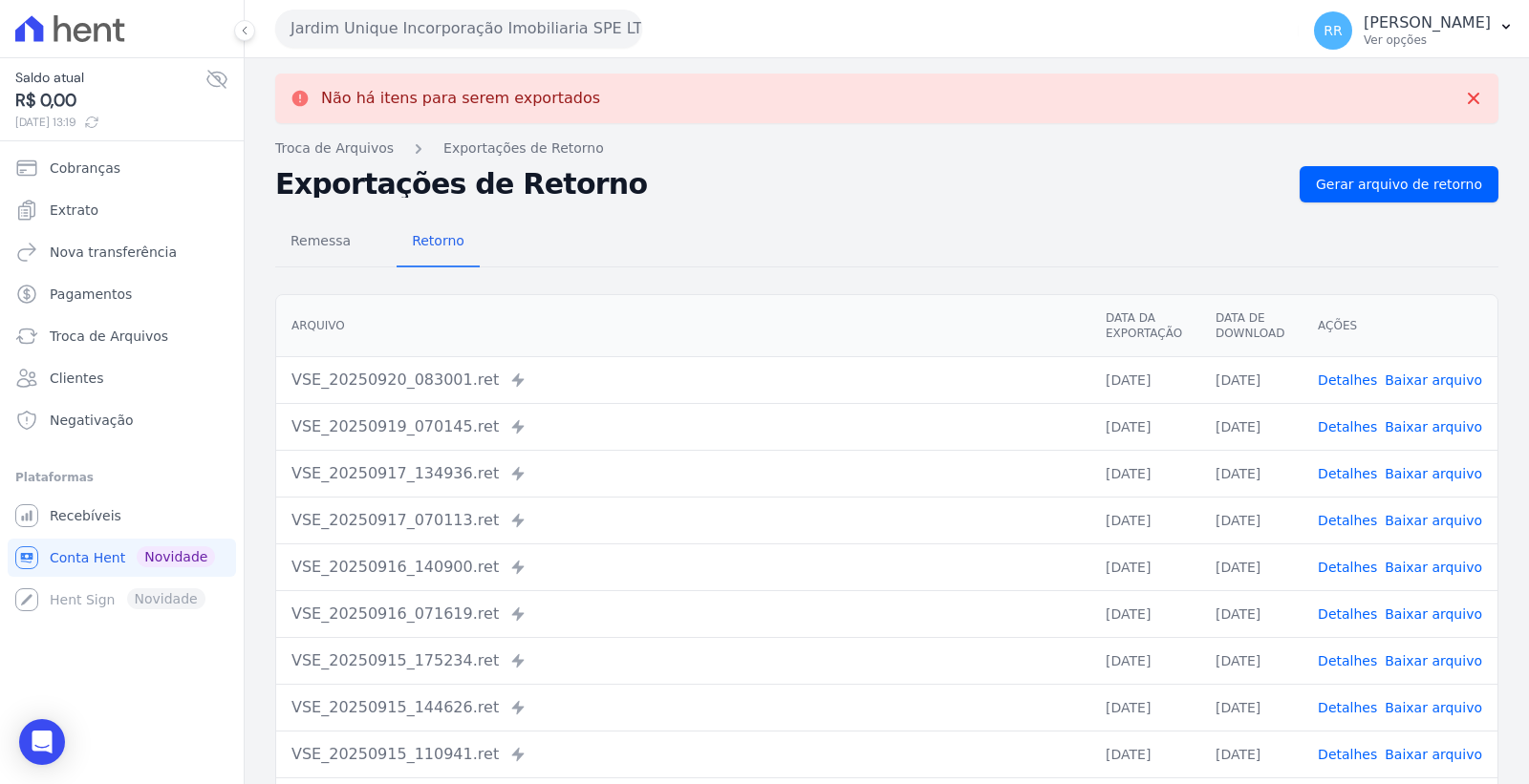
click at [510, 30] on button "Jardim Unique Incorporação Imobiliaria SPE LTDA" at bounding box center [458, 29] width 367 height 38
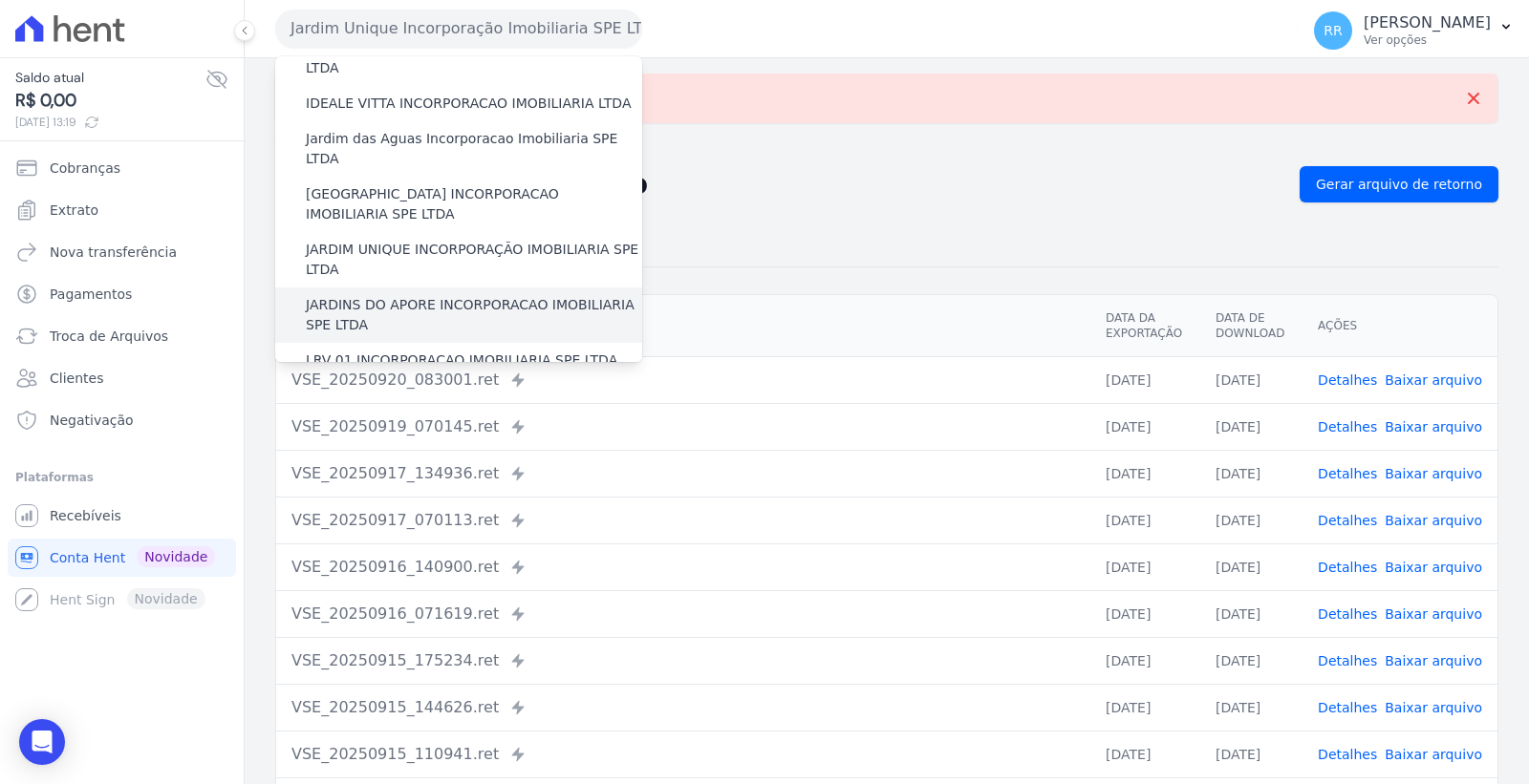
click at [482, 295] on label "JARDINS DO APORE INCORPORACAO IMOBILIARIA SPE LTDA" at bounding box center [473, 315] width 336 height 40
click at [0, 0] on input "JARDINS DO APORE INCORPORACAO IMOBILIARIA SPE LTDA" at bounding box center [0, 0] width 0 height 0
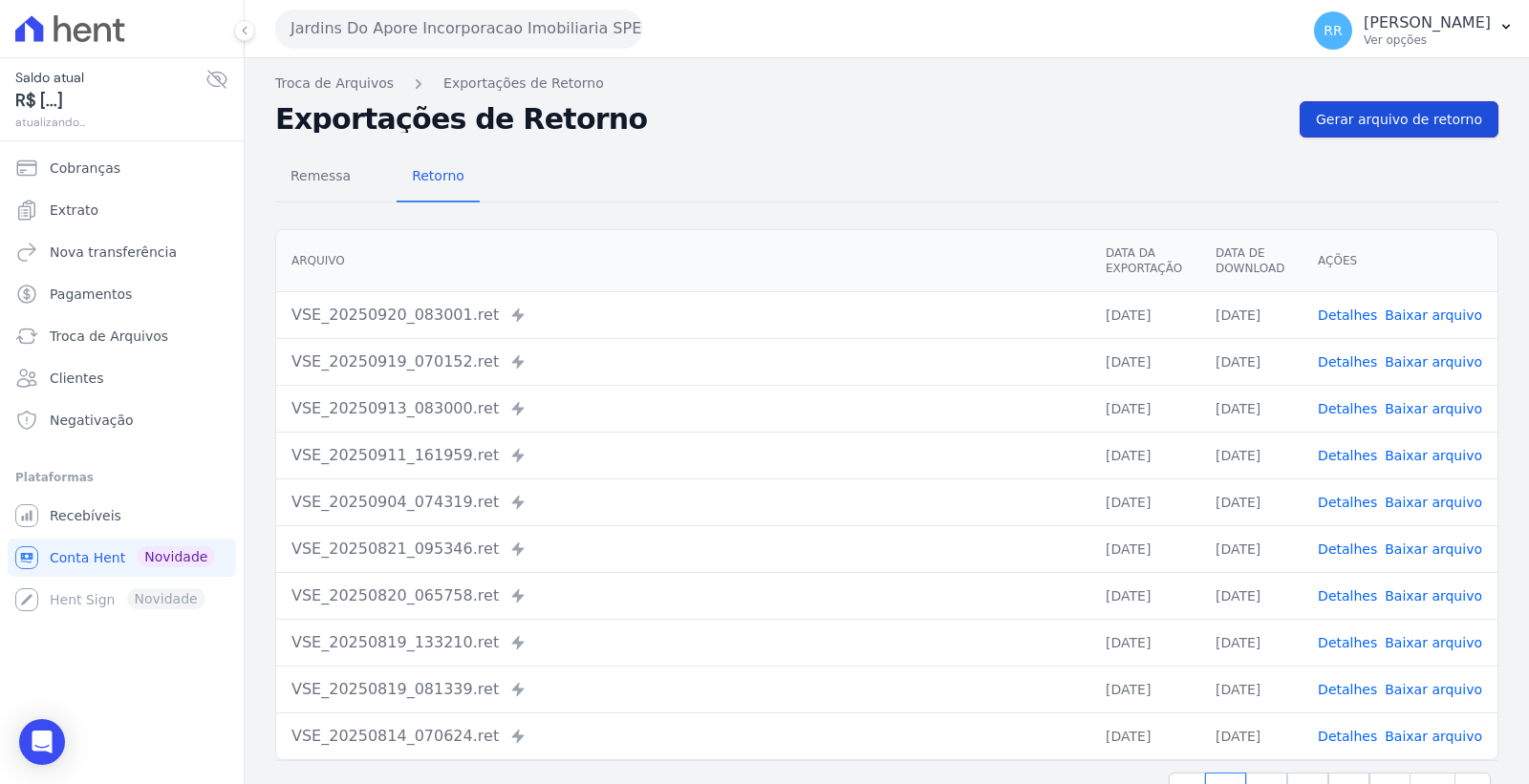
click at [1344, 127] on span "Gerar arquivo de retorno" at bounding box center [1399, 120] width 167 height 19
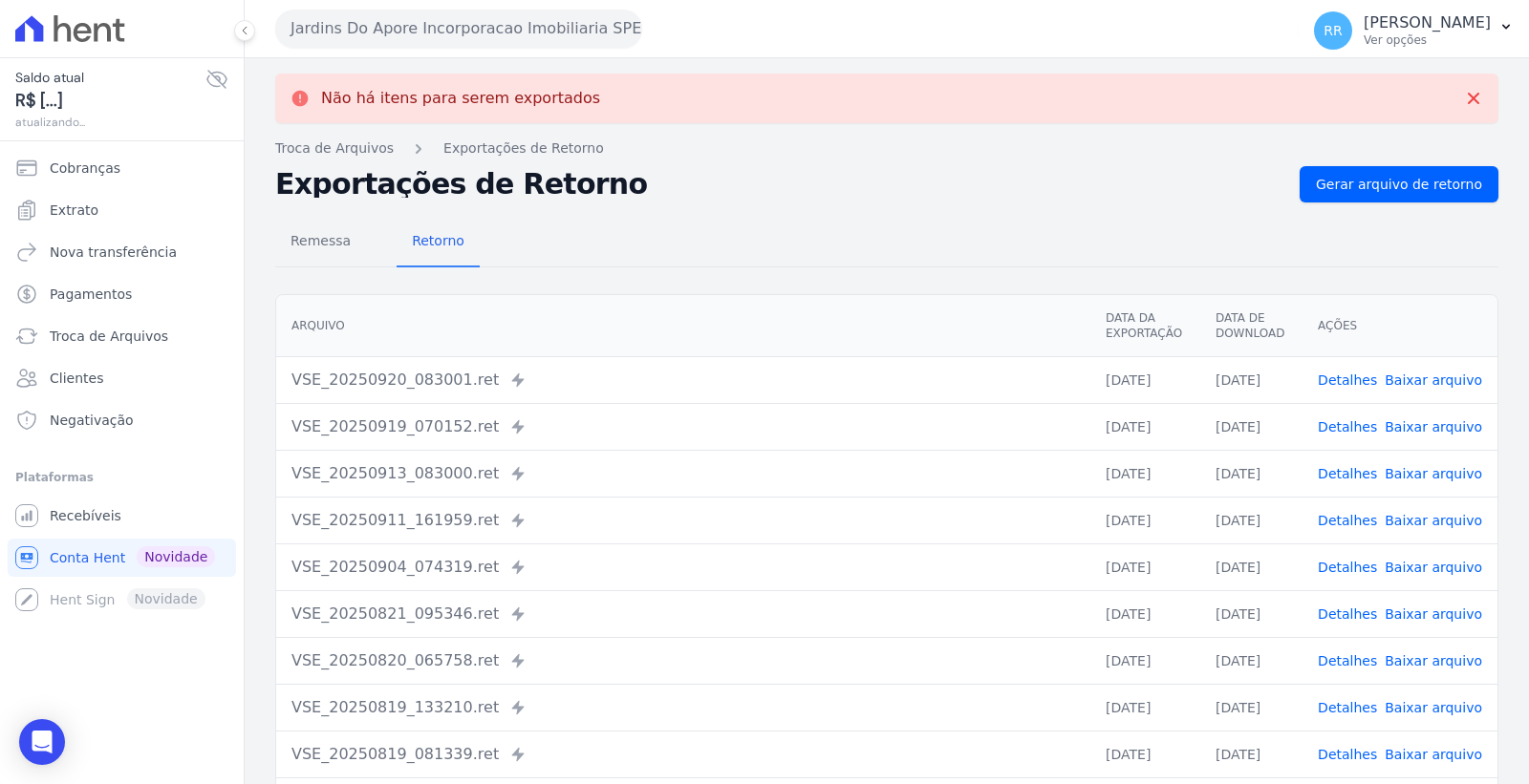
click at [522, 25] on button "Jardins Do Apore Incorporacao Imobiliaria SPE LTDA" at bounding box center [458, 29] width 367 height 38
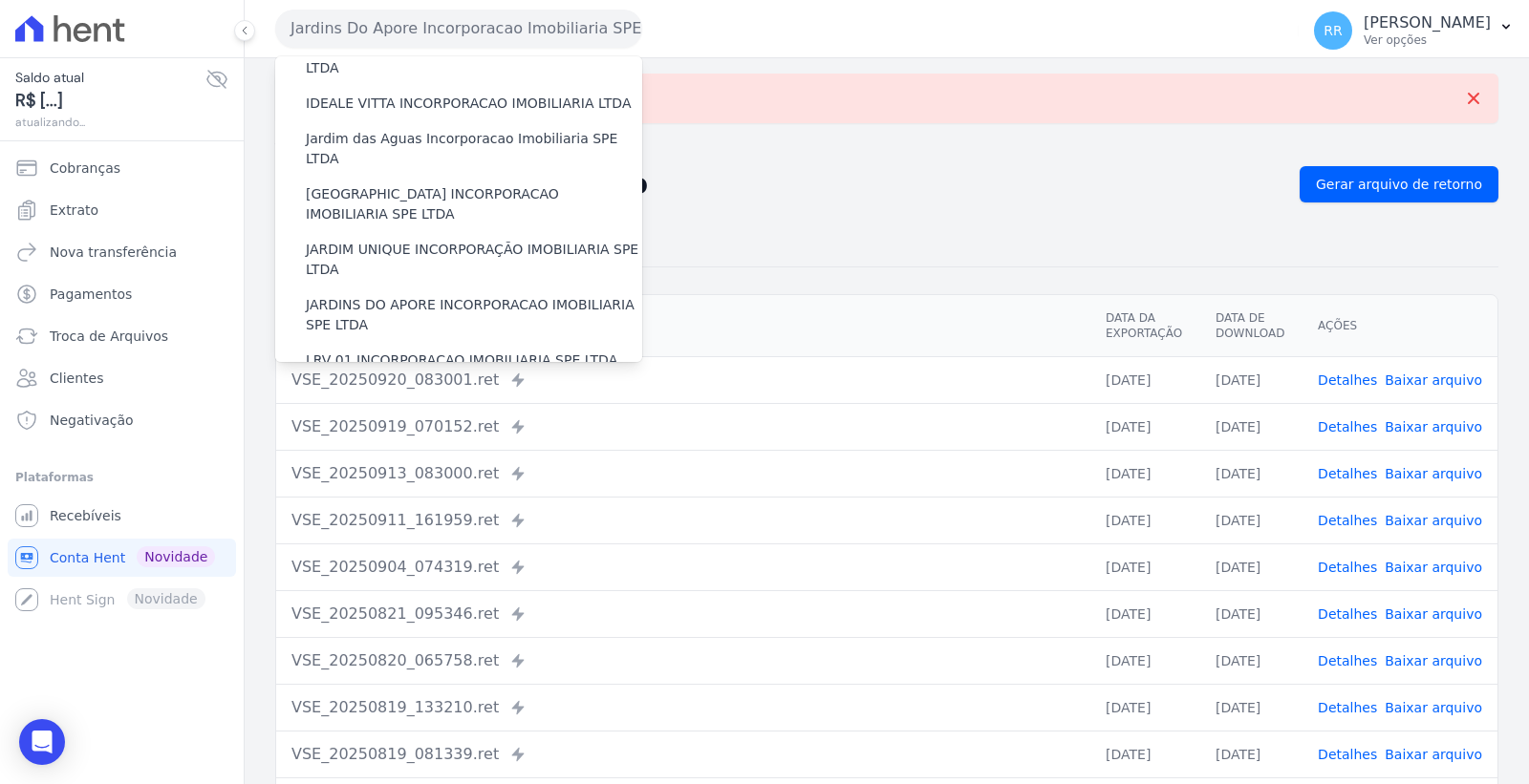
scroll to position [424, 0]
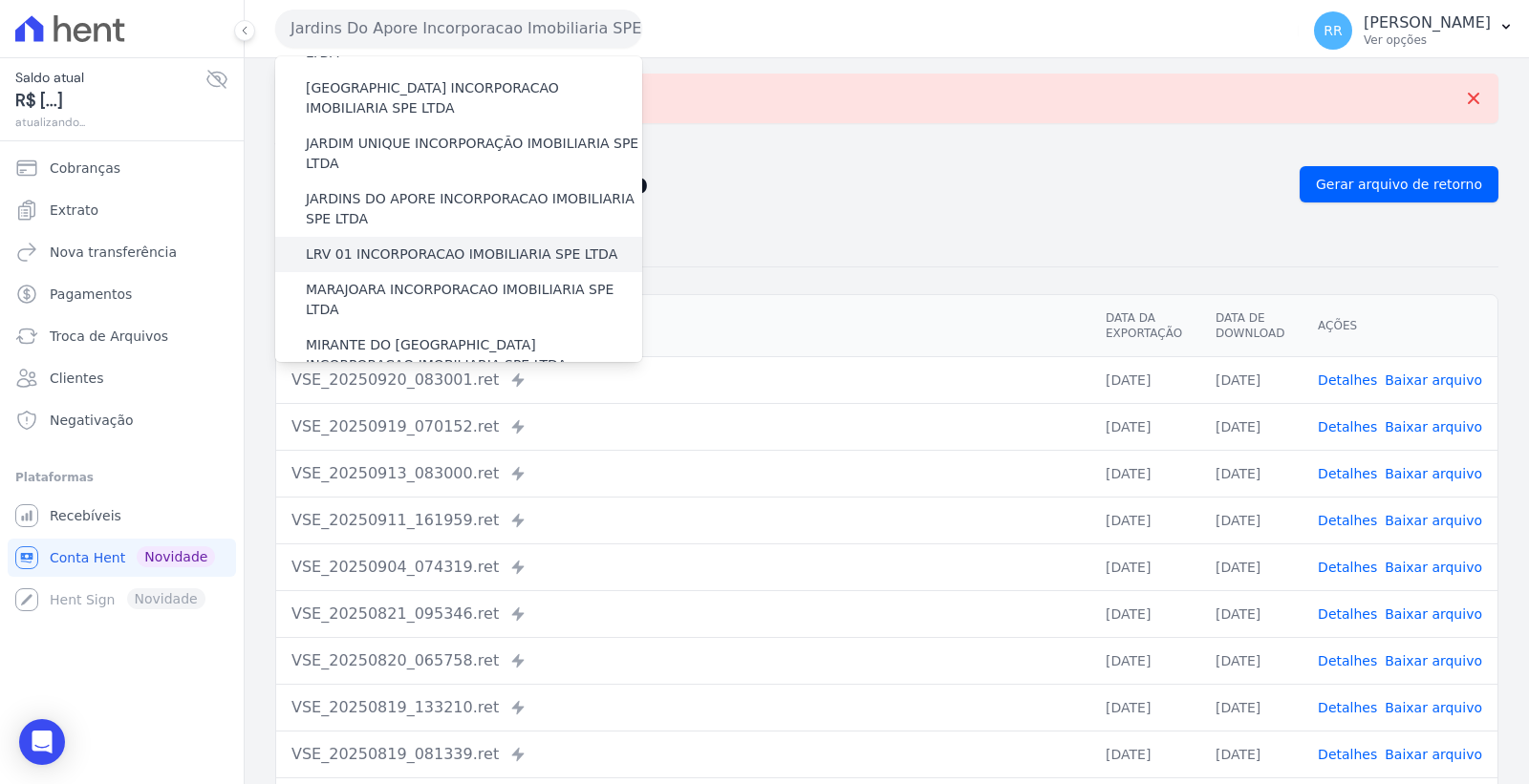
click at [511, 244] on label "LRV 01 INCORPORACAO IMOBILIARIA SPE LTDA" at bounding box center [461, 254] width 311 height 20
click at [0, 0] on input "LRV 01 INCORPORACAO IMOBILIARIA SPE LTDA" at bounding box center [0, 0] width 0 height 0
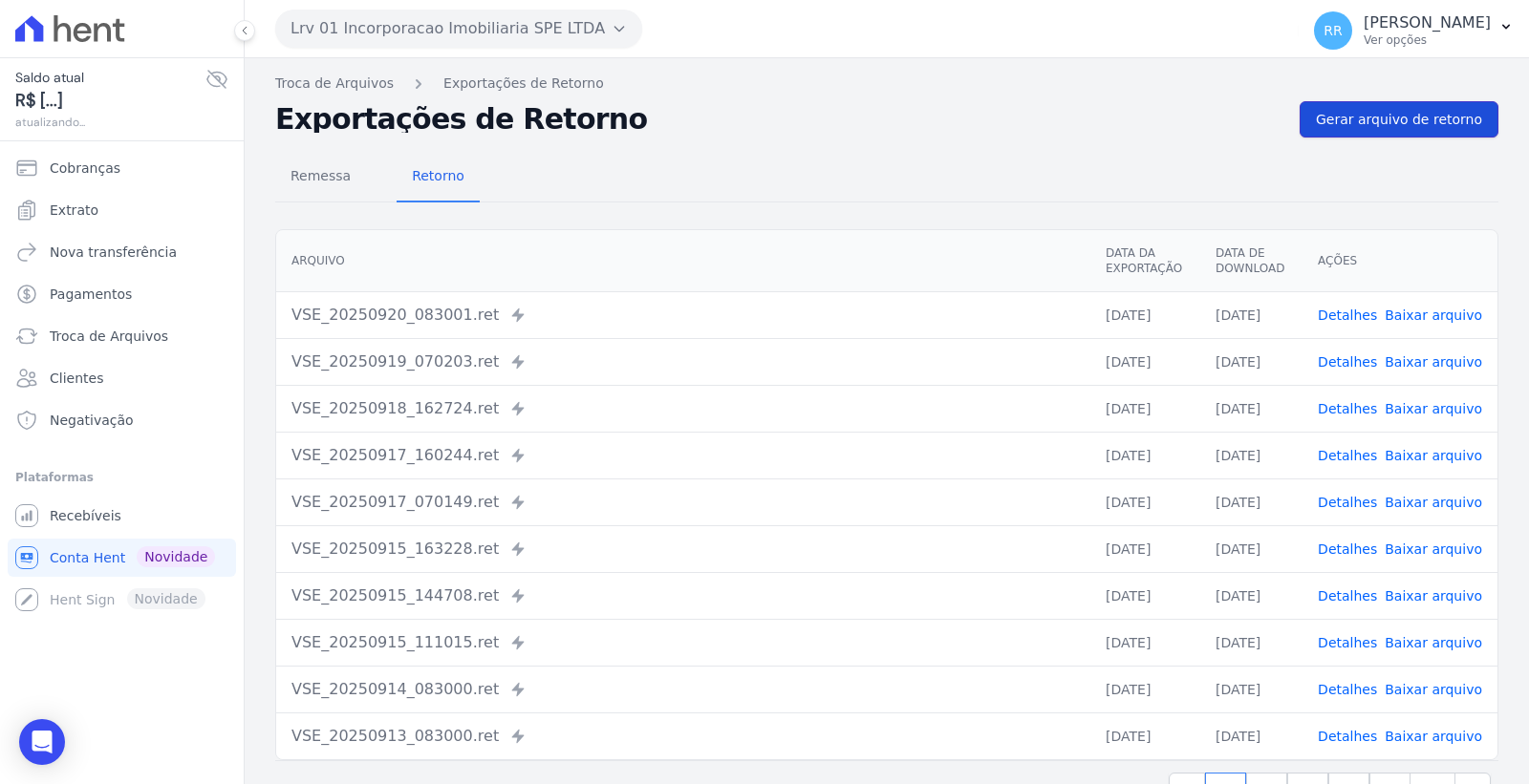
click at [1402, 130] on link "Gerar arquivo de retorno" at bounding box center [1399, 120] width 199 height 36
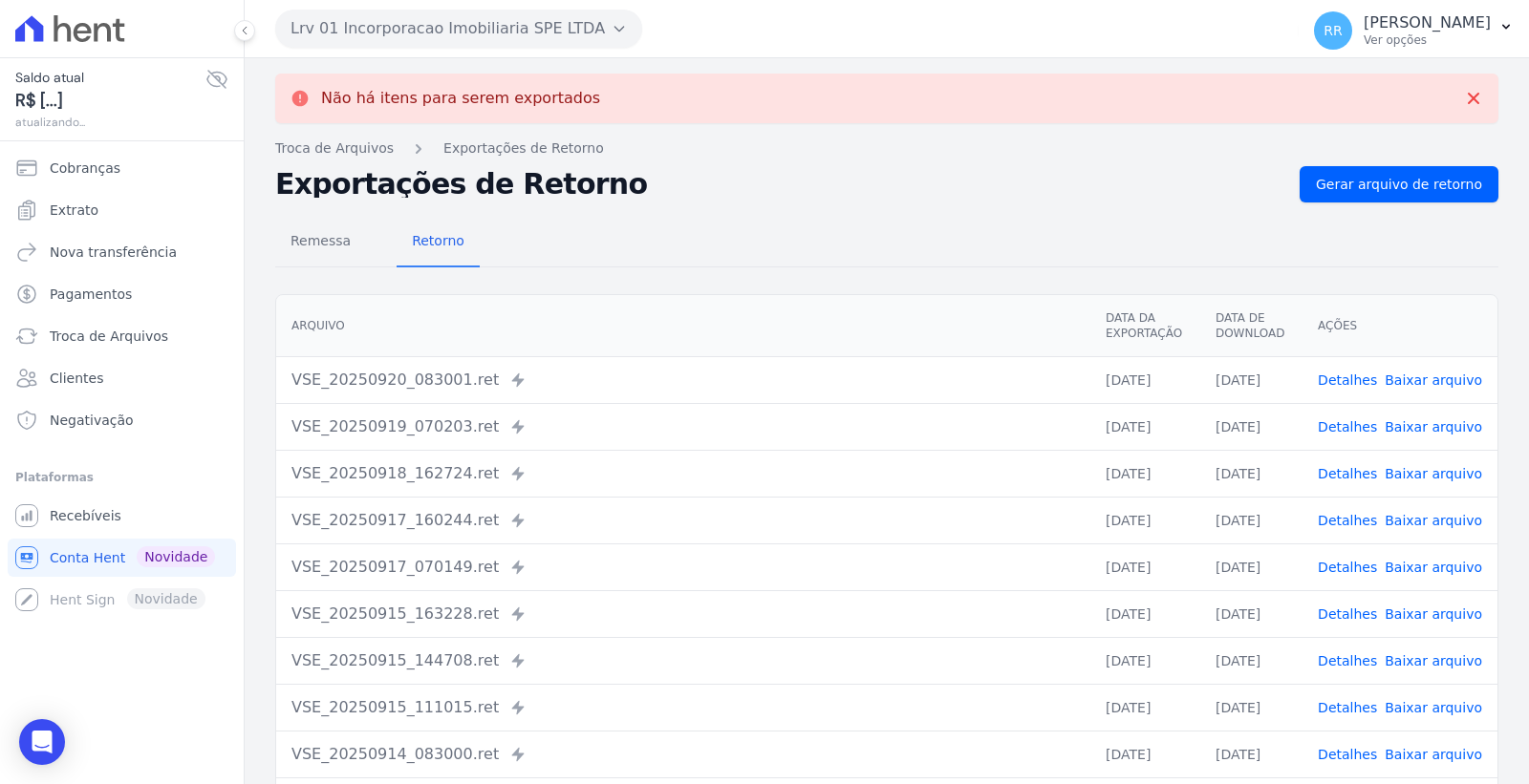
click at [517, 30] on button "Lrv 01 Incorporacao Imobiliaria SPE LTDA" at bounding box center [458, 29] width 367 height 38
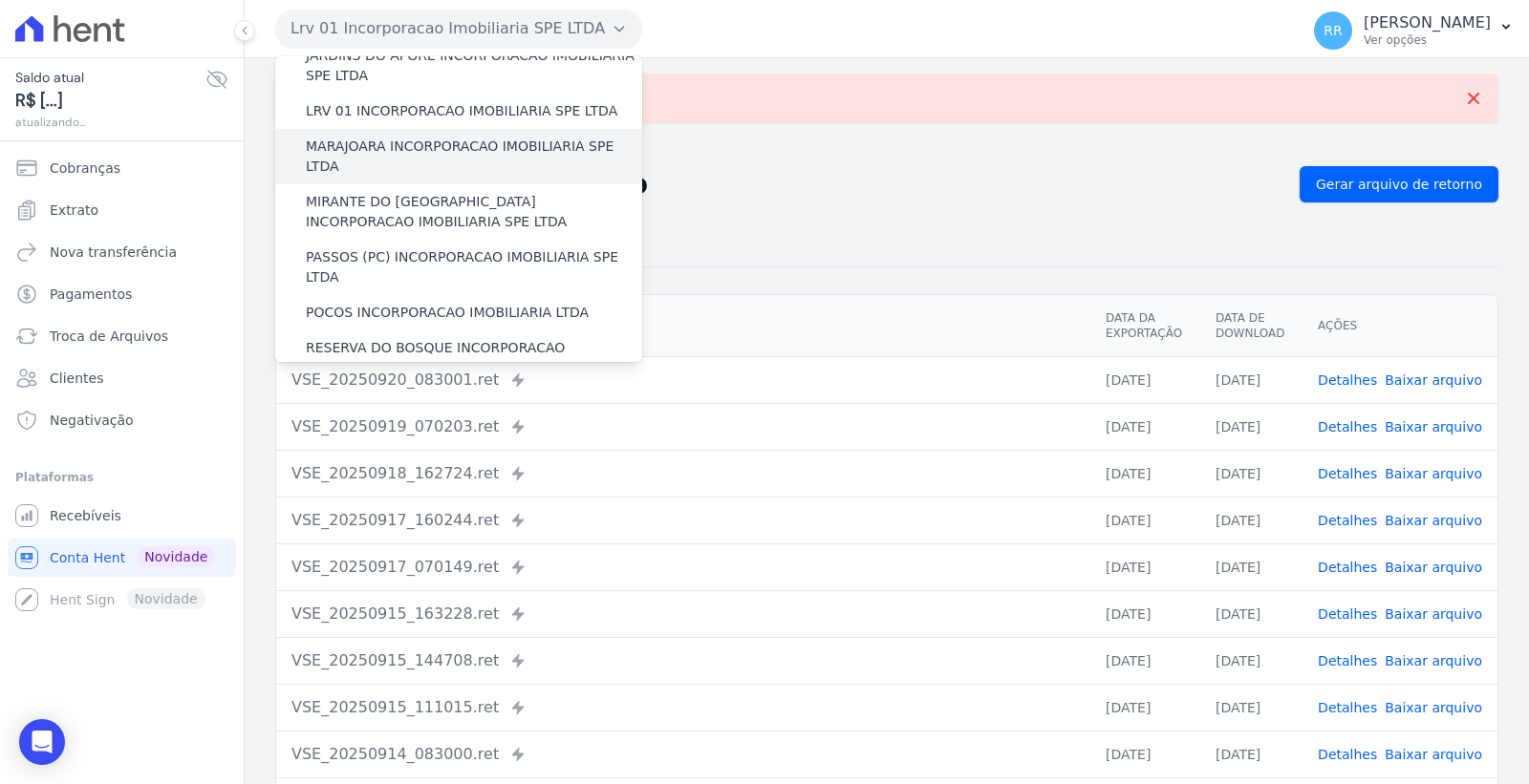
scroll to position [530, 0]
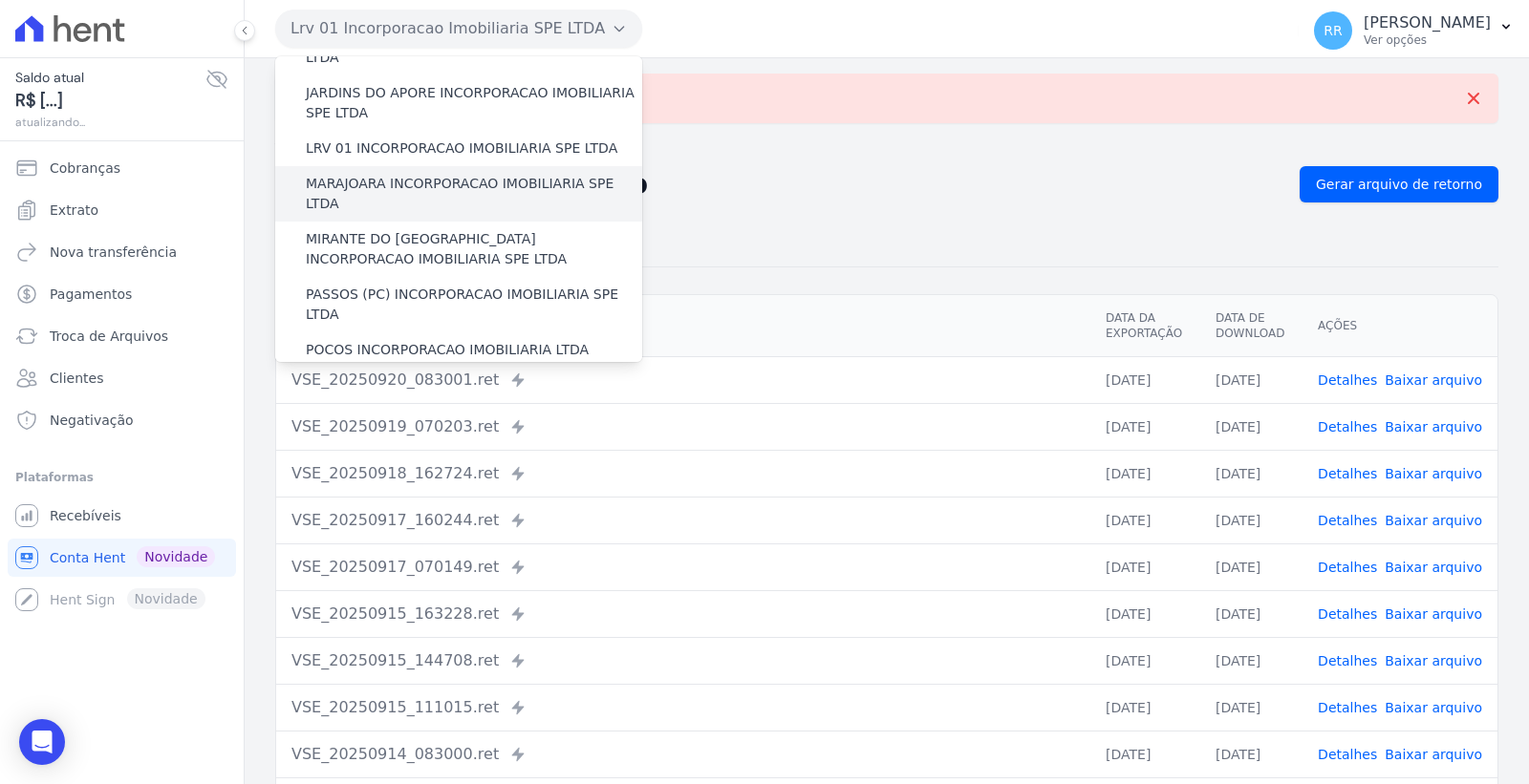
click at [485, 174] on label "MARAJOARA INCORPORACAO IMOBILIARIA SPE LTDA" at bounding box center [473, 194] width 336 height 40
click at [0, 0] on input "MARAJOARA INCORPORACAO IMOBILIARIA SPE LTDA" at bounding box center [0, 0] width 0 height 0
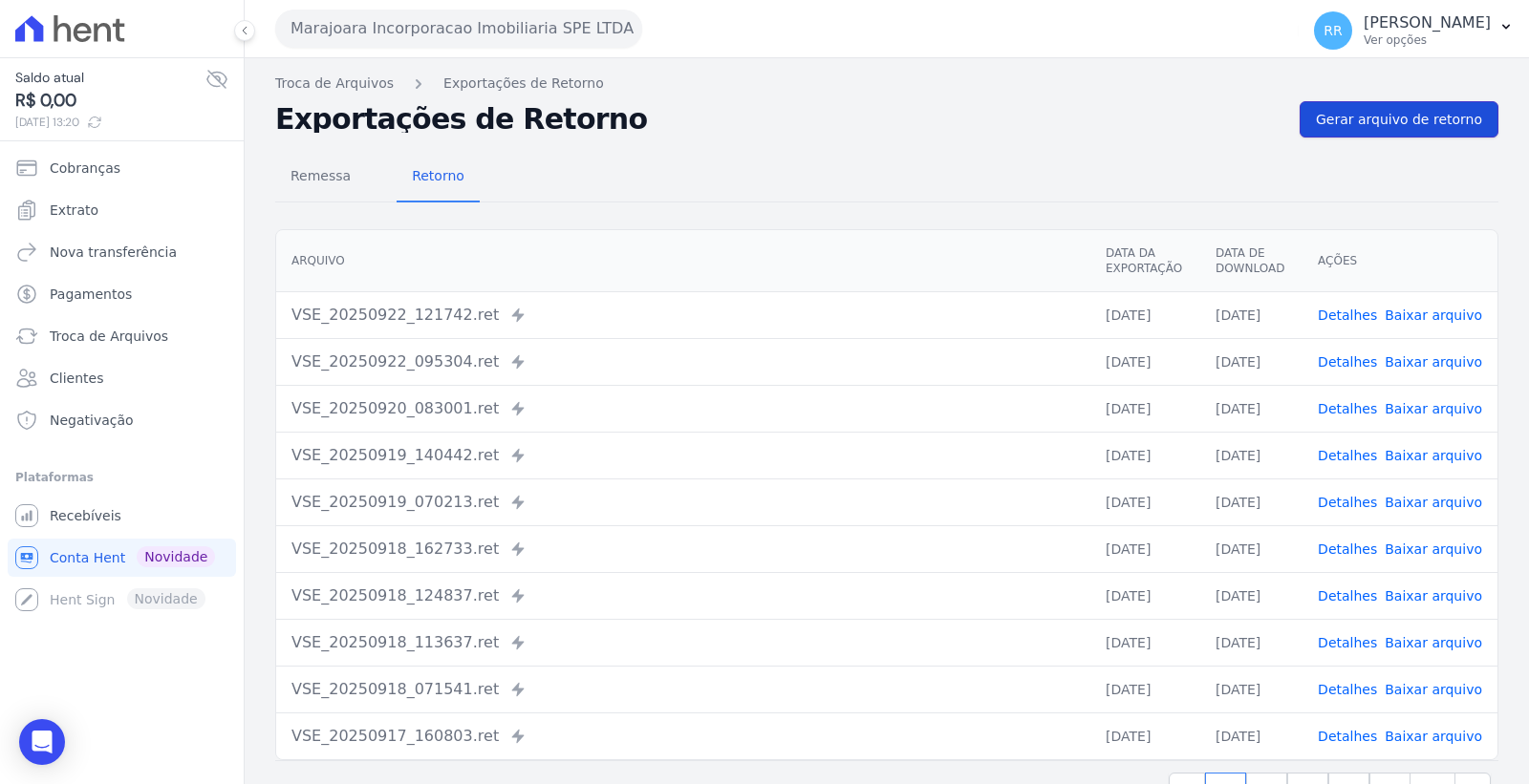
click at [1474, 105] on link "Gerar arquivo de retorno" at bounding box center [1399, 120] width 199 height 36
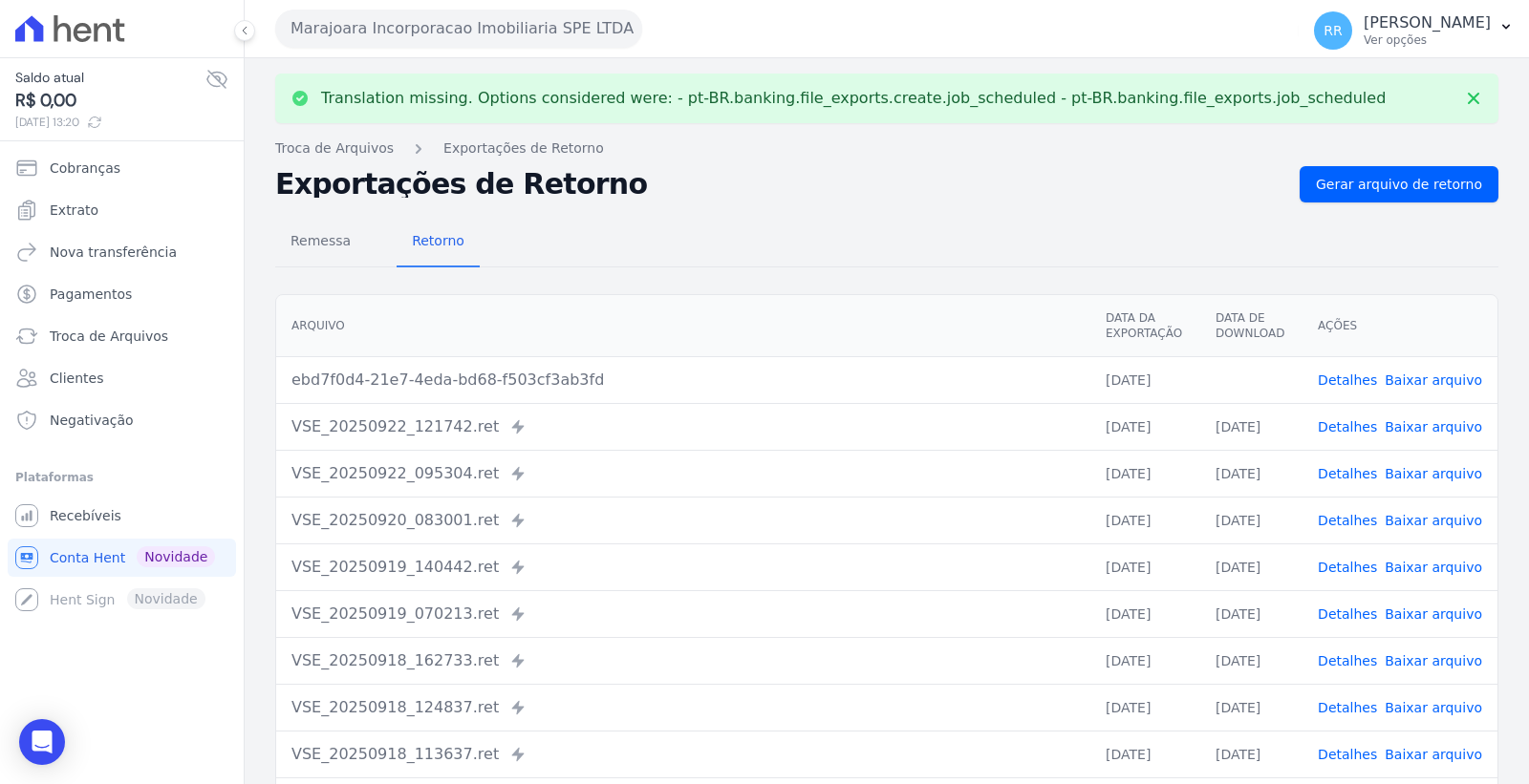
drag, startPoint x: 1408, startPoint y: 376, endPoint x: 1203, endPoint y: 347, distance: 207.0
click at [1406, 374] on link "Baixar arquivo" at bounding box center [1433, 380] width 98 height 15
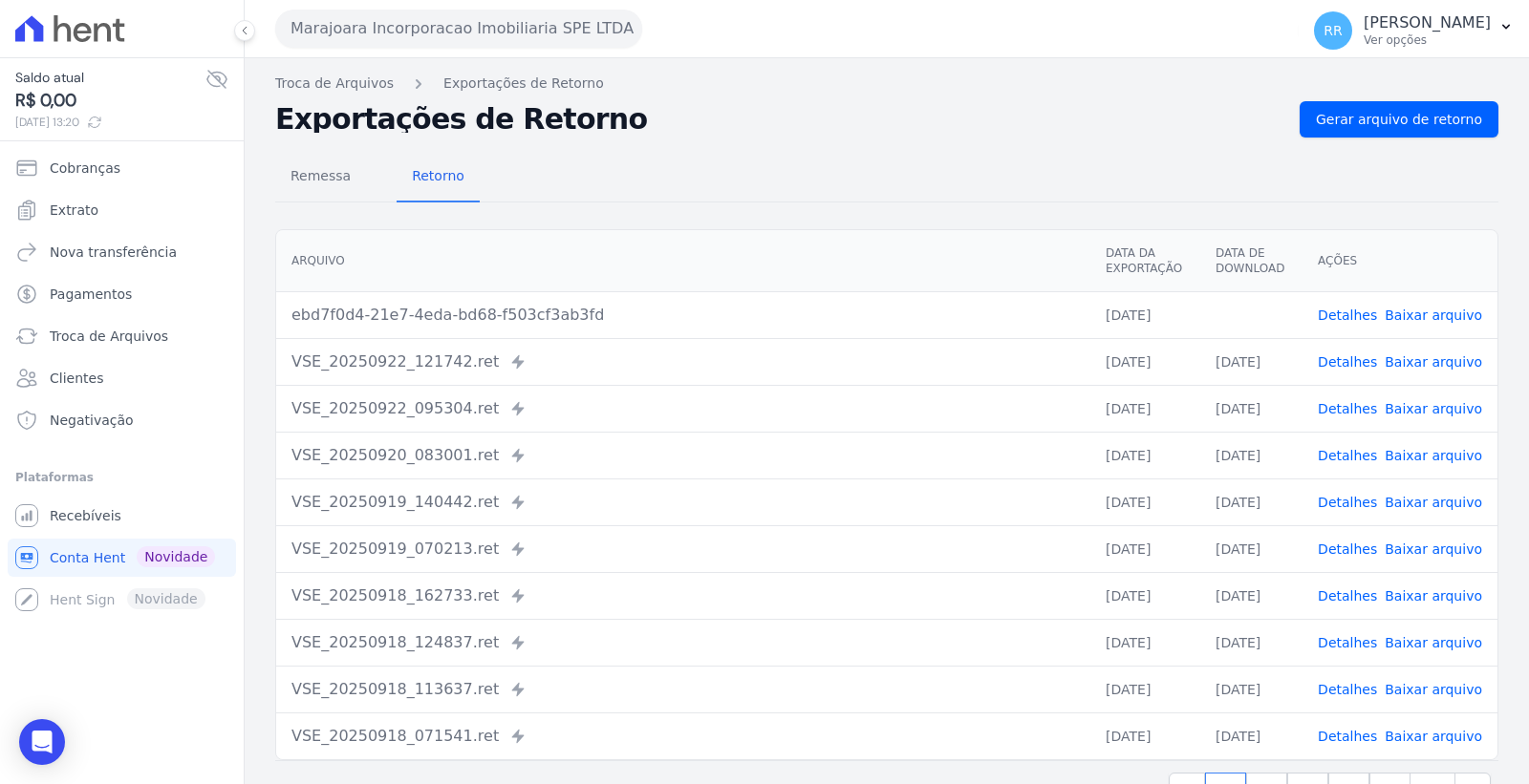
click at [444, 33] on button "Marajoara Incorporacao Imobiliaria SPE LTDA" at bounding box center [458, 29] width 367 height 38
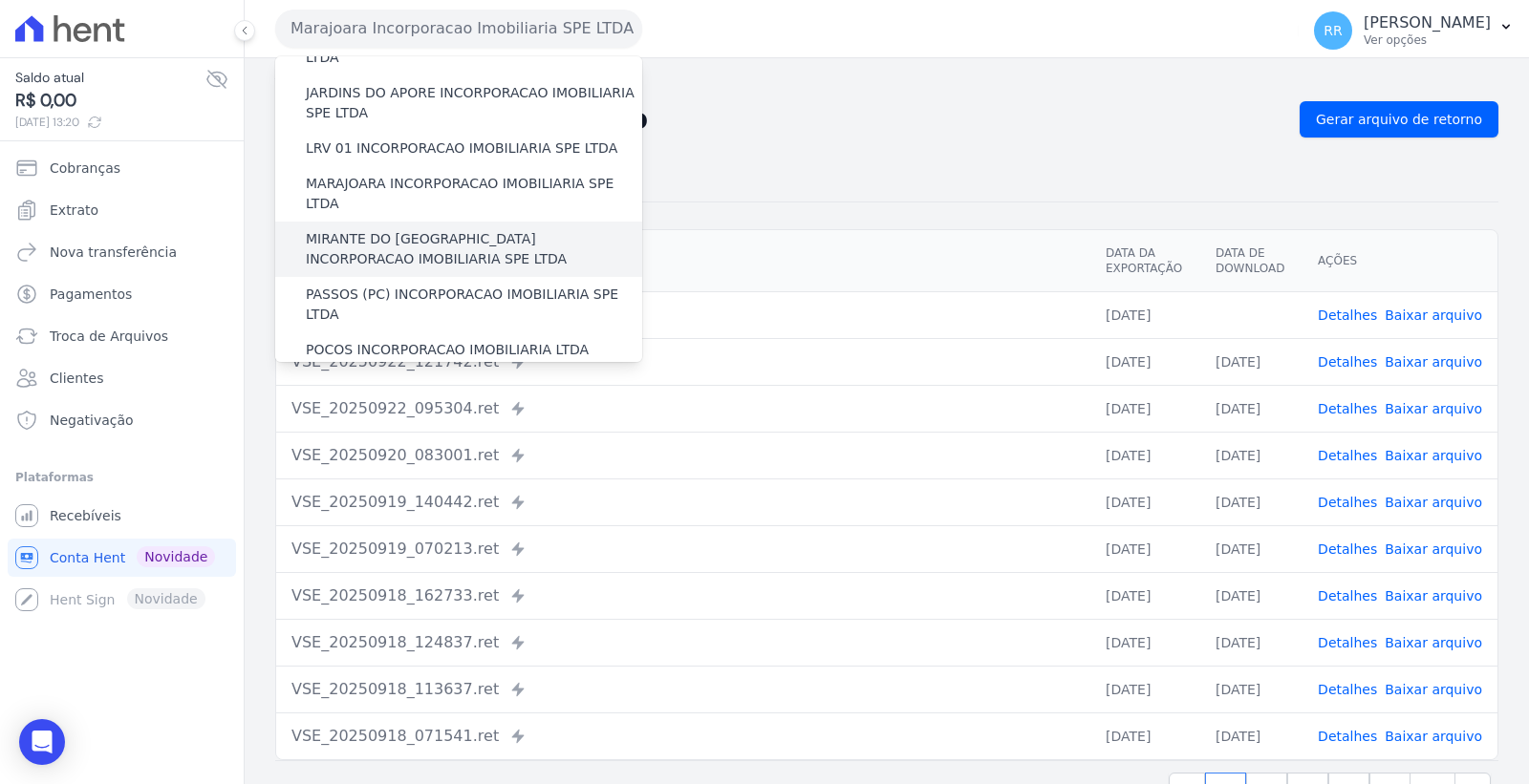
click at [480, 230] on label "MIRANTE DO RIO VERDE INCORPORACAO IMOBILIARIA SPE LTDA" at bounding box center [473, 250] width 336 height 40
click at [0, 0] on input "MIRANTE DO RIO VERDE INCORPORACAO IMOBILIARIA SPE LTDA" at bounding box center [0, 0] width 0 height 0
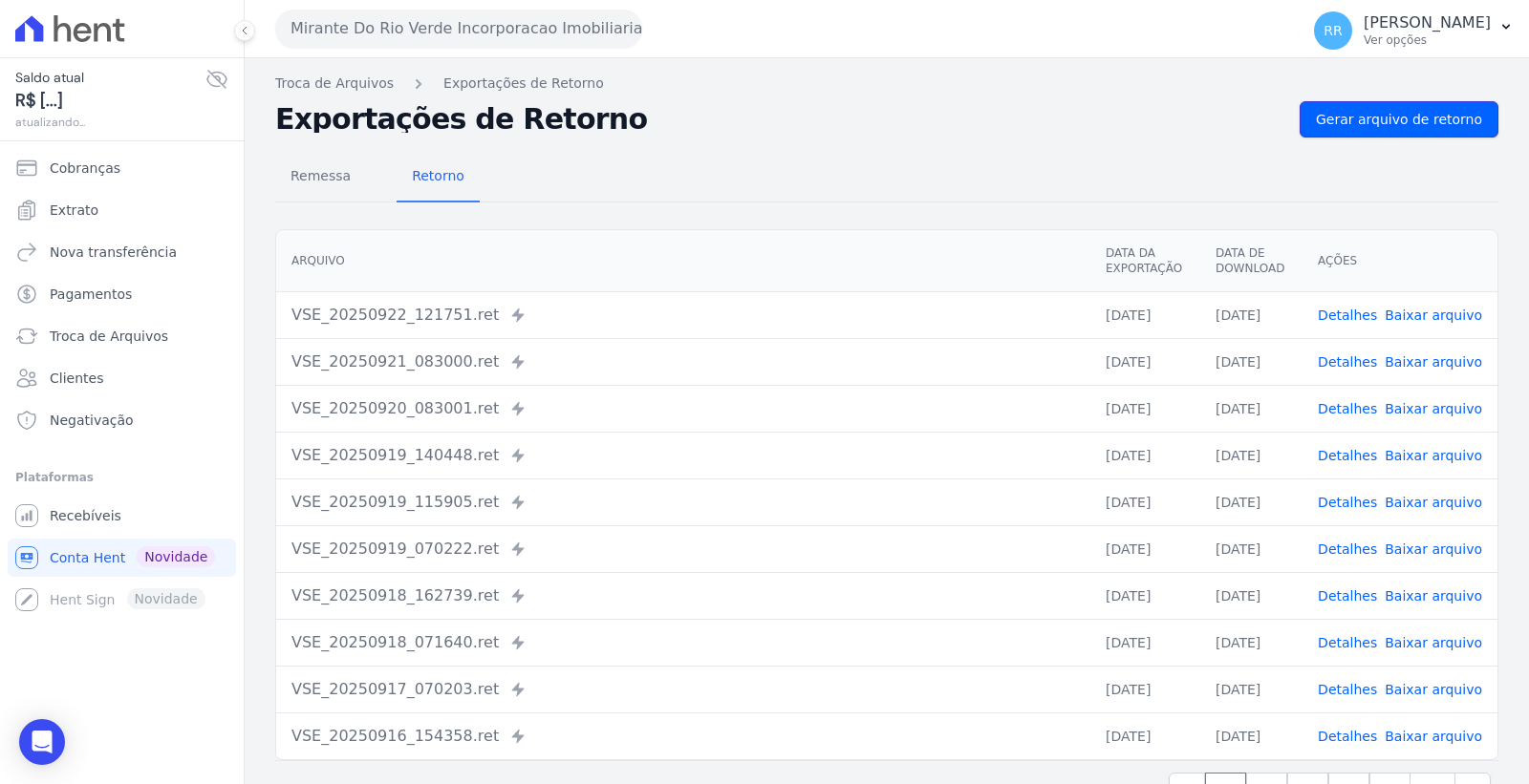
drag, startPoint x: 1386, startPoint y: 120, endPoint x: 1122, endPoint y: 153, distance: 266.1
click at [1385, 120] on span "Gerar arquivo de retorno" at bounding box center [1399, 120] width 167 height 19
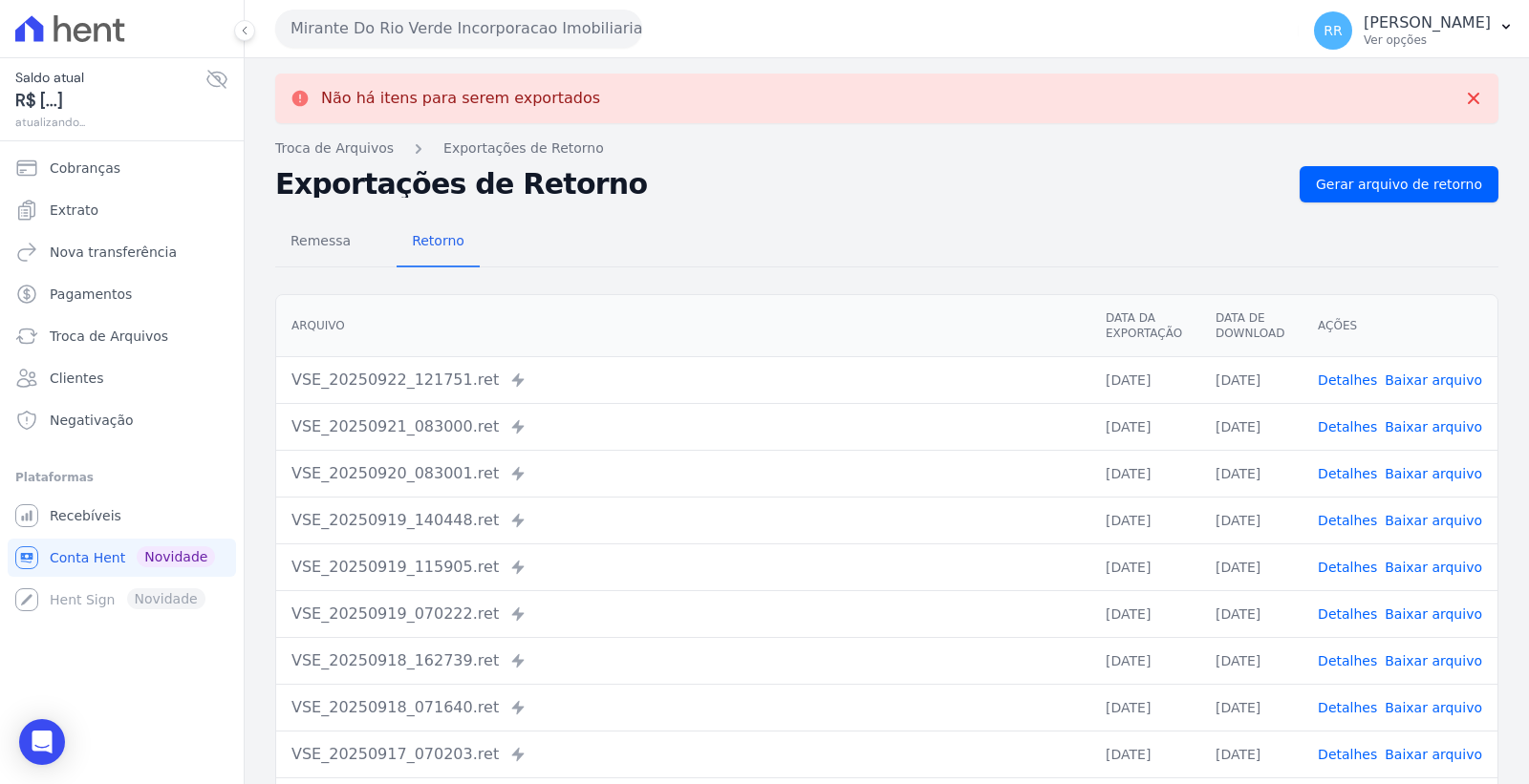
click at [494, 34] on button "Mirante Do Rio Verde Incorporacao Imobiliaria SPE LTDA" at bounding box center [458, 29] width 367 height 38
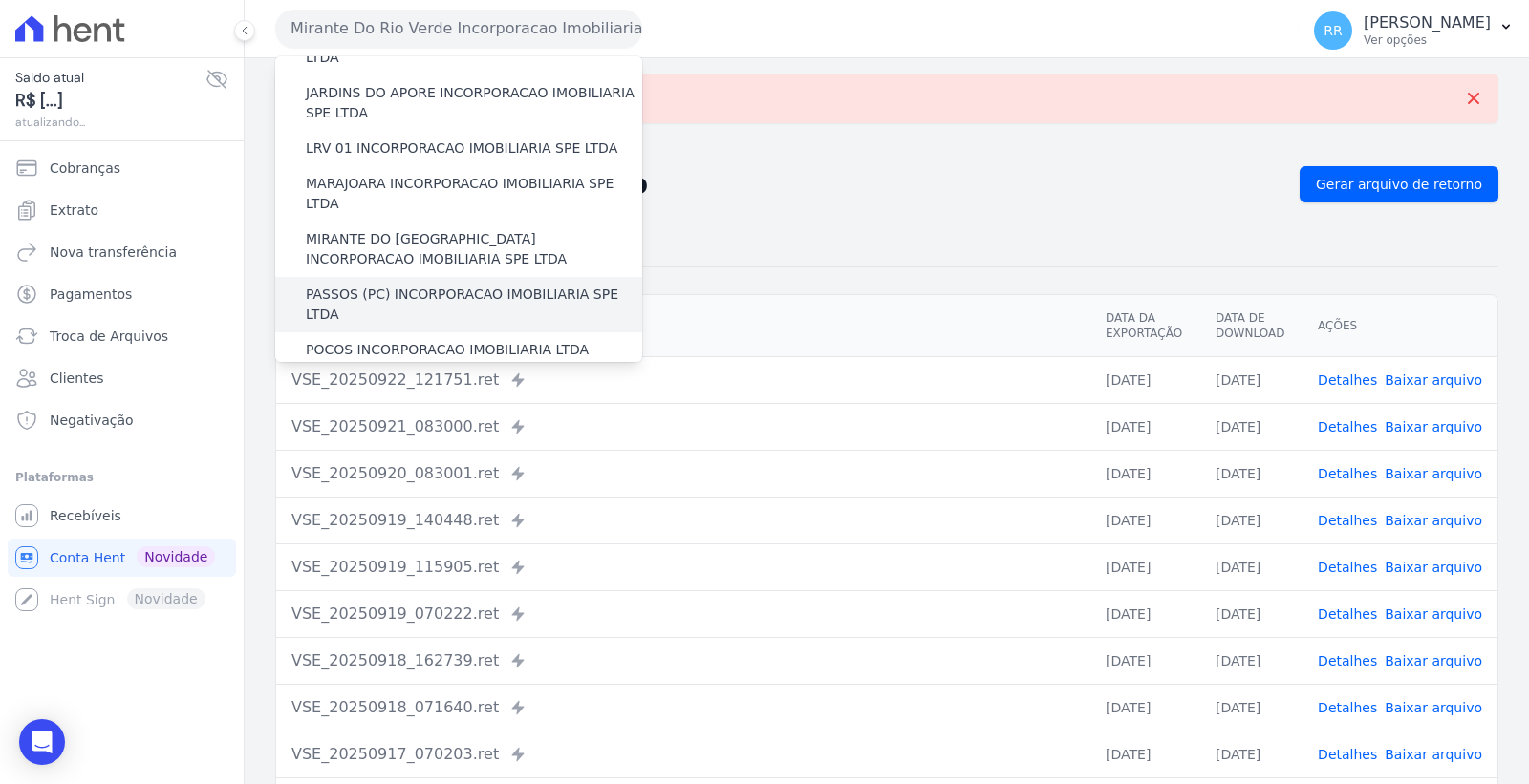
click at [452, 284] on label "PASSOS (PC) INCORPORACAO IMOBILIARIA SPE LTDA" at bounding box center [473, 304] width 336 height 40
click at [0, 0] on input "PASSOS (PC) INCORPORACAO IMOBILIARIA SPE LTDA" at bounding box center [0, 0] width 0 height 0
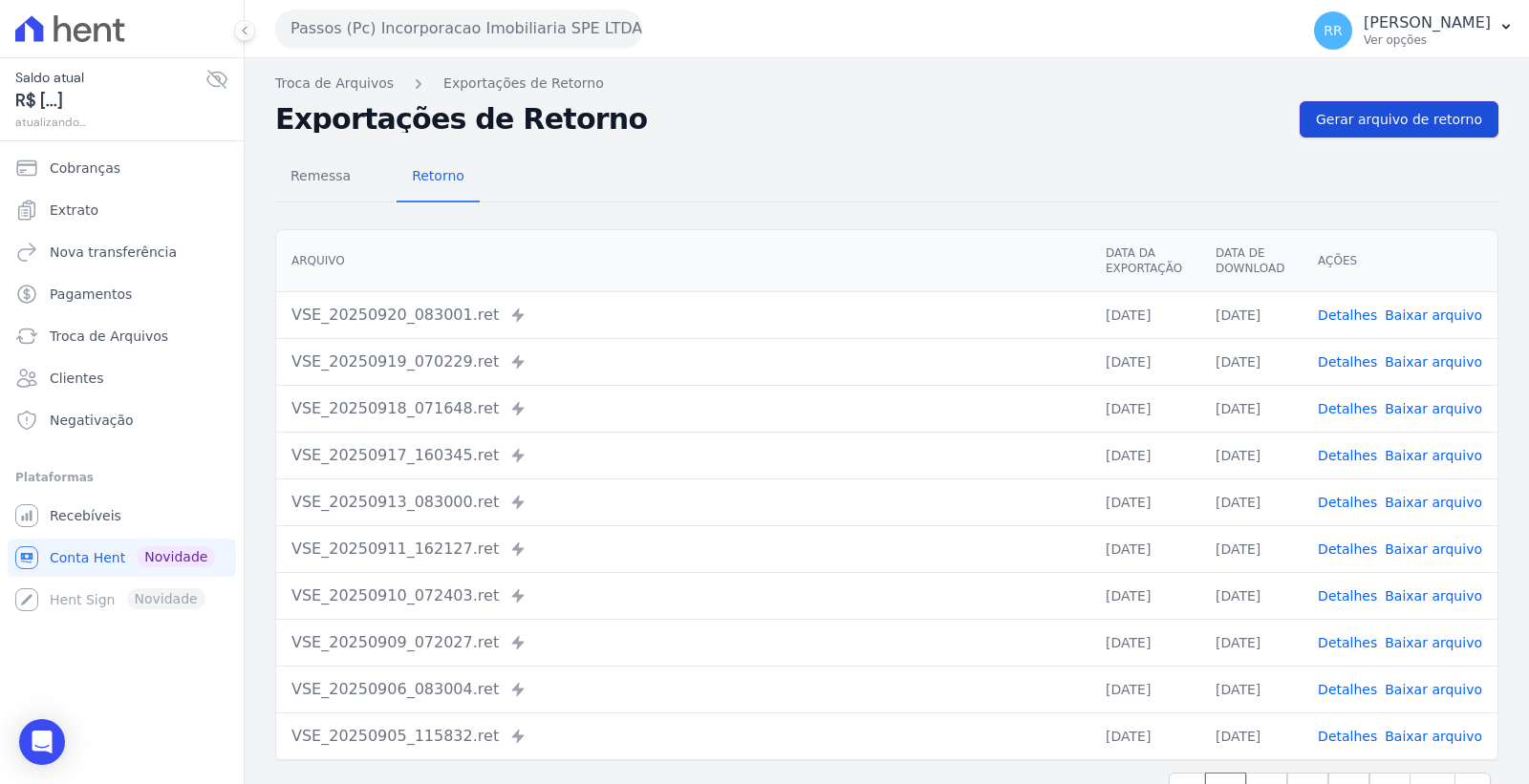
click at [1350, 117] on span "Gerar arquivo de retorno" at bounding box center [1399, 120] width 167 height 19
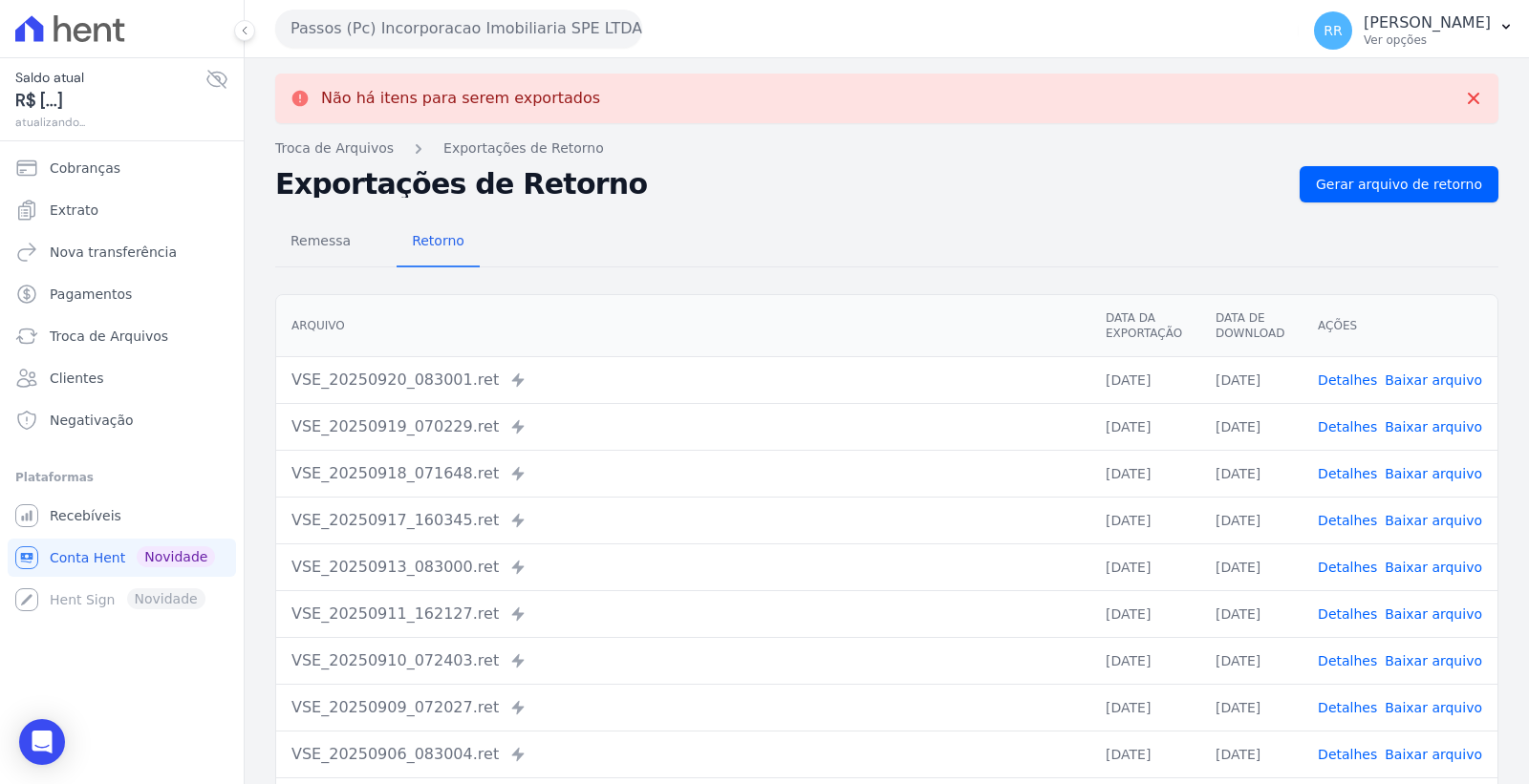
click at [474, 30] on button "Passos (Pc) Incorporacao Imobiliaria SPE LTDA" at bounding box center [458, 29] width 367 height 38
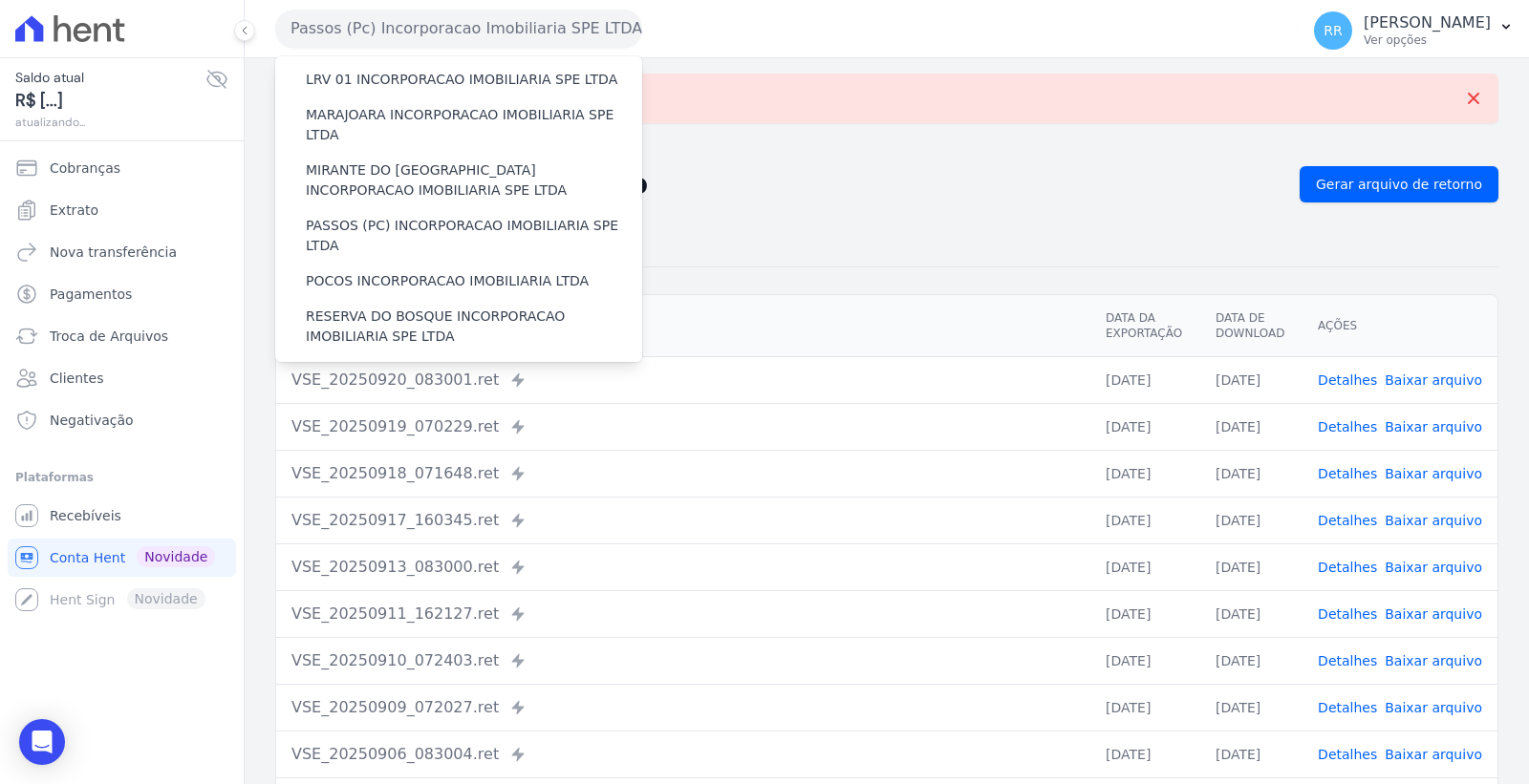
scroll to position [637, 0]
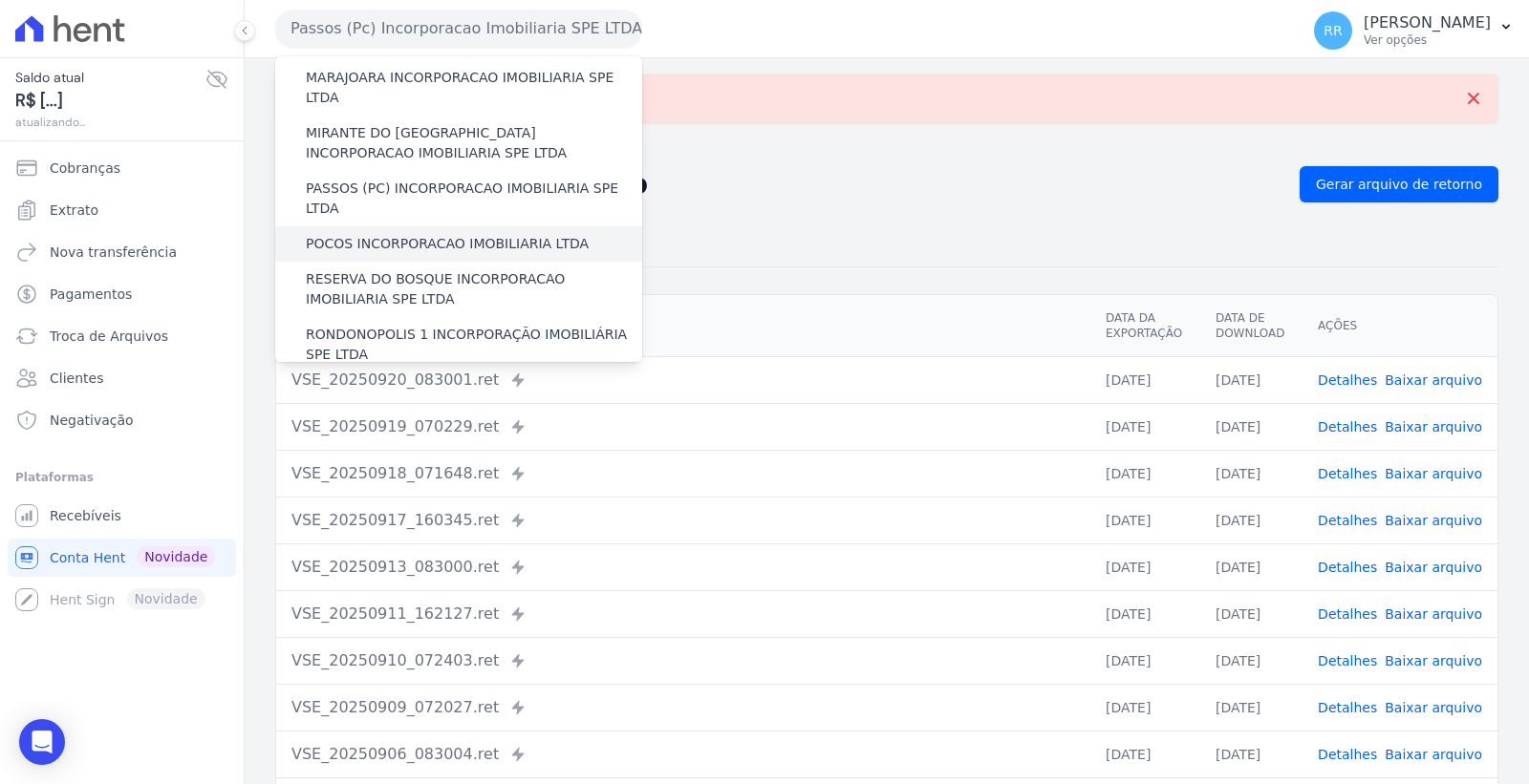
click at [456, 235] on label "POCOS INCORPORACAO IMOBILIARIA LTDA" at bounding box center [446, 244] width 282 height 20
click at [0, 0] on input "POCOS INCORPORACAO IMOBILIARIA LTDA" at bounding box center [0, 0] width 0 height 0
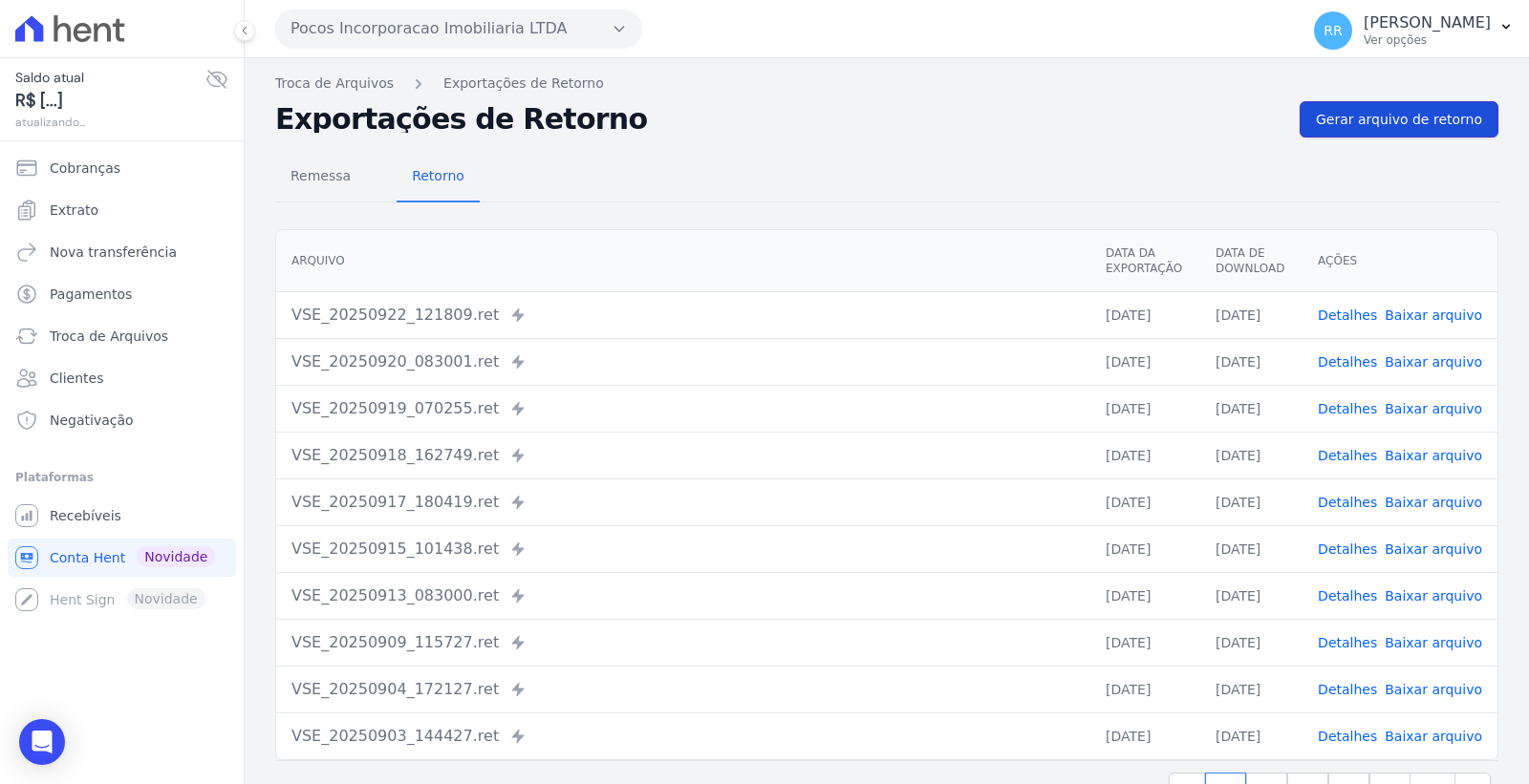
click at [1397, 110] on span "Gerar arquivo de retorno" at bounding box center [1399, 120] width 167 height 19
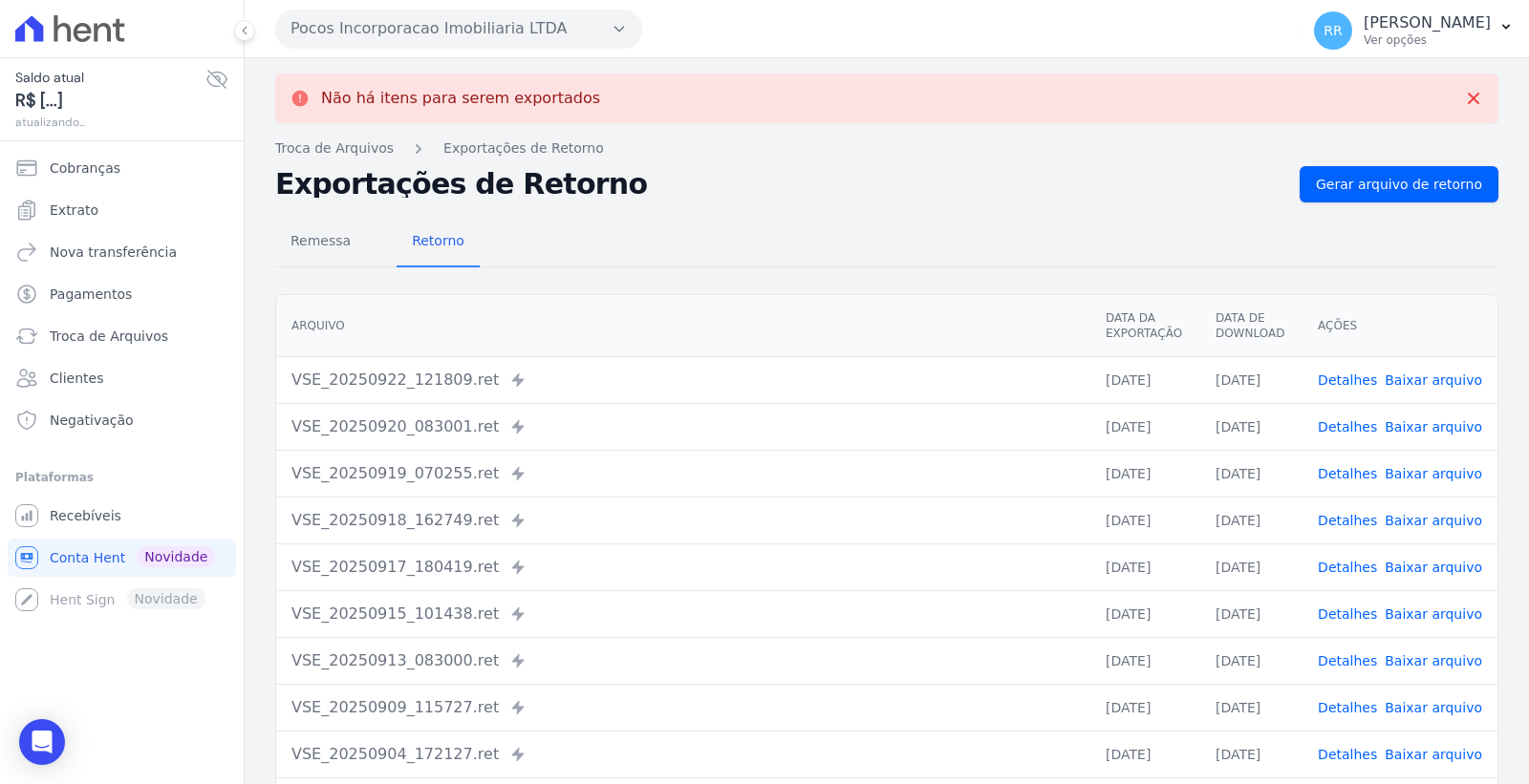
click at [452, 36] on button "Pocos Incorporacao Imobiliaria LTDA" at bounding box center [458, 29] width 367 height 38
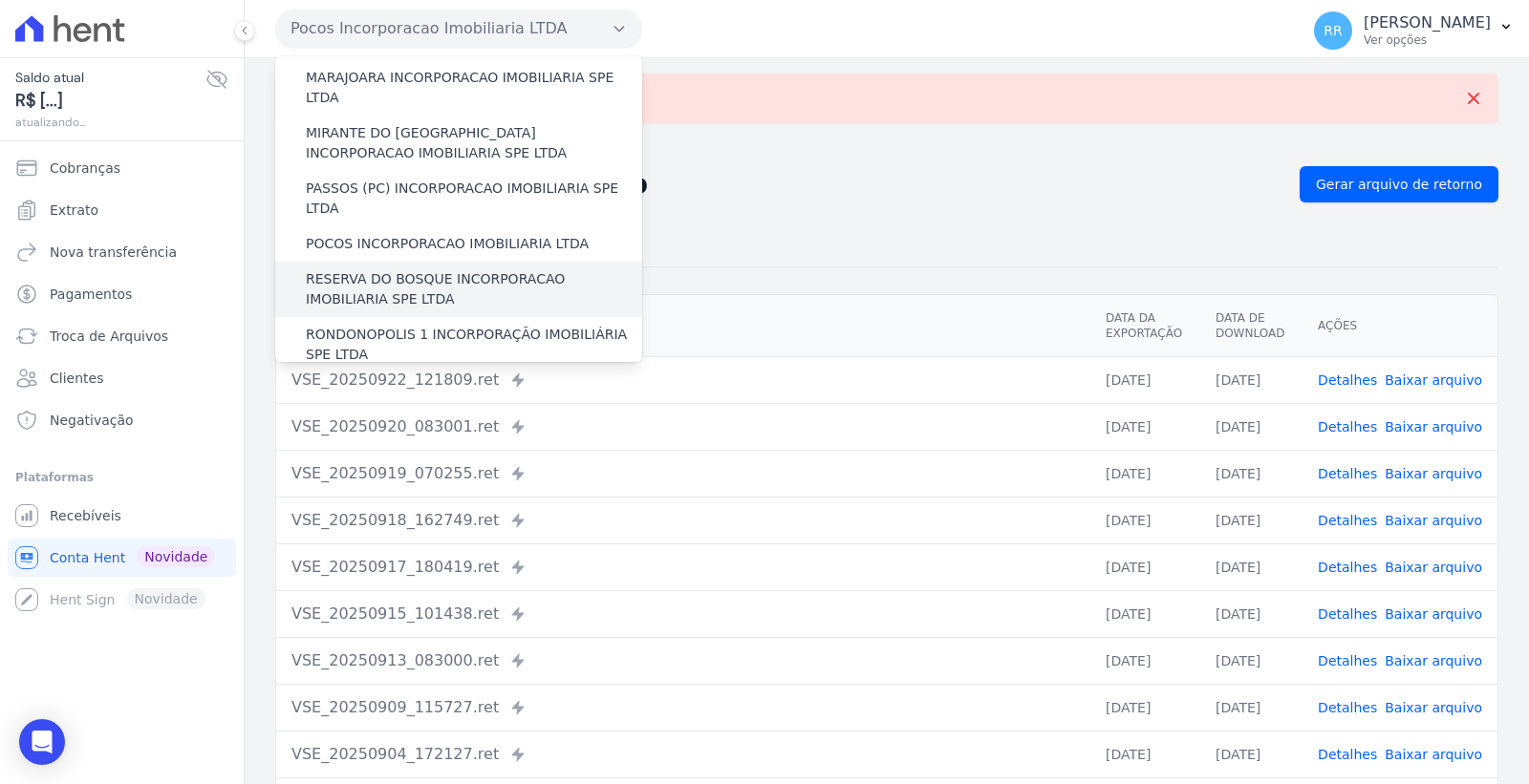
click at [461, 269] on label "RESERVA DO BOSQUE INCORPORACAO IMOBILIARIA SPE LTDA" at bounding box center [473, 289] width 336 height 40
click at [0, 0] on input "RESERVA DO BOSQUE INCORPORACAO IMOBILIARIA SPE LTDA" at bounding box center [0, 0] width 0 height 0
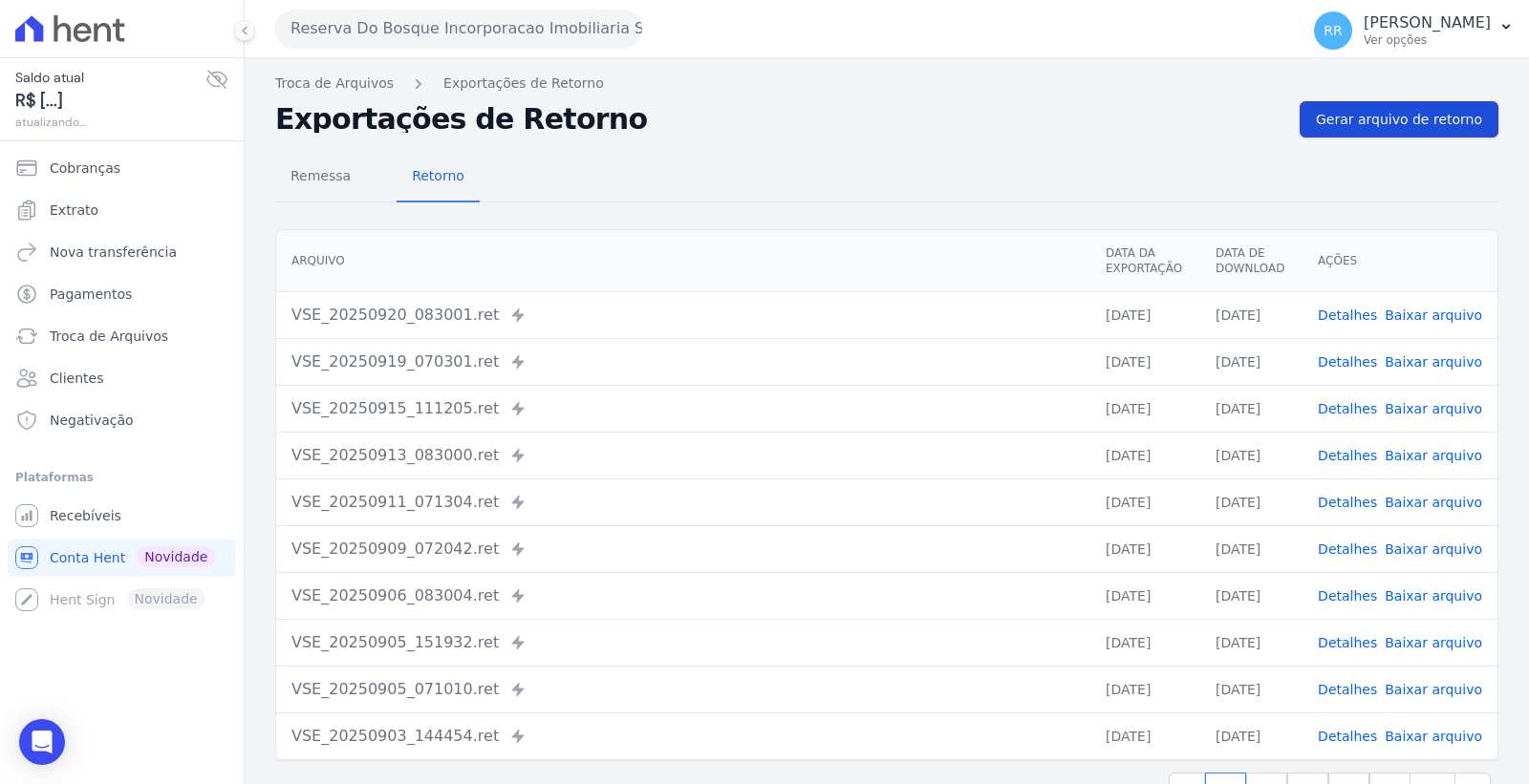
click at [1390, 120] on span "Gerar arquivo de retorno" at bounding box center [1399, 120] width 167 height 19
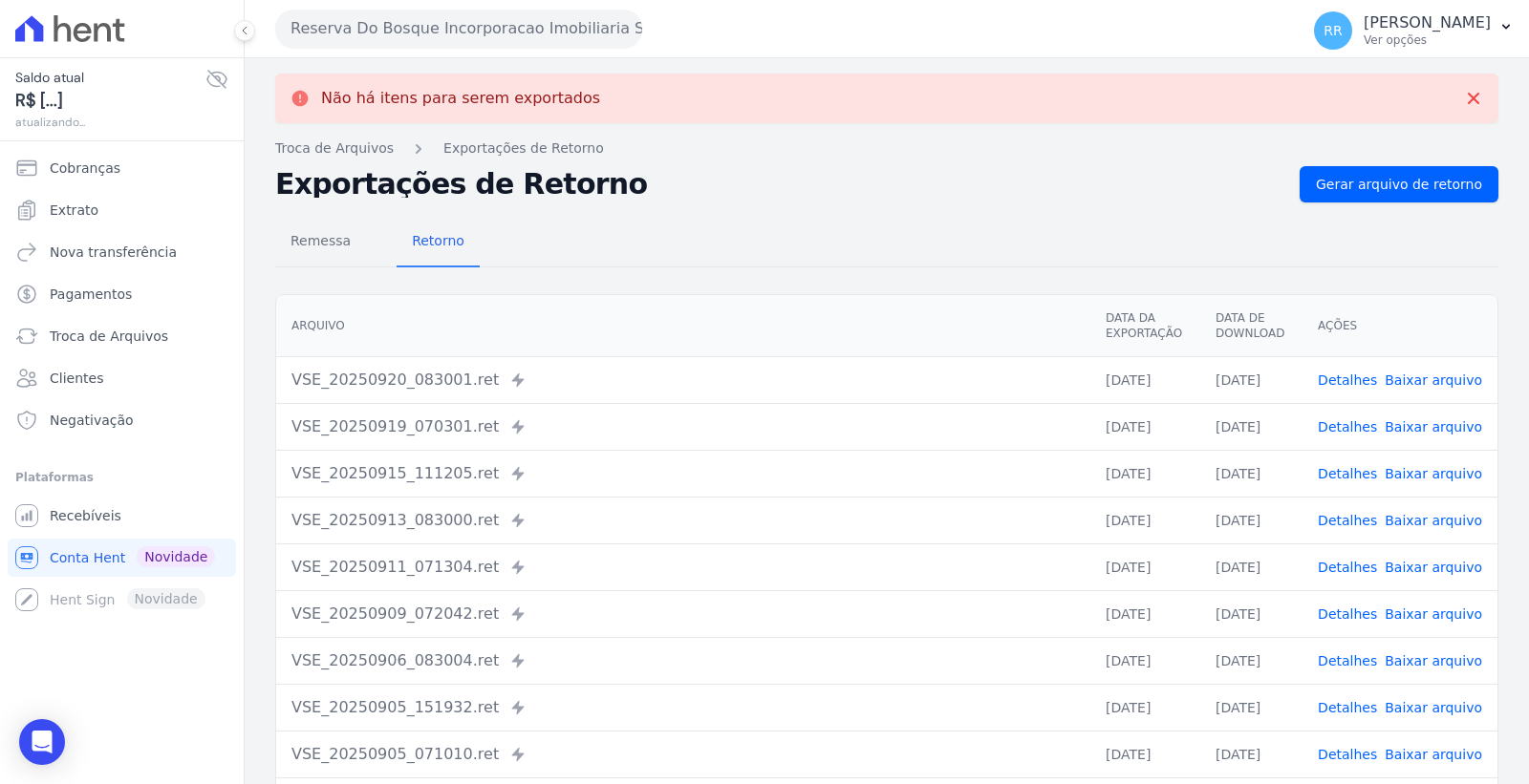
click at [527, 25] on button "Reserva Do Bosque Incorporacao Imobiliaria SPE LTDA" at bounding box center [458, 29] width 367 height 38
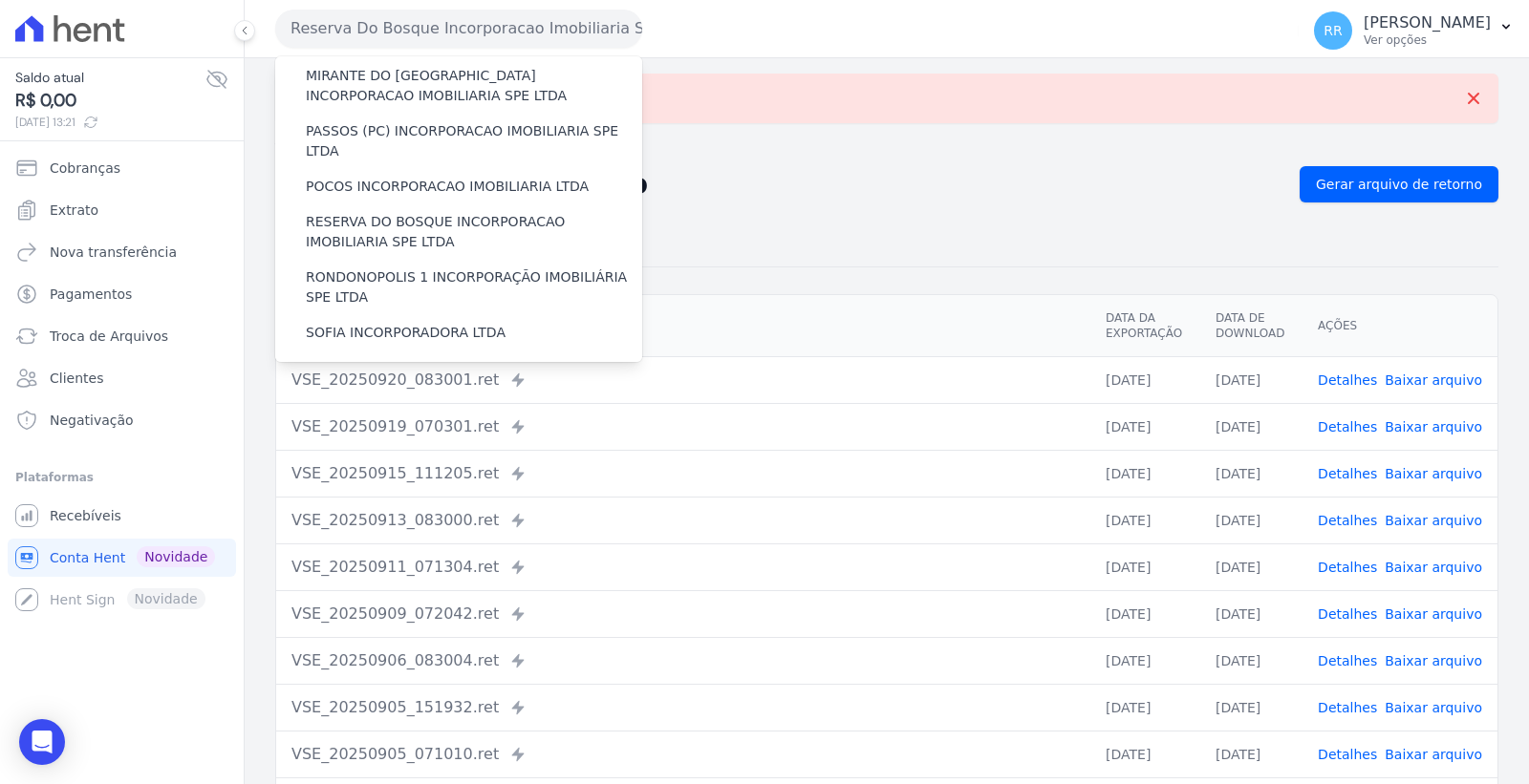
scroll to position [742, 0]
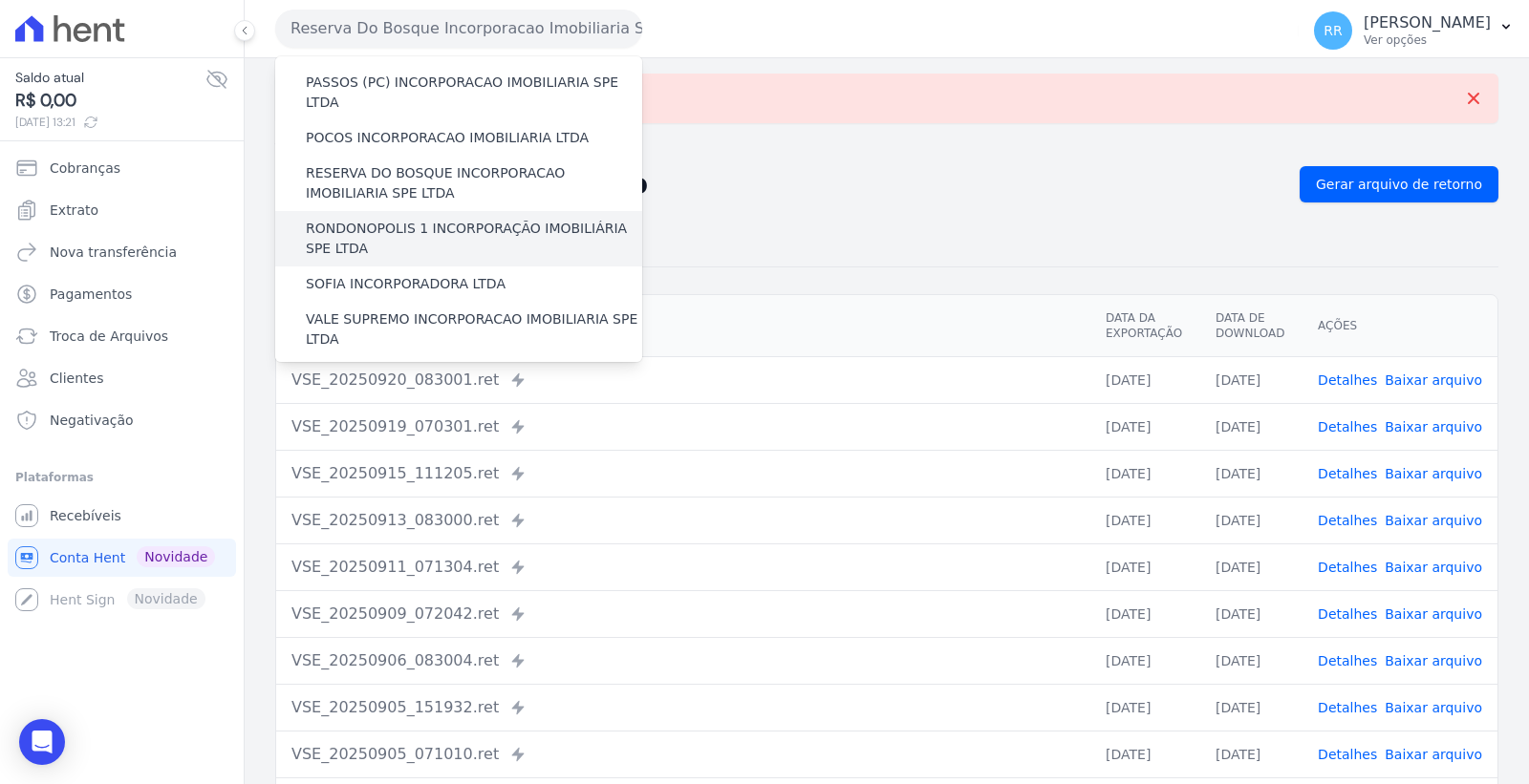
click at [500, 212] on div "RONDONOPOLIS 1 INCORPORAÇÃO IMOBILIÁRIA SPE LTDA" at bounding box center [458, 239] width 367 height 56
click at [495, 219] on label "RONDONOPOLIS 1 INCORPORAÇÃO IMOBILIÁRIA SPE LTDA" at bounding box center [473, 239] width 336 height 40
click at [0, 0] on input "RONDONOPOLIS 1 INCORPORAÇÃO IMOBILIÁRIA SPE LTDA" at bounding box center [0, 0] width 0 height 0
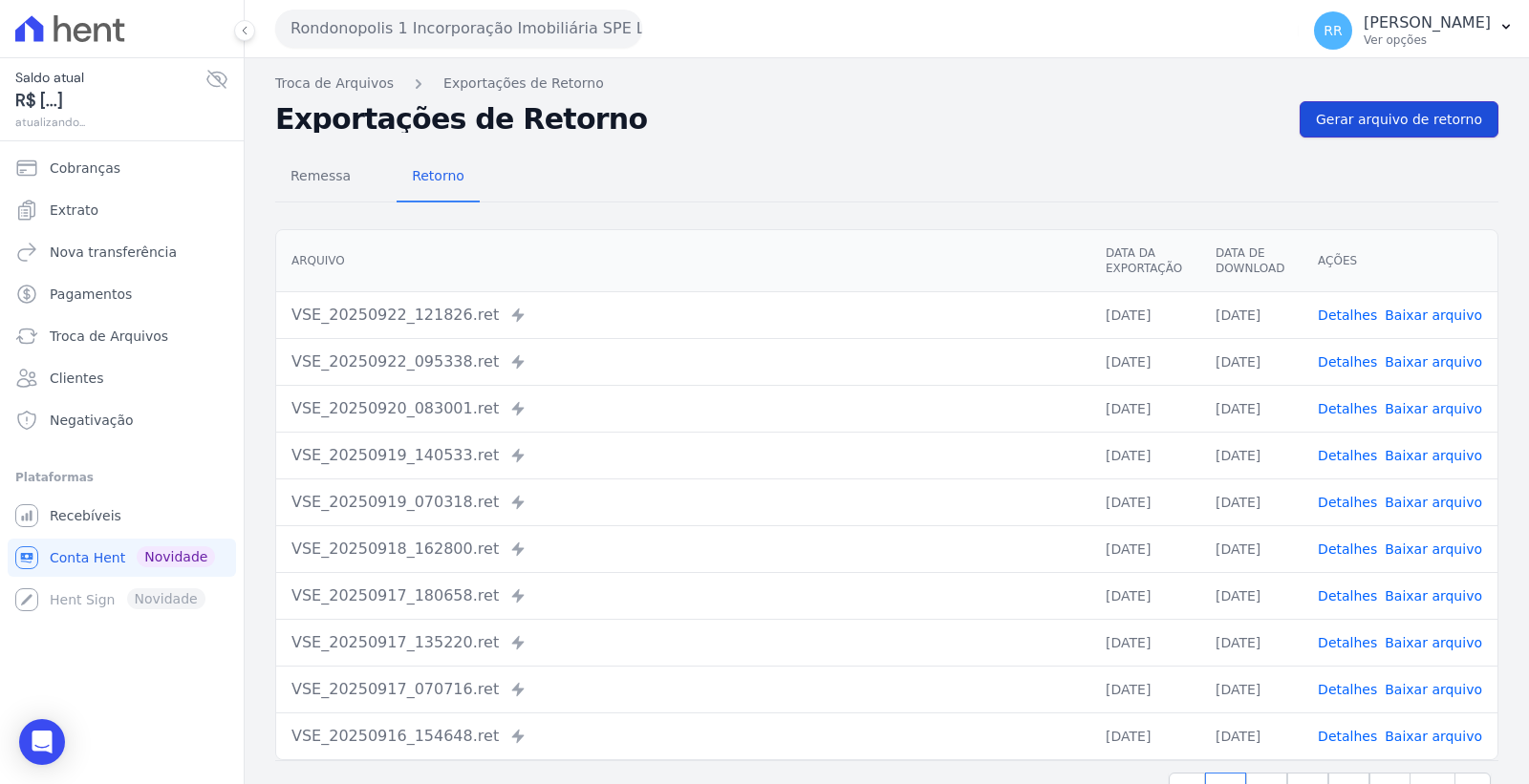
click at [1353, 112] on span "Gerar arquivo de retorno" at bounding box center [1399, 120] width 167 height 19
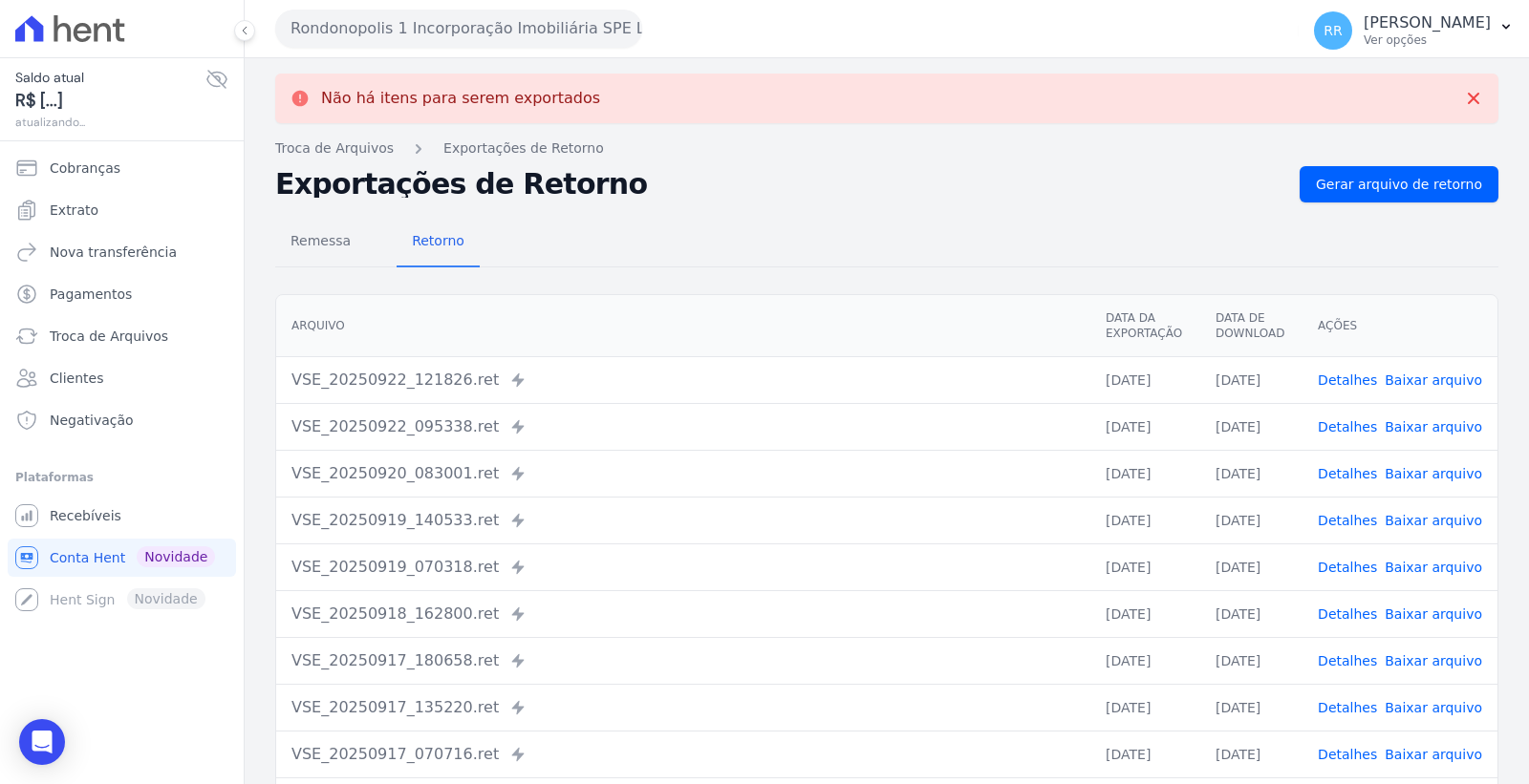
click at [484, 35] on button "Rondonopolis 1 Incorporação Imobiliária SPE LTDA" at bounding box center [458, 29] width 367 height 38
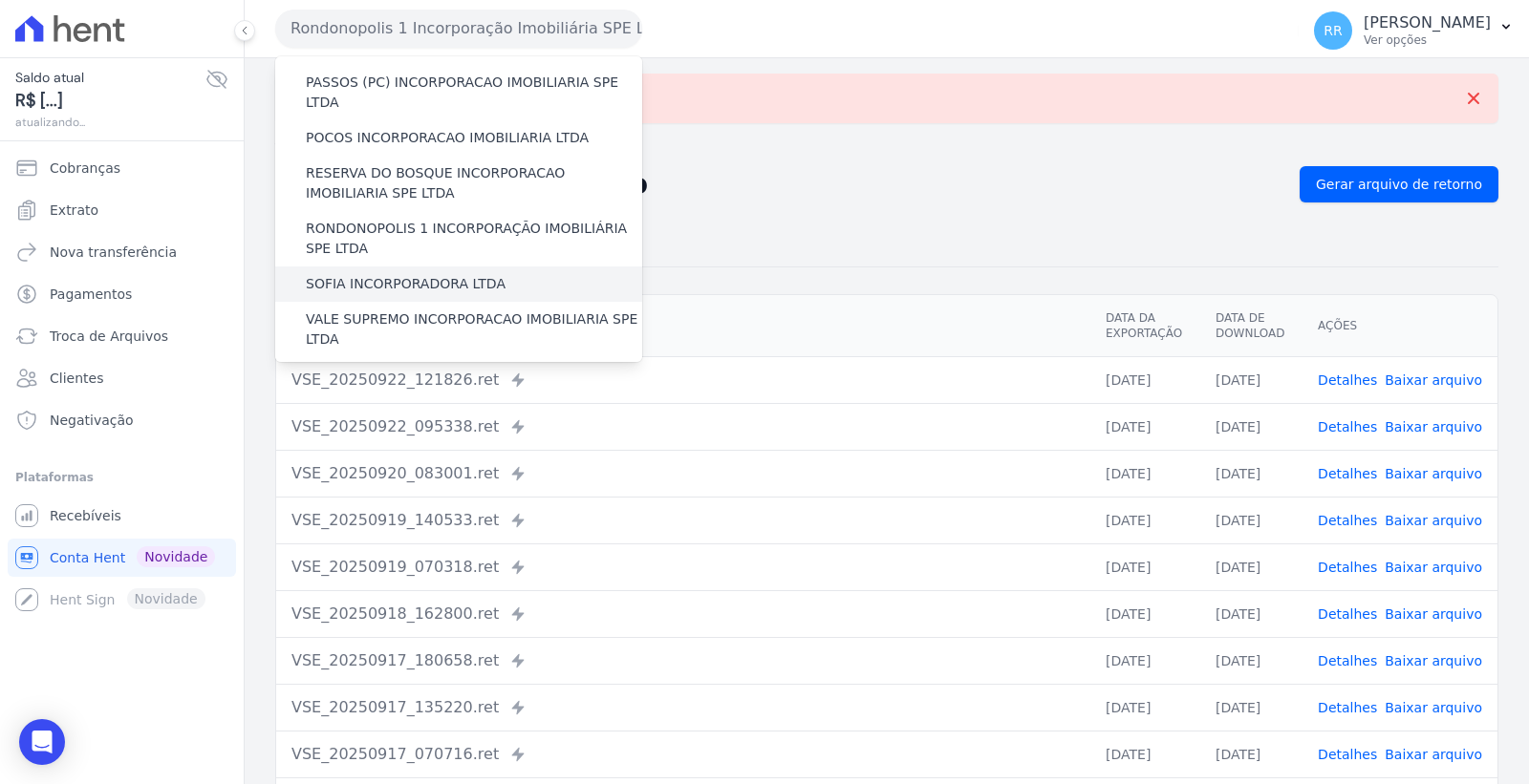
click at [481, 274] on label "SOFIA INCORPORADORA LTDA" at bounding box center [405, 283] width 200 height 20
click at [0, 0] on input "SOFIA INCORPORADORA LTDA" at bounding box center [0, 0] width 0 height 0
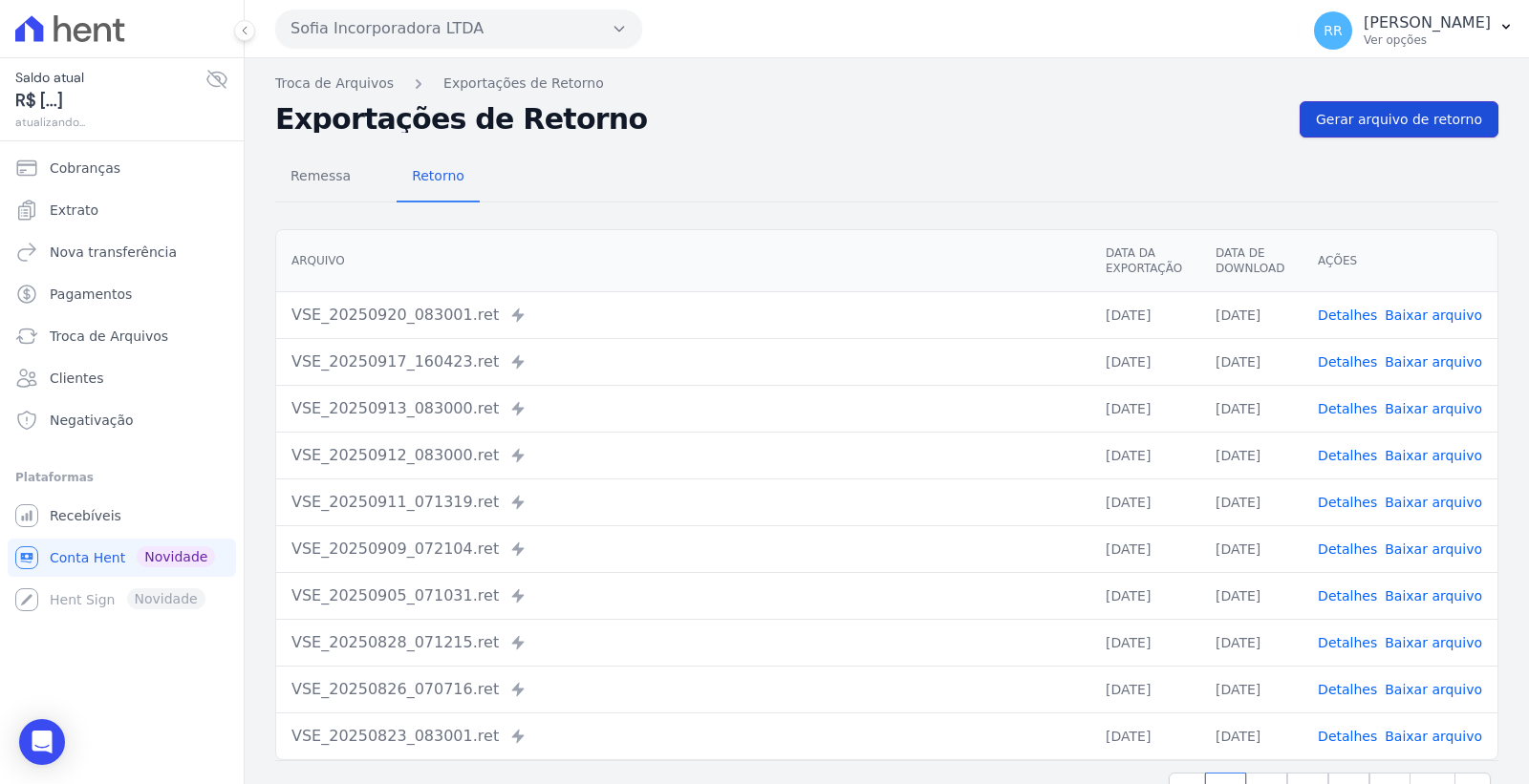
click at [1405, 119] on span "Gerar arquivo de retorno" at bounding box center [1399, 120] width 167 height 19
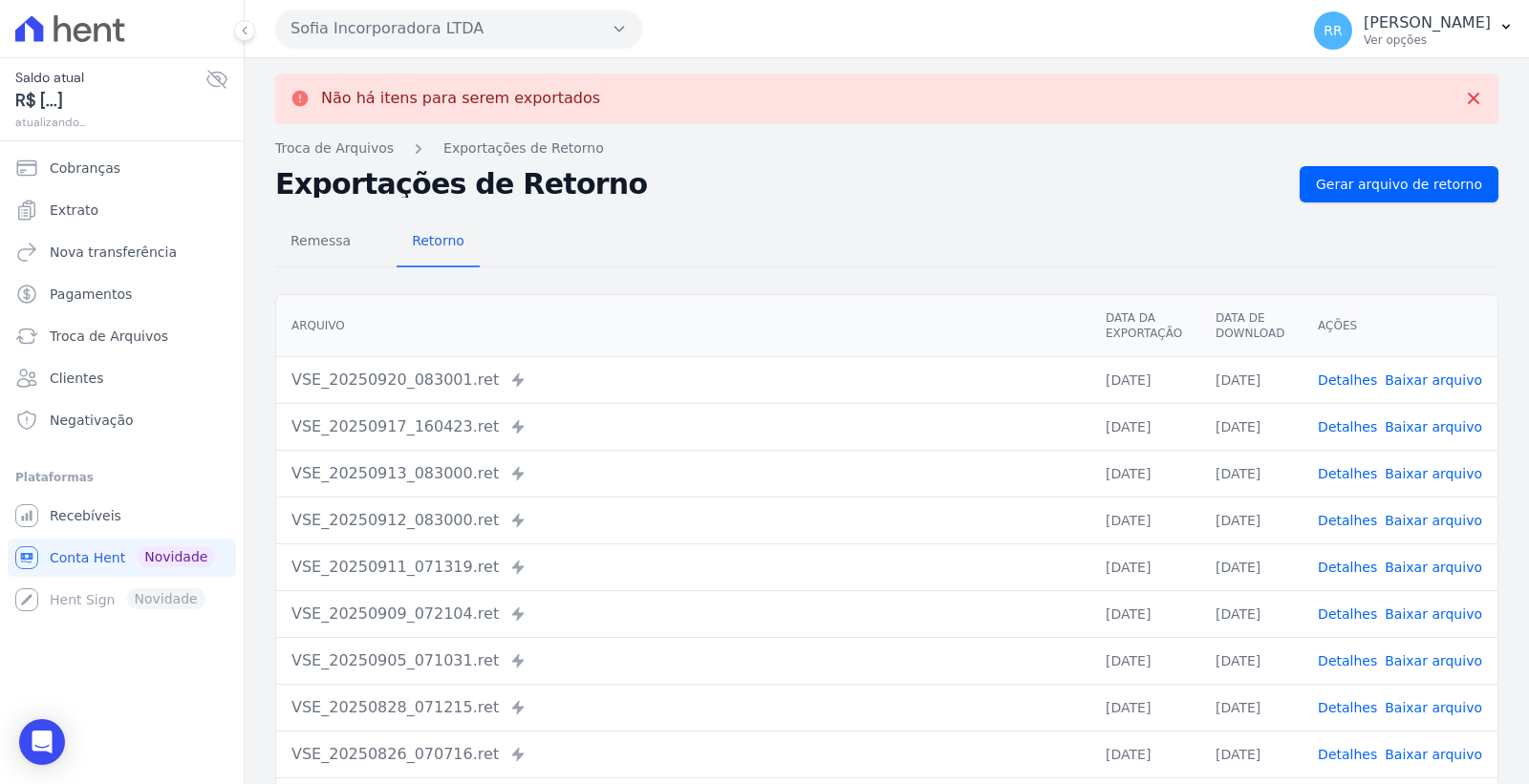
click at [516, 29] on button "Sofia Incorporadora LTDA" at bounding box center [458, 29] width 367 height 38
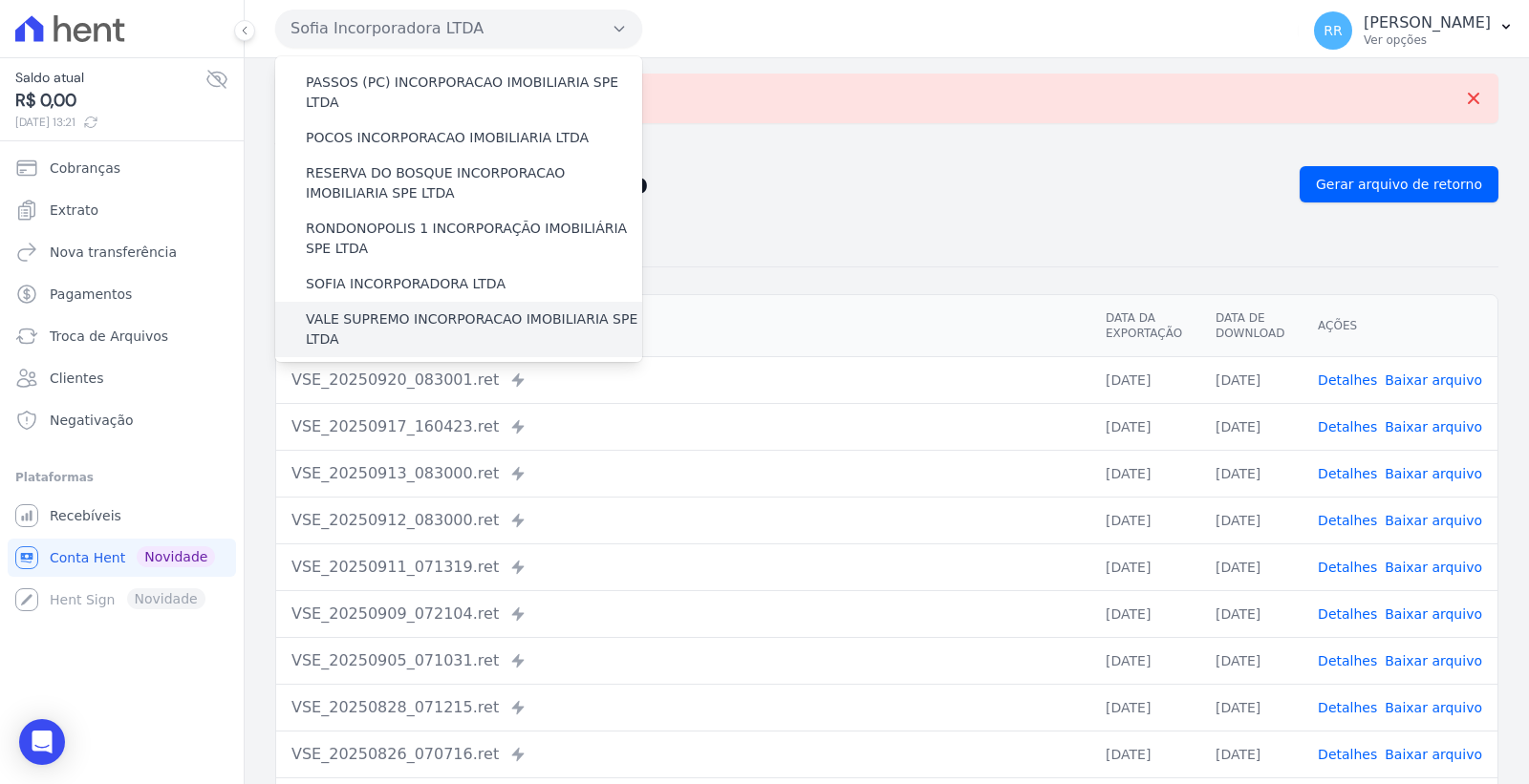
click at [474, 309] on label "VALE SUPREMO INCORPORACAO IMOBILIARIA SPE LTDA" at bounding box center [473, 329] width 336 height 40
click at [0, 0] on input "VALE SUPREMO INCORPORACAO IMOBILIARIA SPE LTDA" at bounding box center [0, 0] width 0 height 0
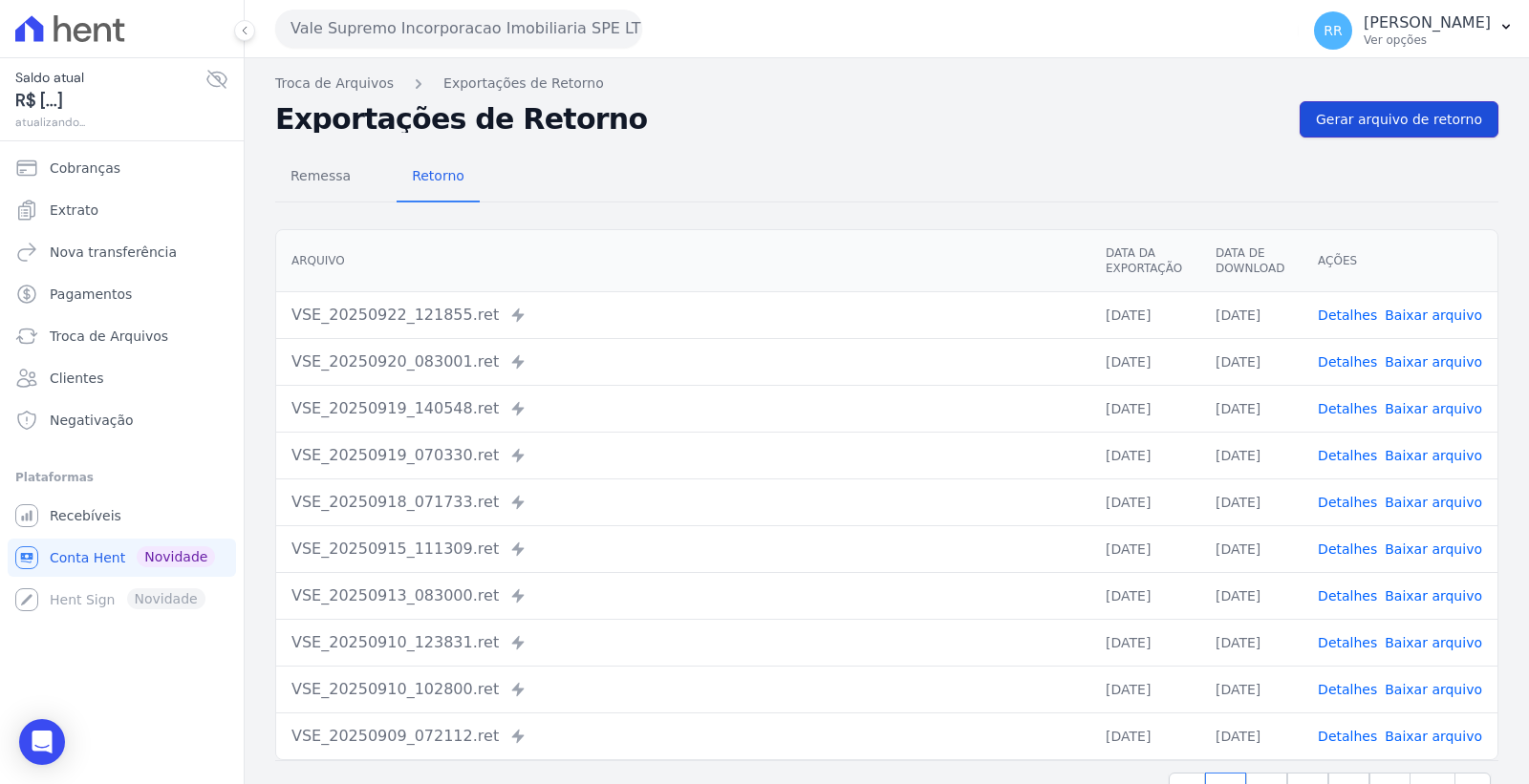
click at [1428, 112] on span "Gerar arquivo de retorno" at bounding box center [1399, 120] width 167 height 19
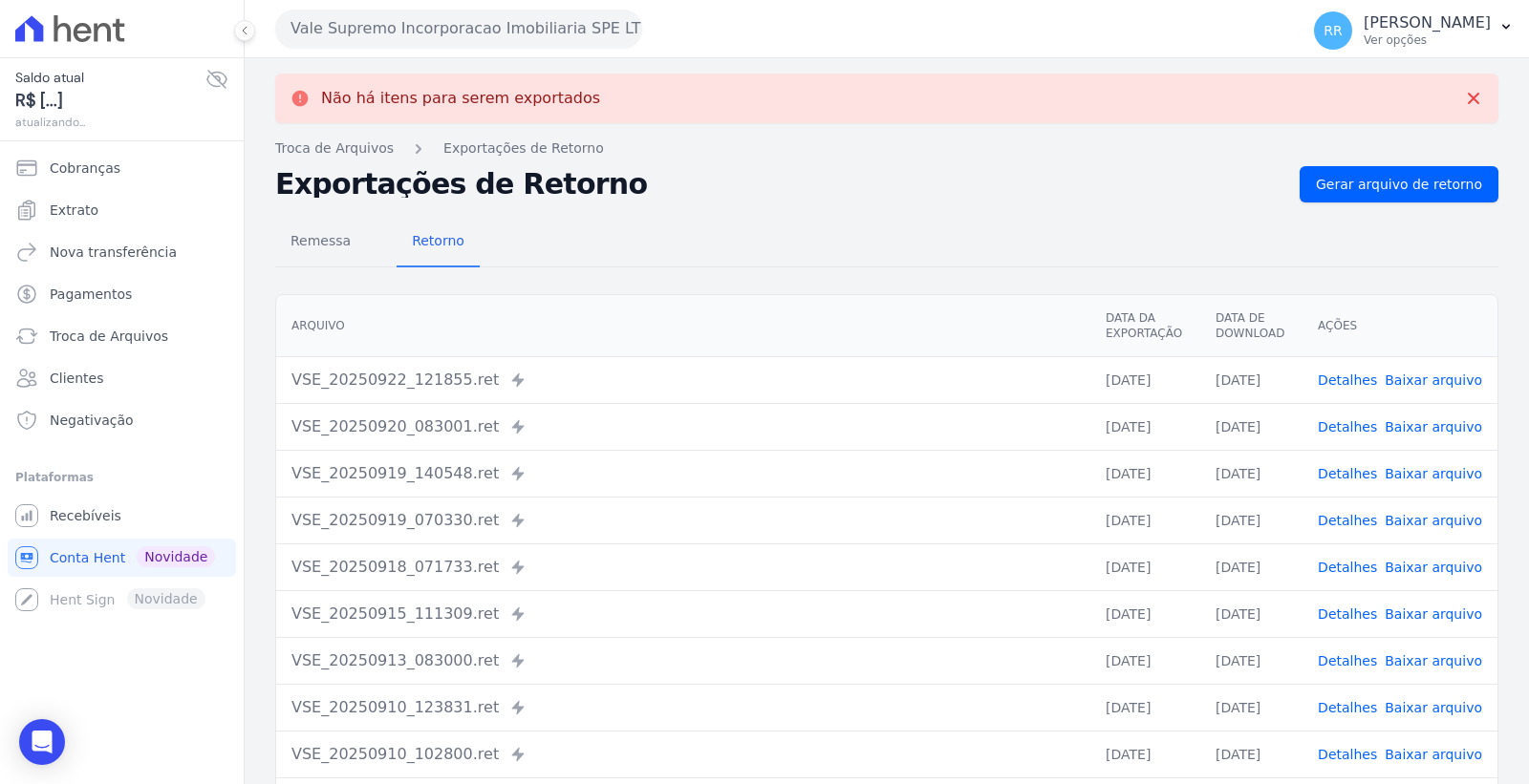
click at [446, 20] on button "Vale Supremo Incorporacao Imobiliaria SPE LTDA" at bounding box center [458, 29] width 367 height 38
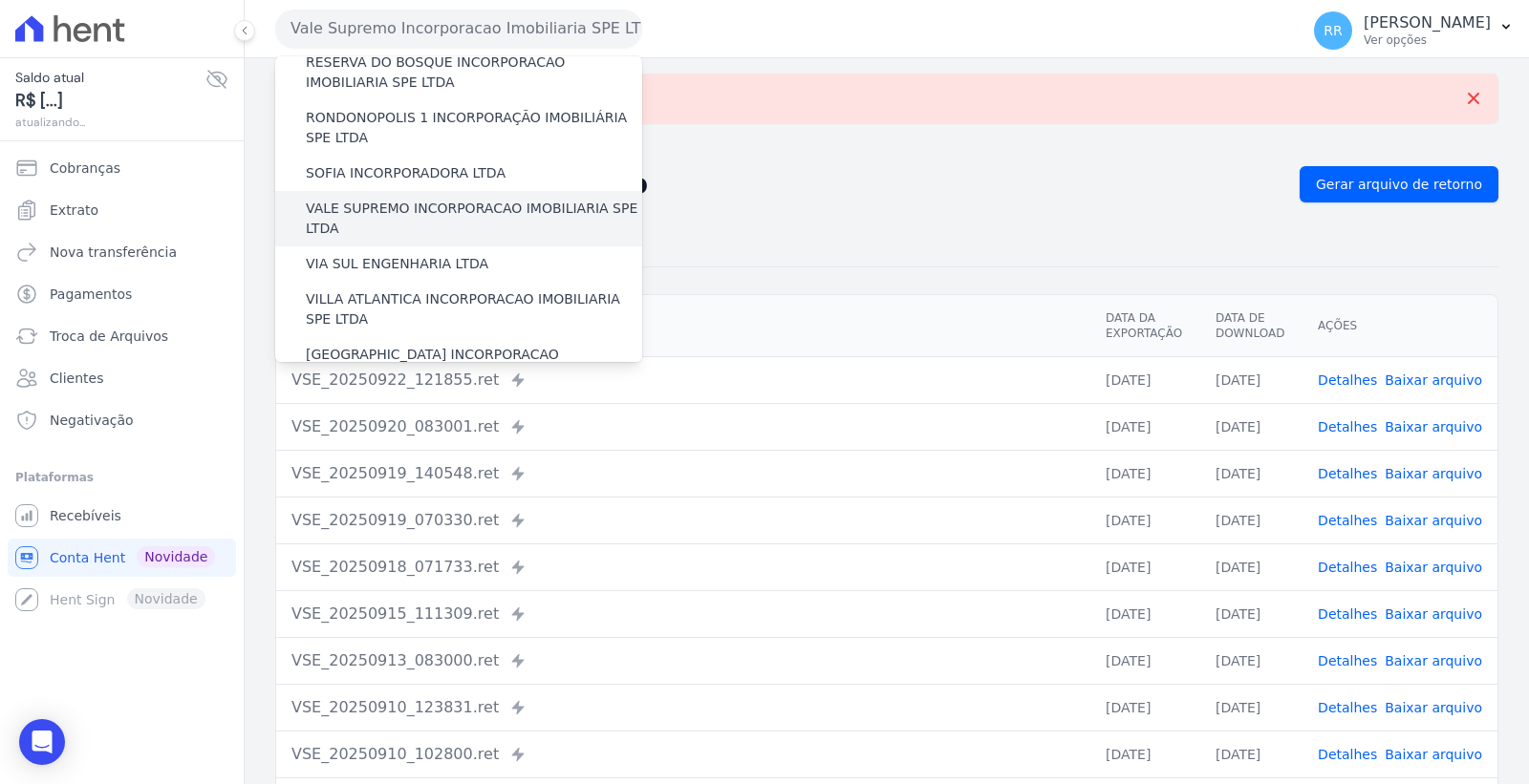
scroll to position [747, 0]
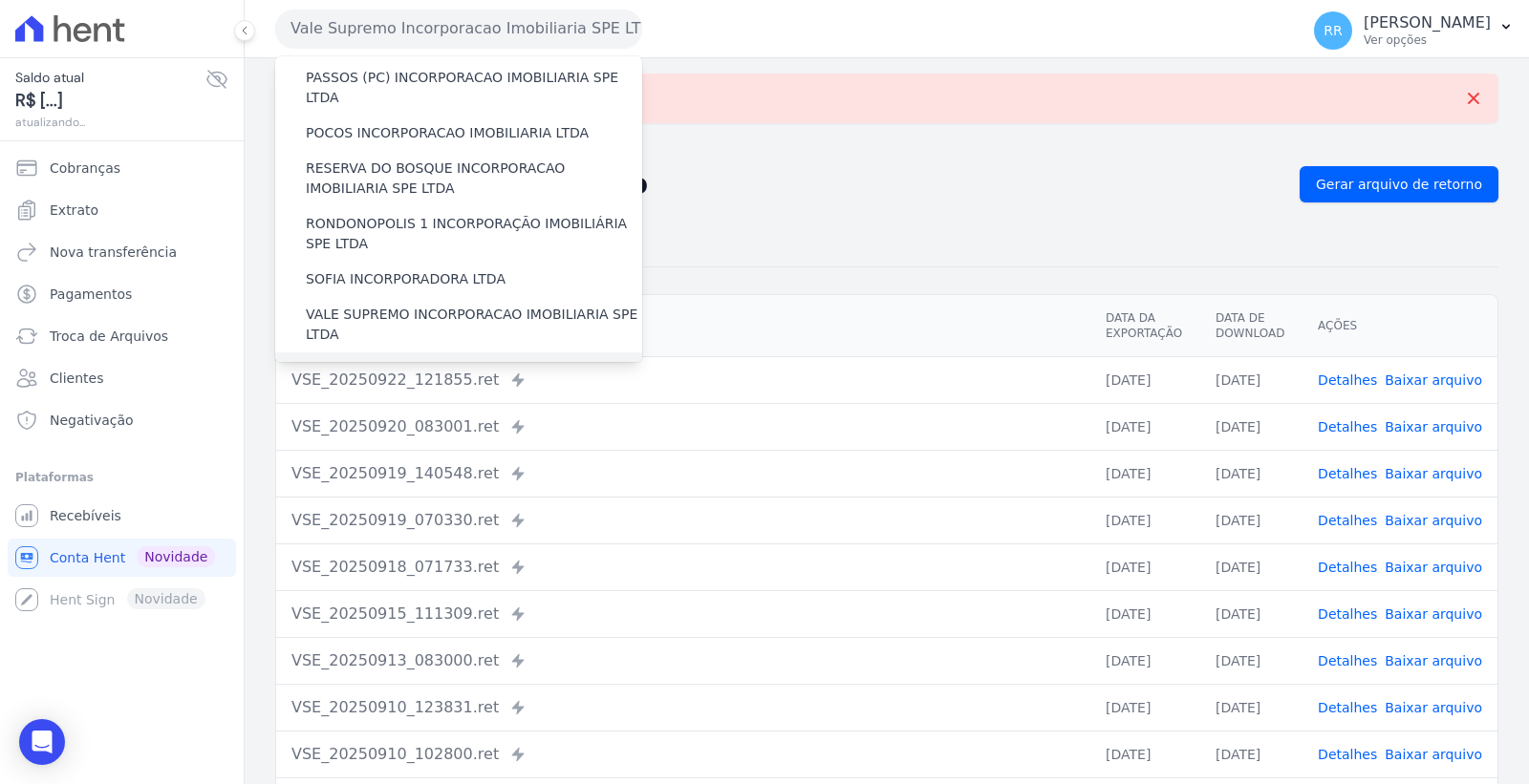
click at [494, 352] on div "VIA SUL ENGENHARIA LTDA" at bounding box center [458, 370] width 367 height 35
click at [438, 360] on label "VIA SUL ENGENHARIA LTDA" at bounding box center [396, 370] width 183 height 20
click at [0, 0] on input "VIA SUL ENGENHARIA LTDA" at bounding box center [0, 0] width 0 height 0
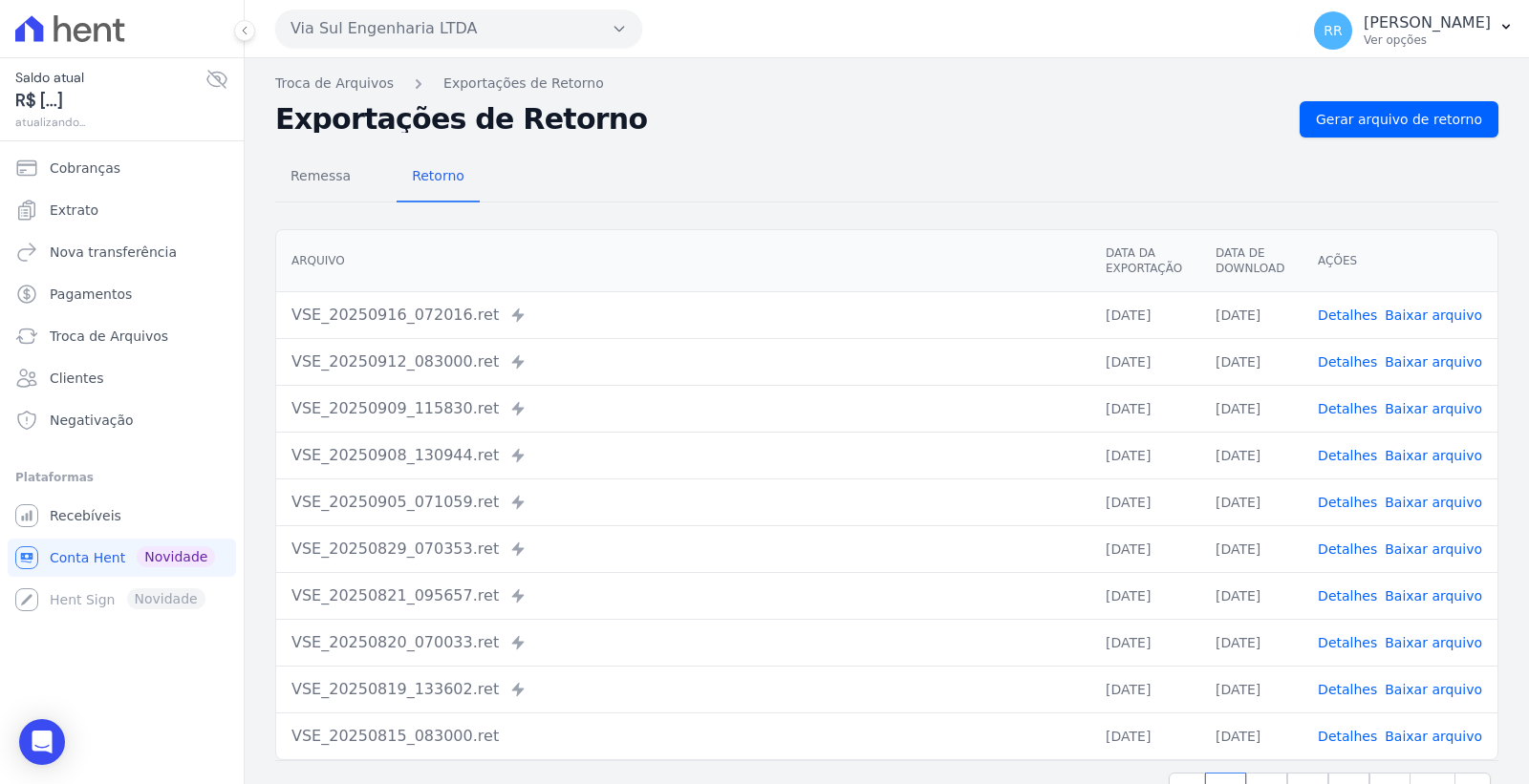
click at [1371, 100] on div "Troca de Arquivos Exportações de Retorno Exportações de Retorno Gerar arquivo d…" at bounding box center [886, 451] width 1284 height 785
click at [1360, 117] on span "Gerar arquivo de retorno" at bounding box center [1399, 120] width 167 height 19
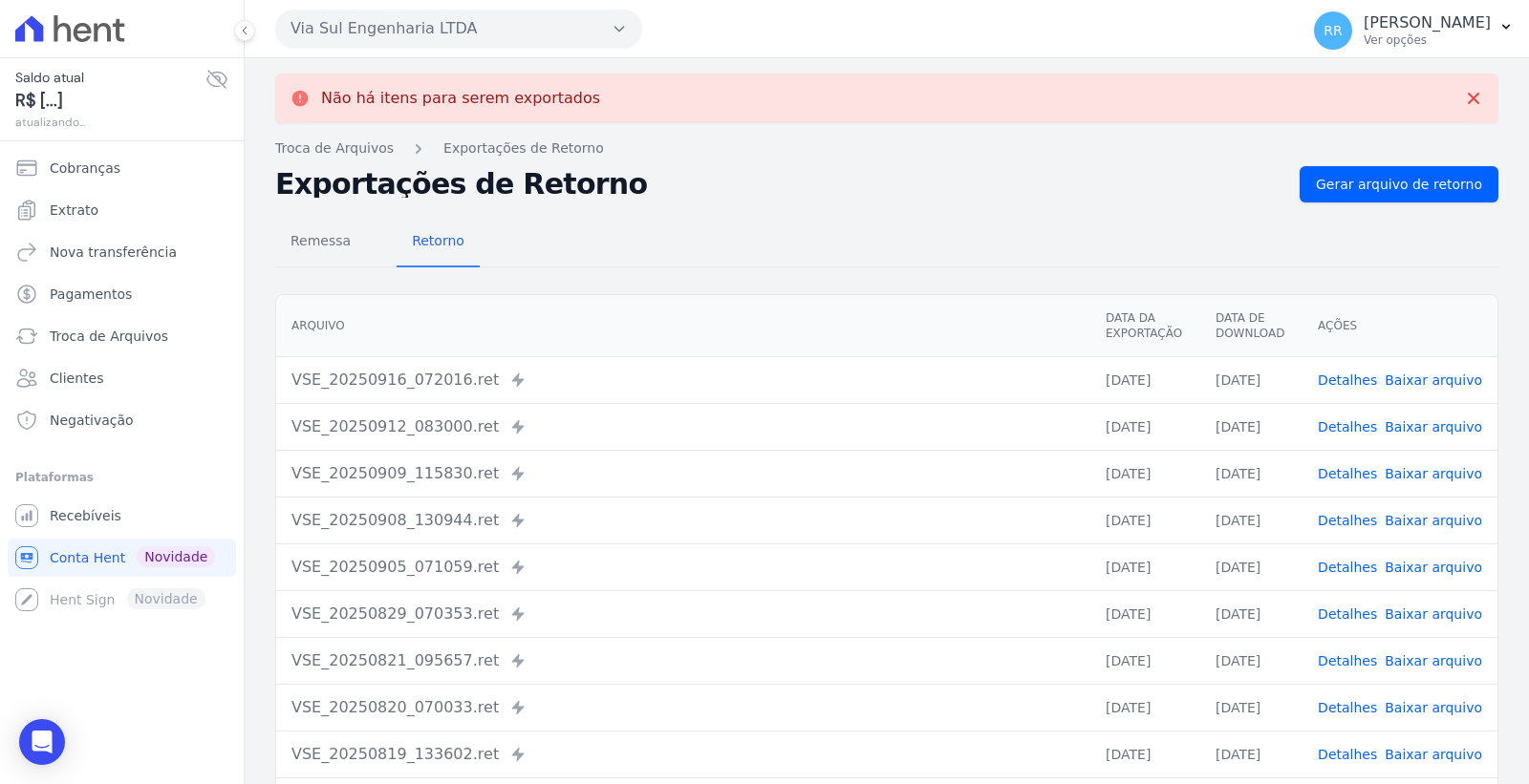
click at [443, 16] on button "Via Sul Engenharia LTDA" at bounding box center [458, 29] width 367 height 38
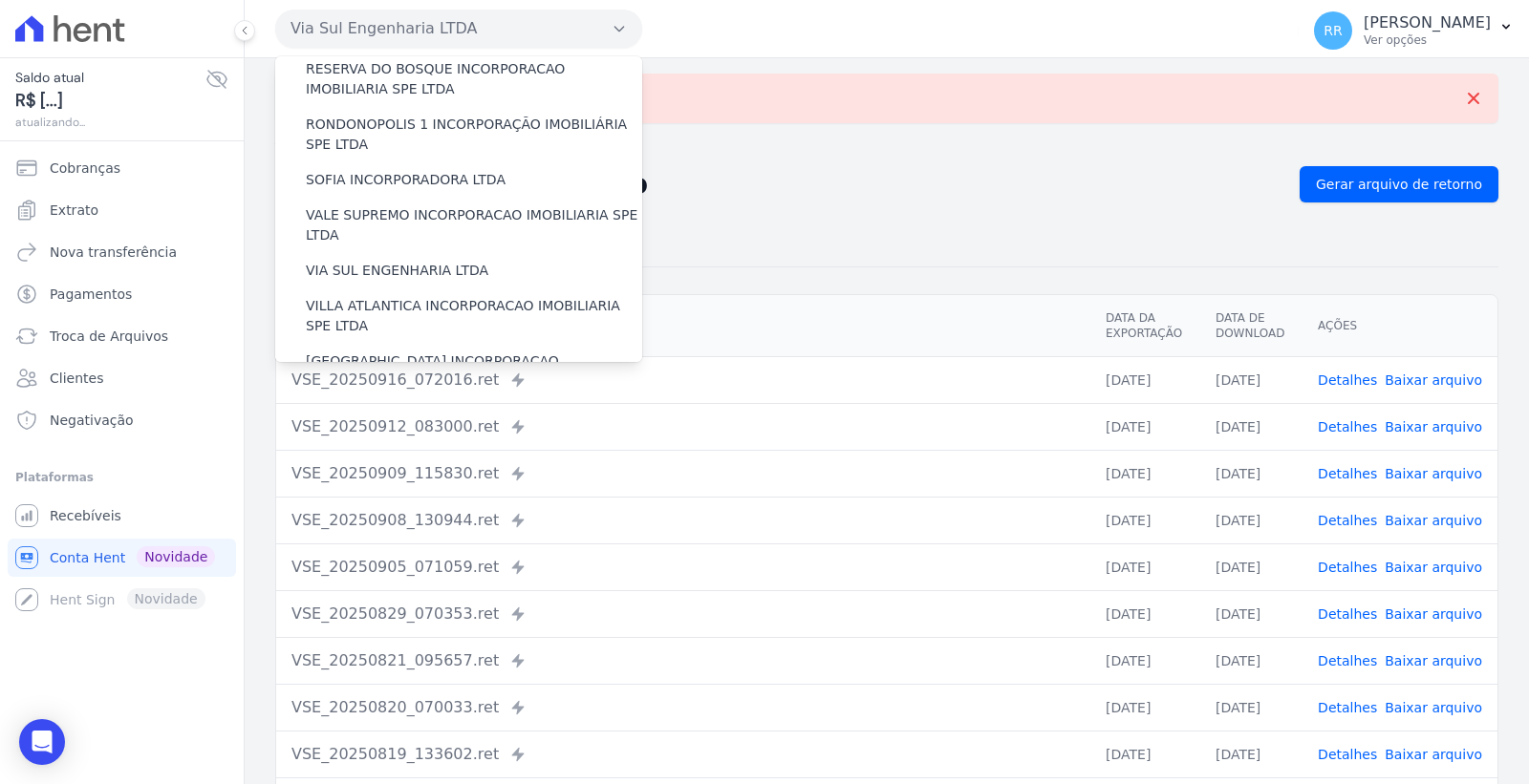
scroll to position [853, 0]
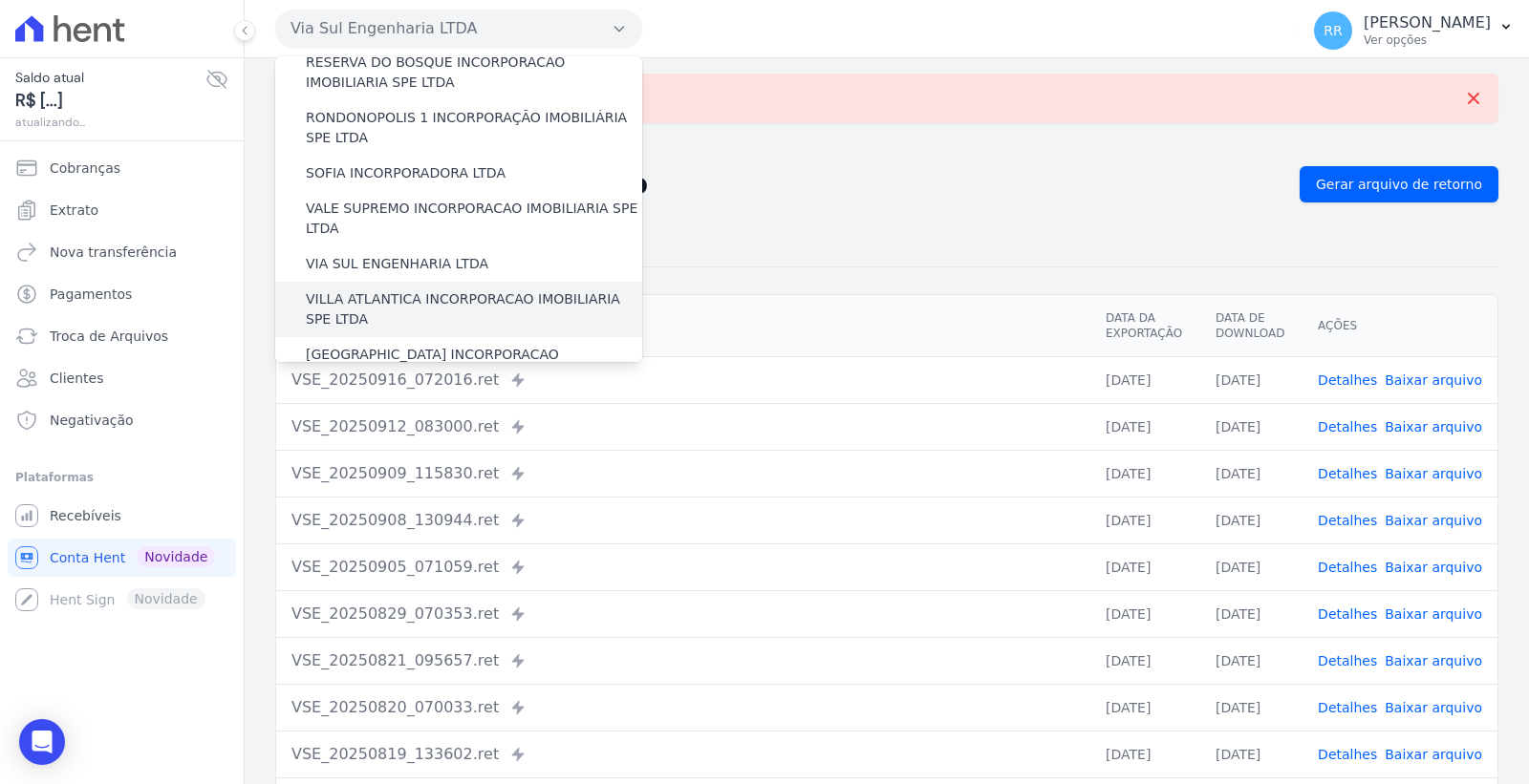
click at [474, 289] on label "VILLA ATLANTICA INCORPORACAO IMOBILIARIA SPE LTDA" at bounding box center [473, 309] width 336 height 40
click at [0, 0] on input "VILLA ATLANTICA INCORPORACAO IMOBILIARIA SPE LTDA" at bounding box center [0, 0] width 0 height 0
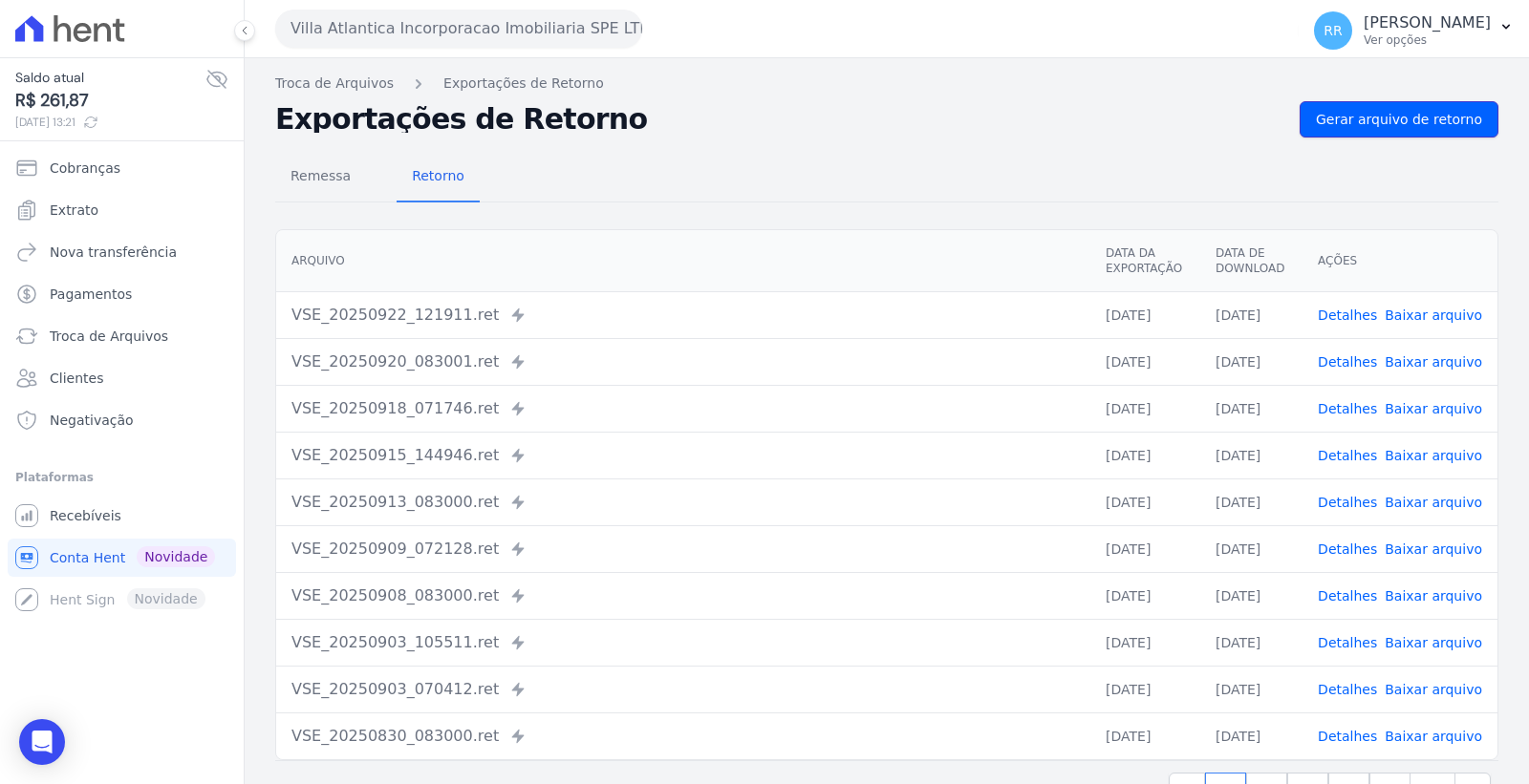
drag, startPoint x: 1414, startPoint y: 113, endPoint x: 1333, endPoint y: 138, distance: 84.8
click at [1412, 113] on span "Gerar arquivo de retorno" at bounding box center [1399, 120] width 167 height 19
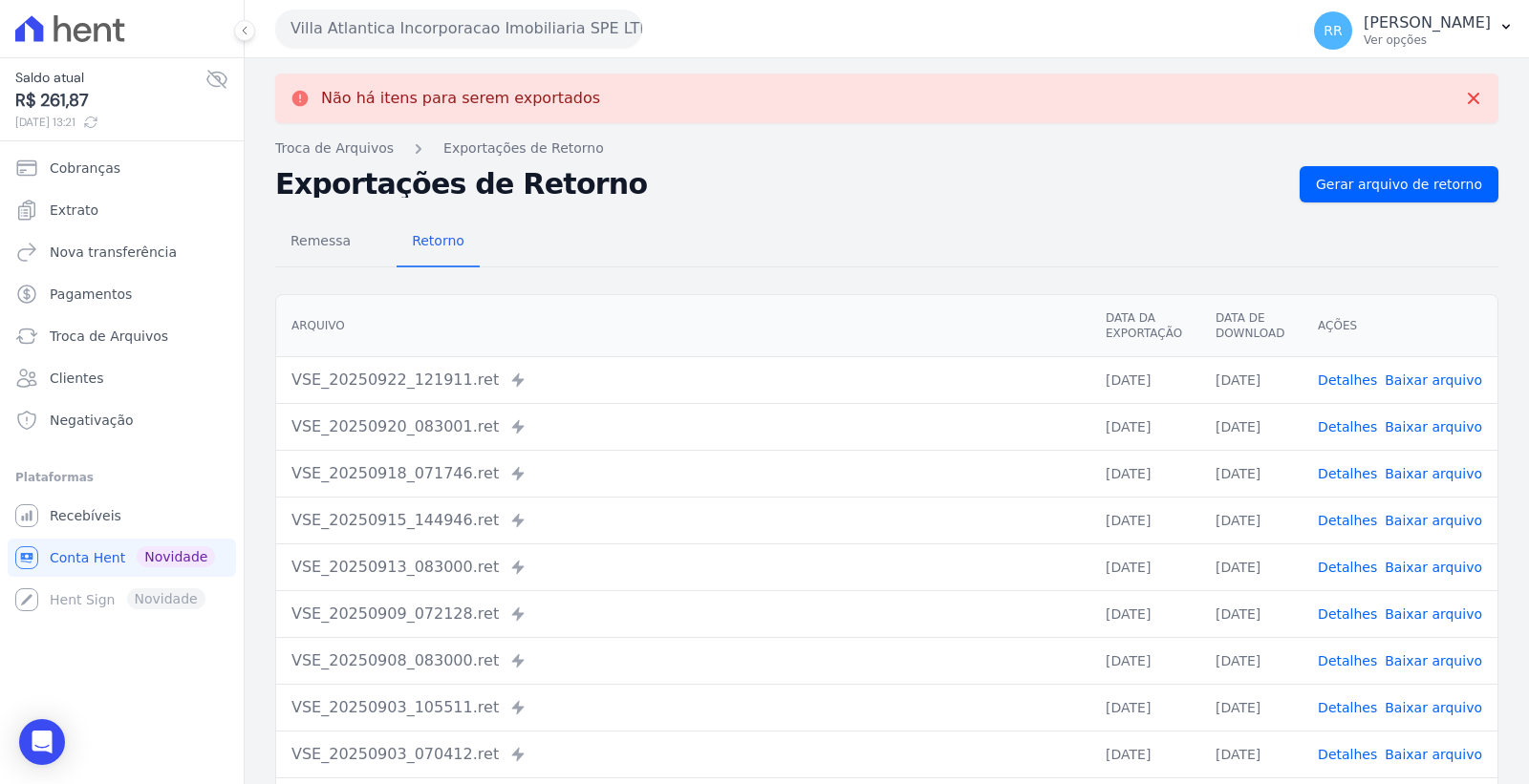
click at [512, 29] on button "Villa Atlantica Incorporacao Imobiliaria SPE LTDA" at bounding box center [458, 29] width 367 height 38
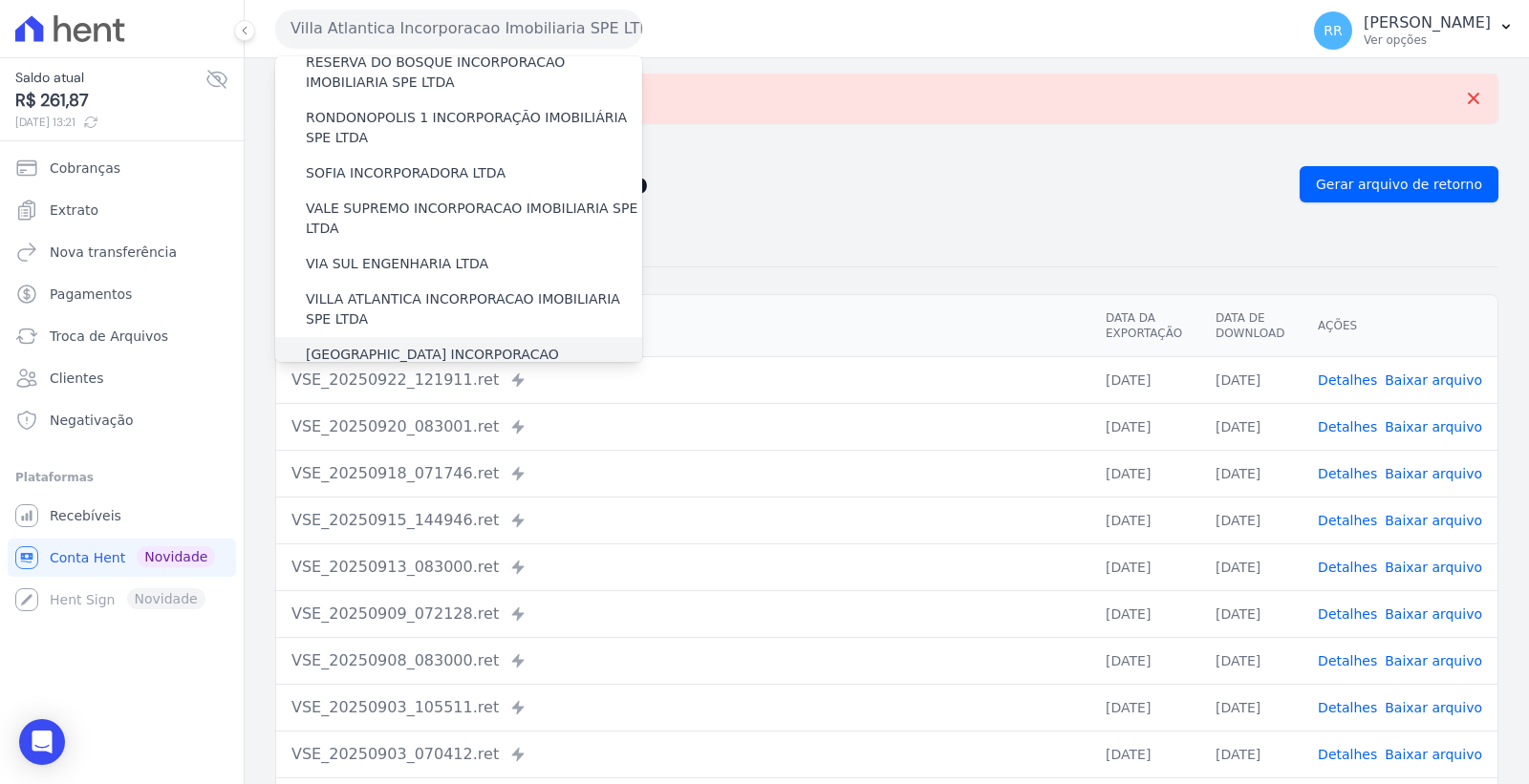
click at [494, 345] on label "VILLA FIORE INCORPORACAO IMOBILIARIA SPE LTDA" at bounding box center [473, 365] width 336 height 40
click at [0, 0] on input "VILLA FIORE INCORPORACAO IMOBILIARIA SPE LTDA" at bounding box center [0, 0] width 0 height 0
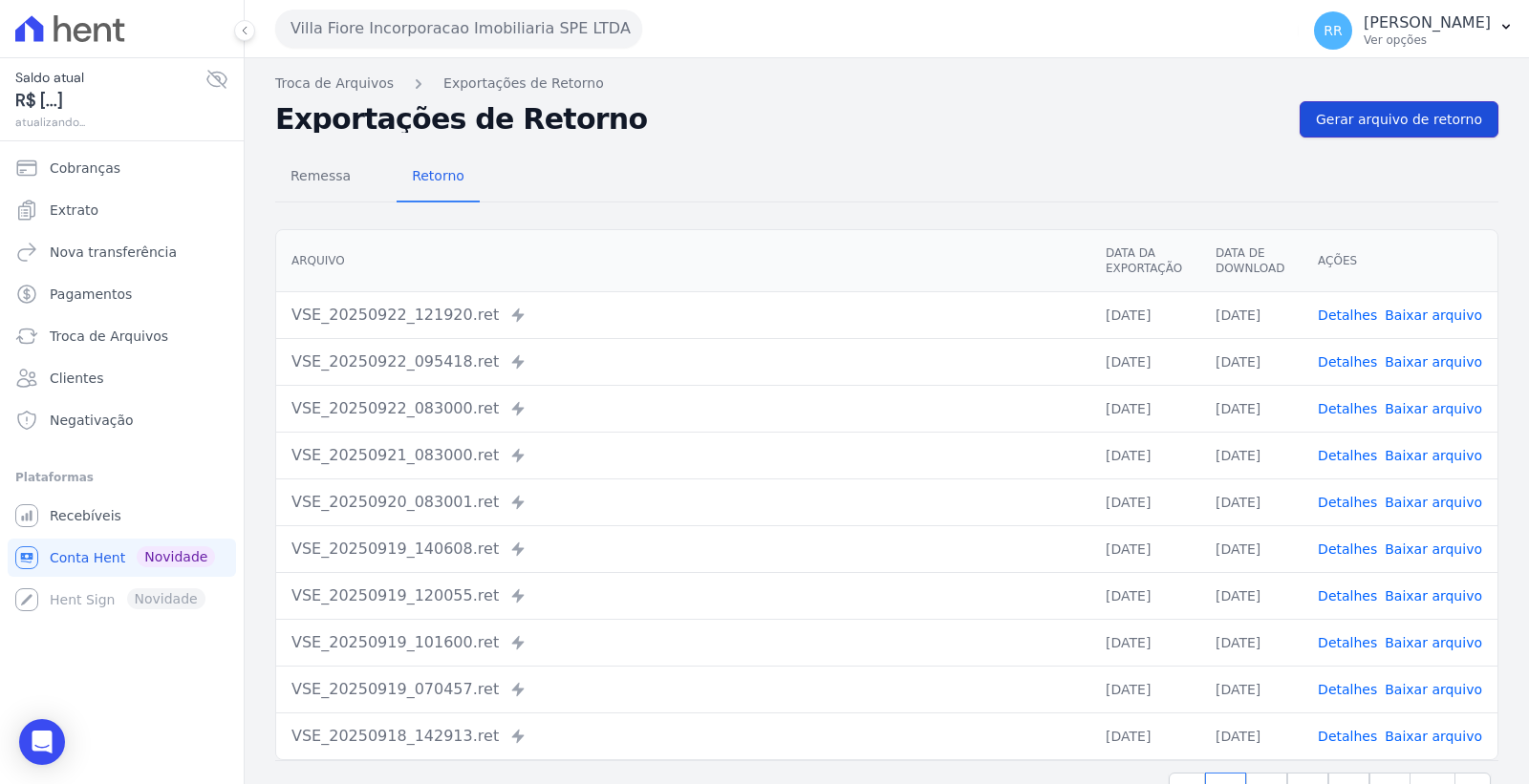
click at [1403, 102] on link "Gerar arquivo de retorno" at bounding box center [1399, 120] width 199 height 36
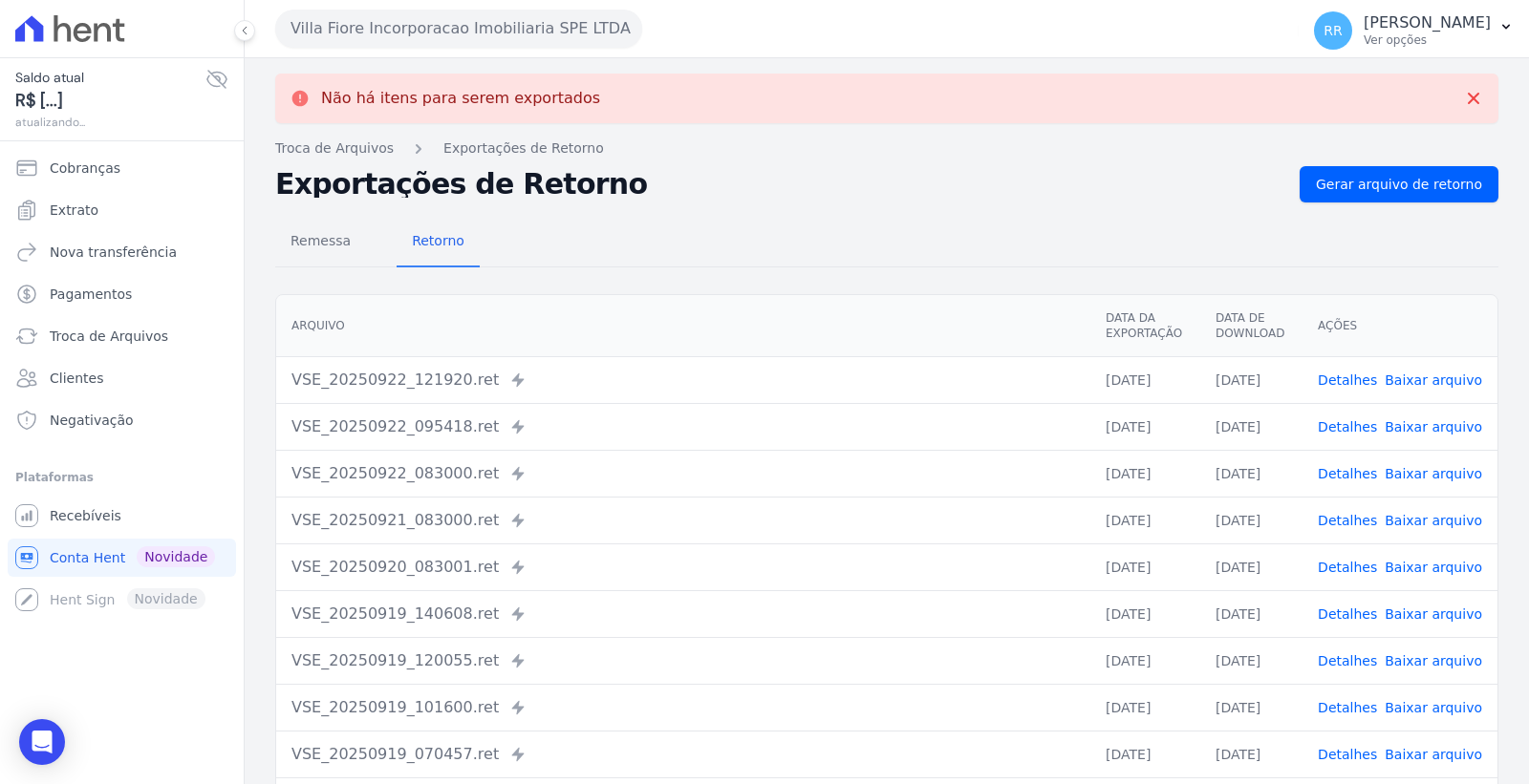
click at [520, 34] on button "Villa Fiore Incorporacao Imobiliaria SPE LTDA" at bounding box center [458, 29] width 367 height 38
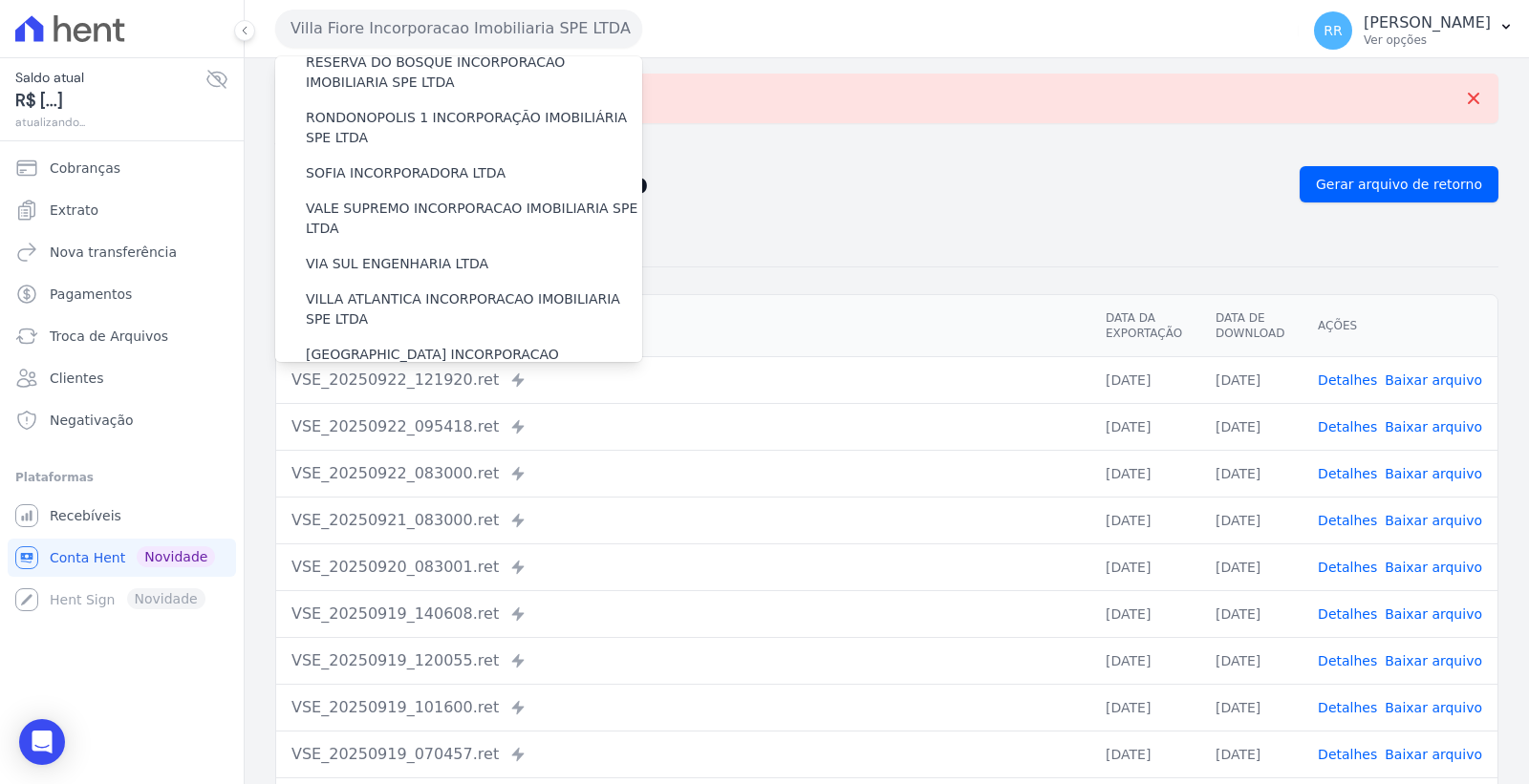
click at [483, 400] on label "VILLA TROPICAL INCORPORAÇÃO IMOBILIÁRIA SPE LTDA" at bounding box center [473, 420] width 336 height 40
click at [0, 0] on input "VILLA TROPICAL INCORPORAÇÃO IMOBILIÁRIA SPE LTDA" at bounding box center [0, 0] width 0 height 0
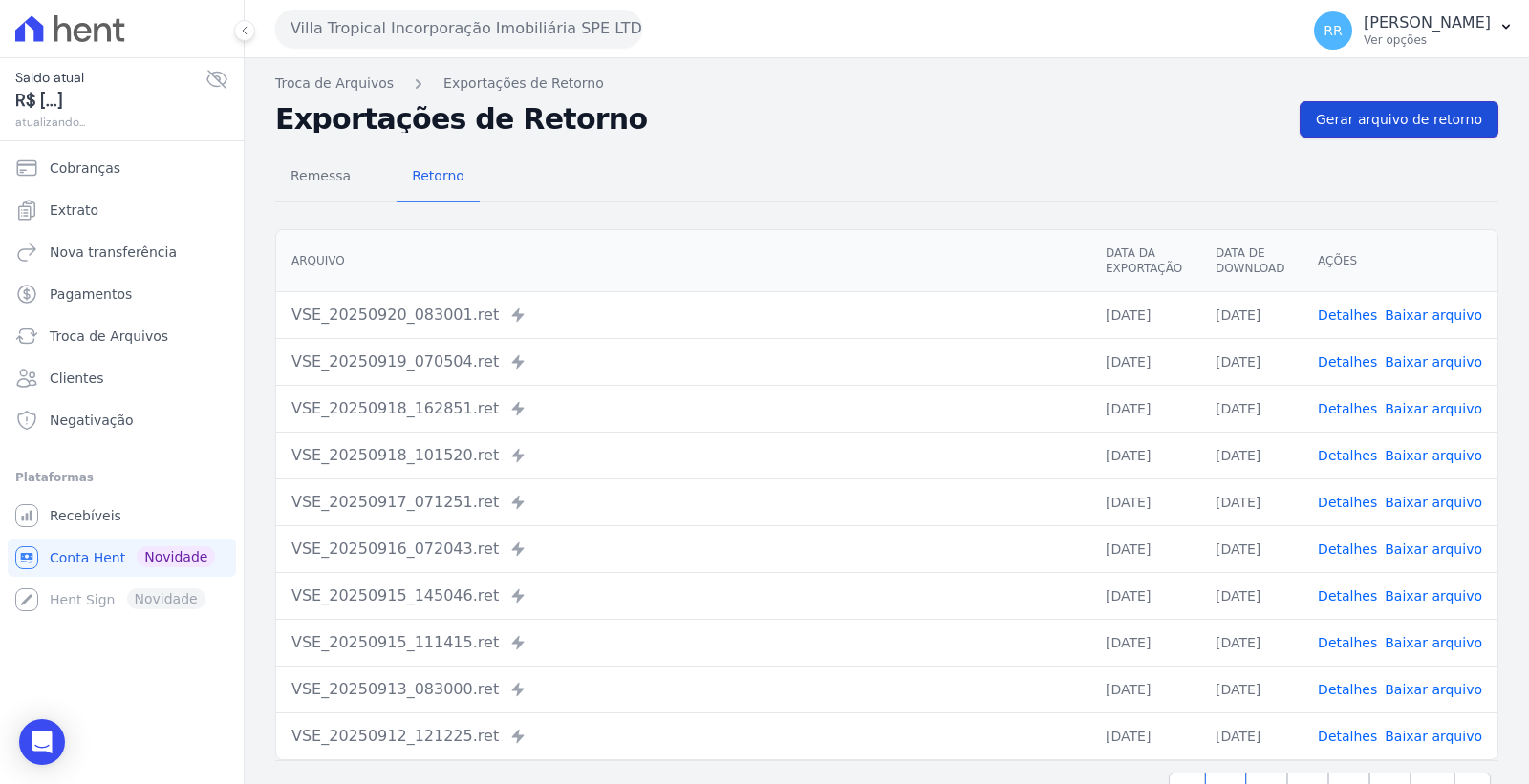
click at [1428, 116] on span "Gerar arquivo de retorno" at bounding box center [1399, 120] width 167 height 19
